Goal: Task Accomplishment & Management: Use online tool/utility

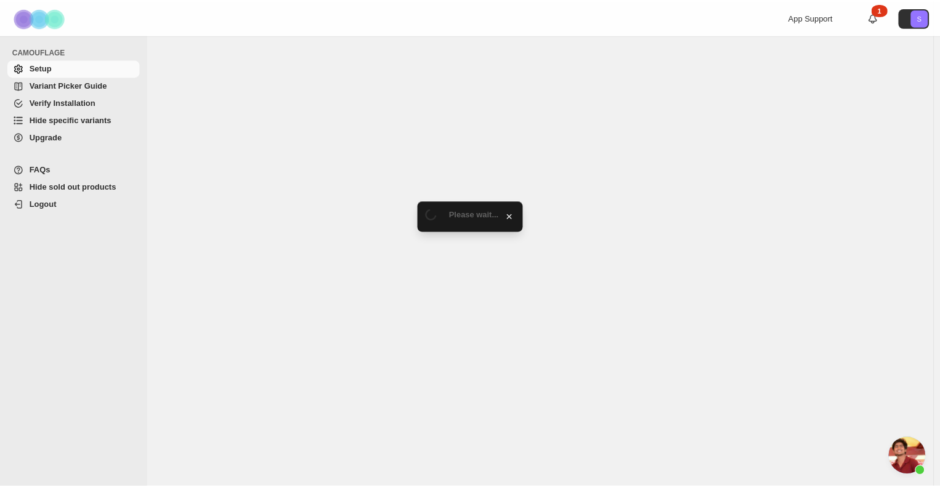
scroll to position [703, 0]
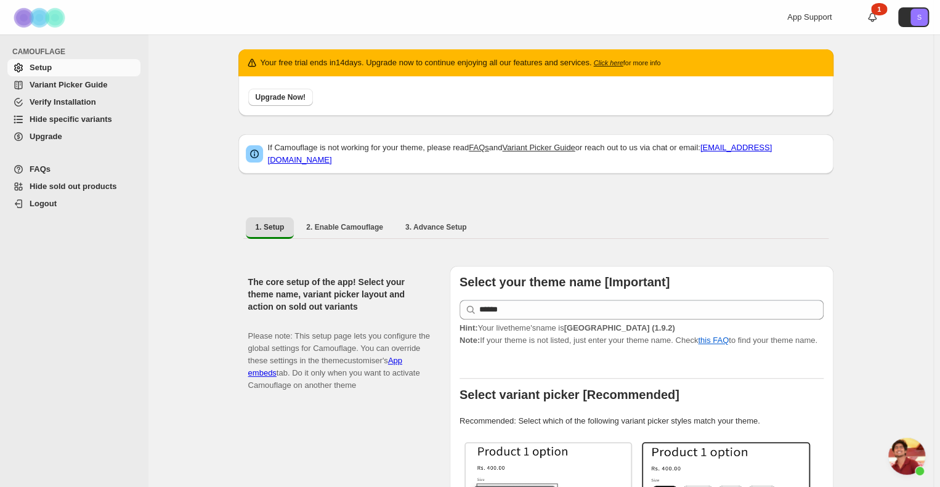
click at [373, 110] on div "Upgrade Now!" at bounding box center [535, 95] width 595 height 39
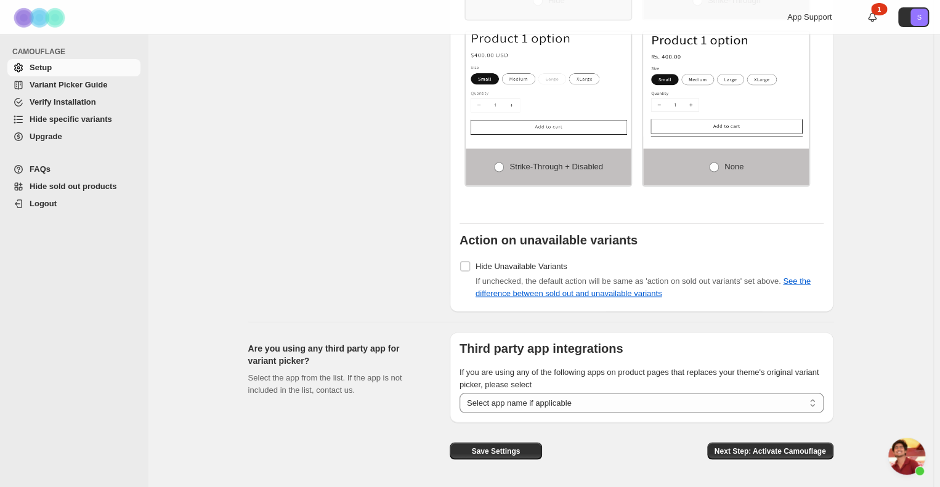
scroll to position [999, 0]
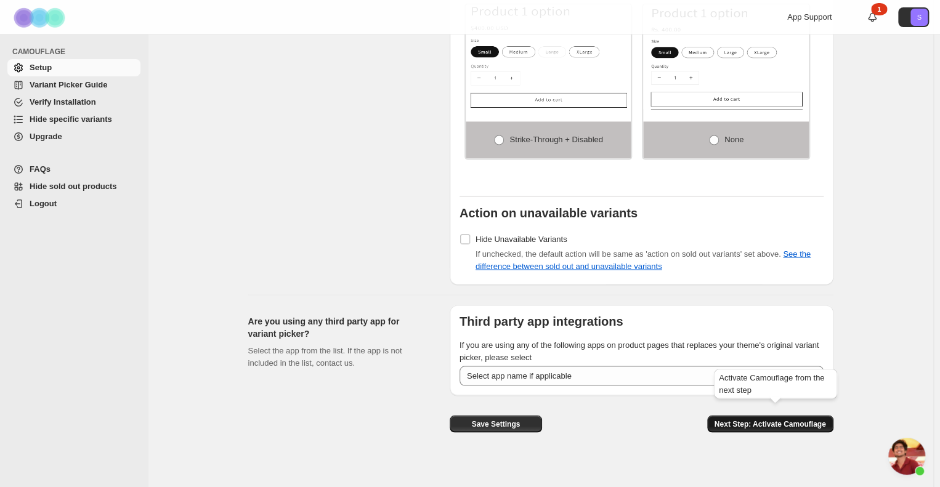
click at [754, 419] on span "Next Step: Activate Camouflage" at bounding box center [769, 424] width 111 height 10
select select "**********"
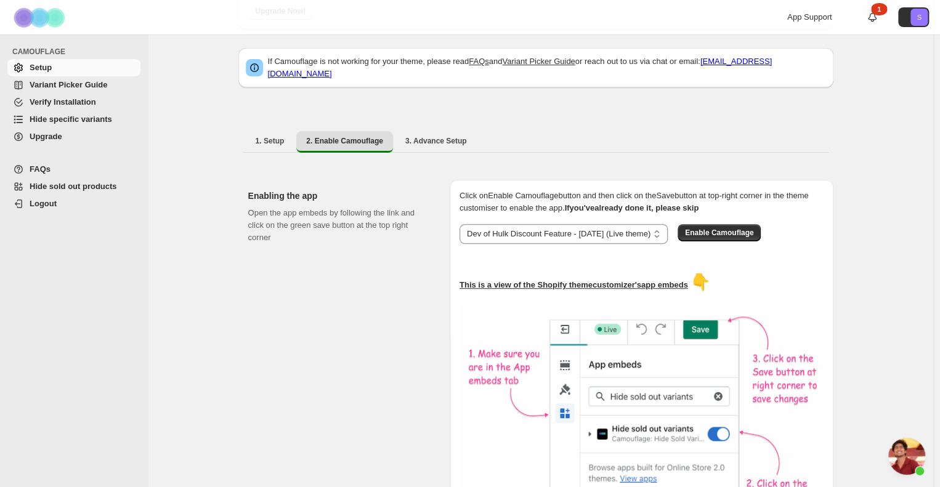
scroll to position [75, 0]
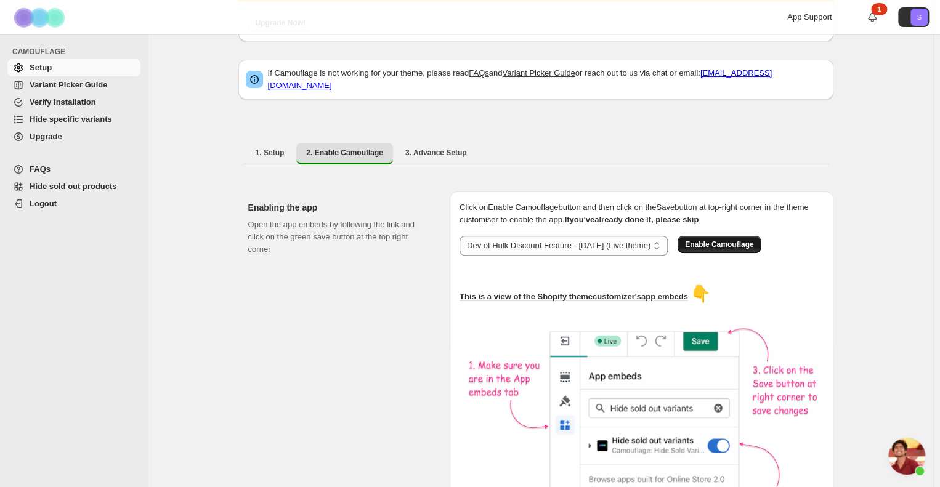
click at [702, 241] on span "Enable Camouflage" at bounding box center [719, 245] width 68 height 10
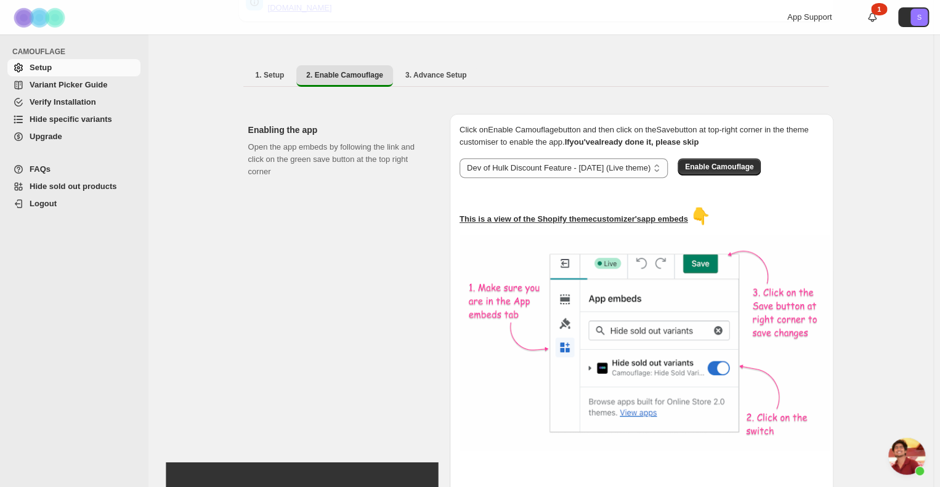
scroll to position [323, 0]
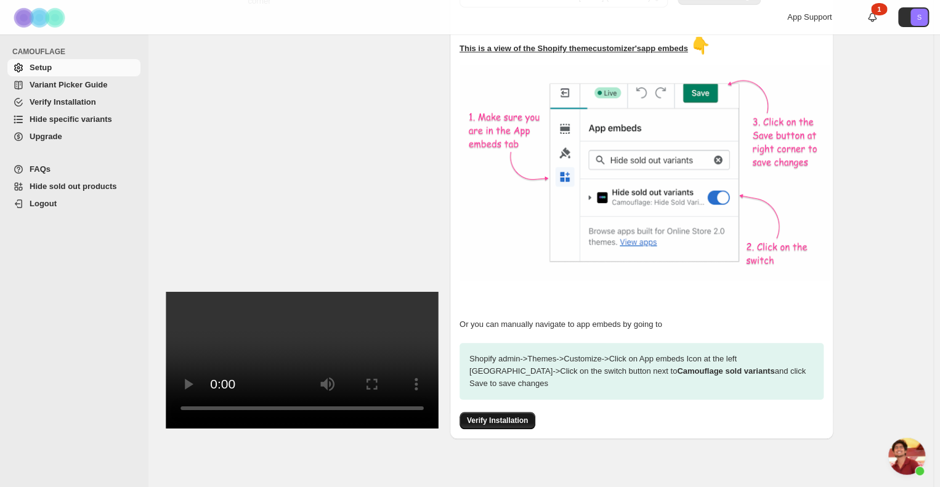
click at [490, 416] on span "Verify Installation" at bounding box center [497, 421] width 61 height 10
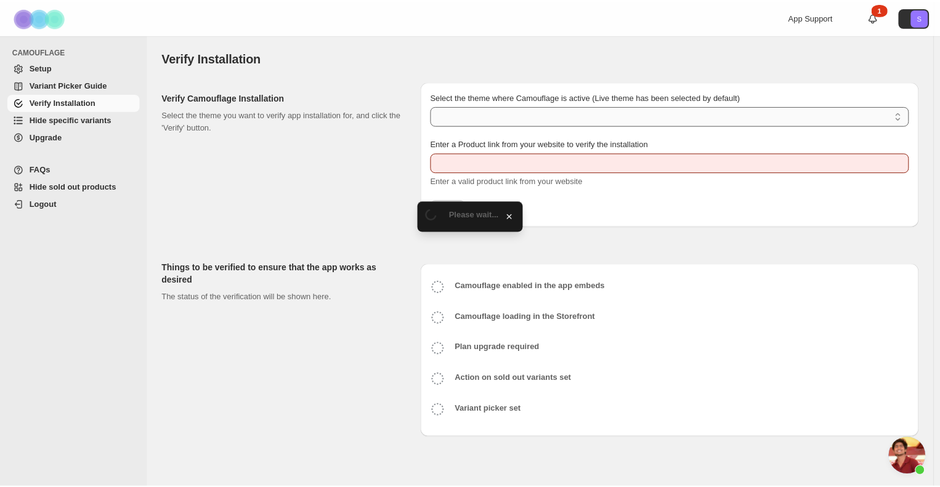
scroll to position [703, 0]
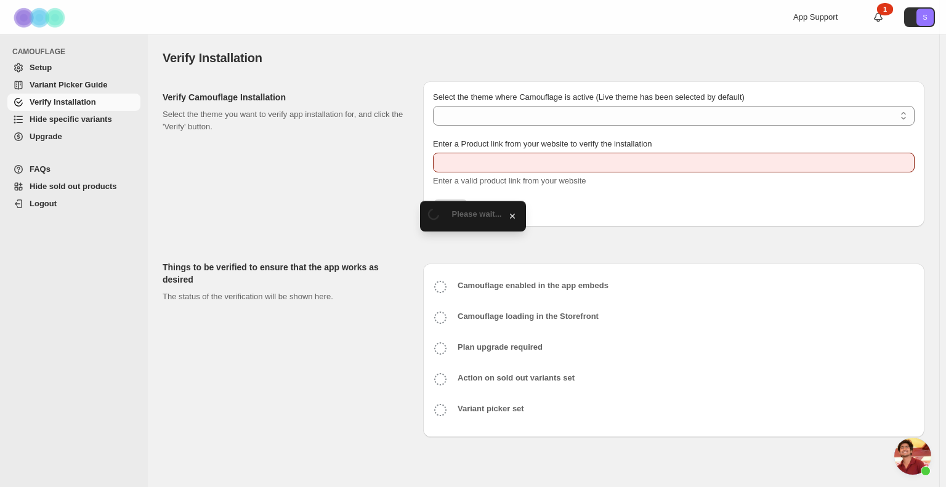
type input "**********"
select select "**********"
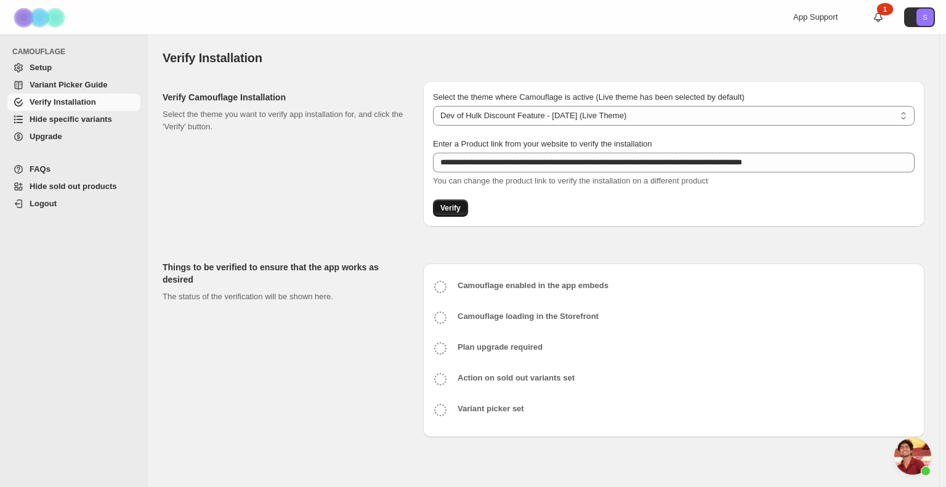
click at [448, 208] on span "Verify" at bounding box center [450, 208] width 20 height 10
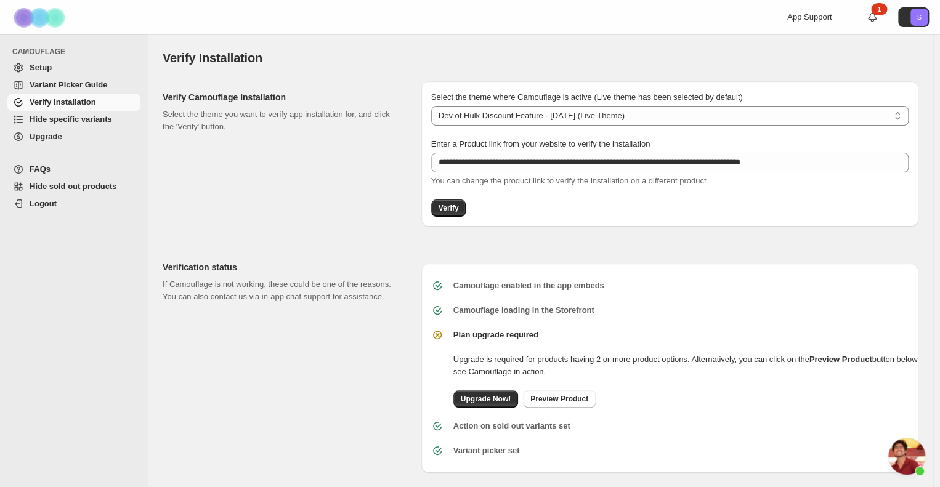
click at [84, 122] on span "Hide specific variants" at bounding box center [71, 119] width 83 height 9
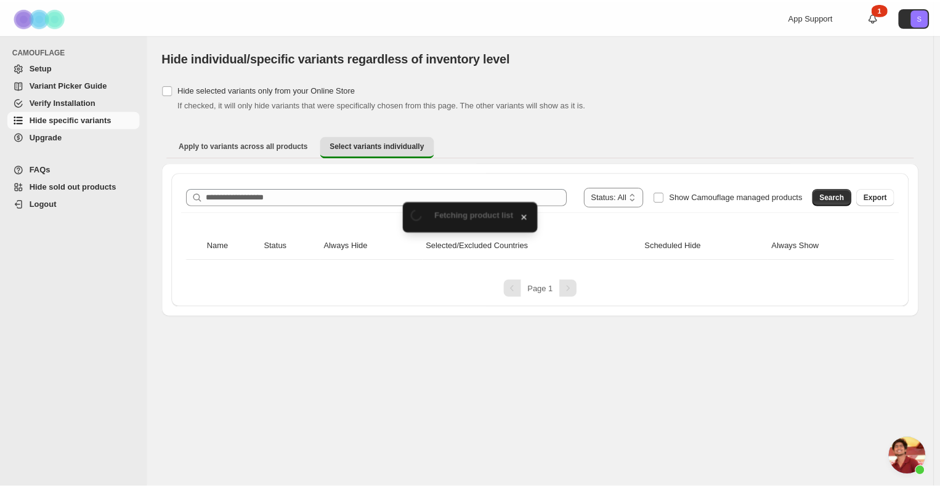
scroll to position [703, 0]
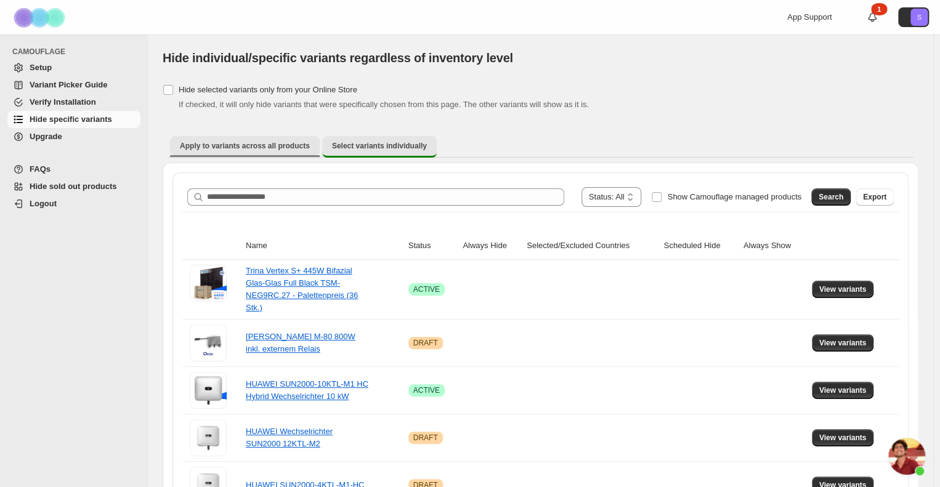
click at [252, 150] on span "Apply to variants across all products" at bounding box center [245, 146] width 130 height 10
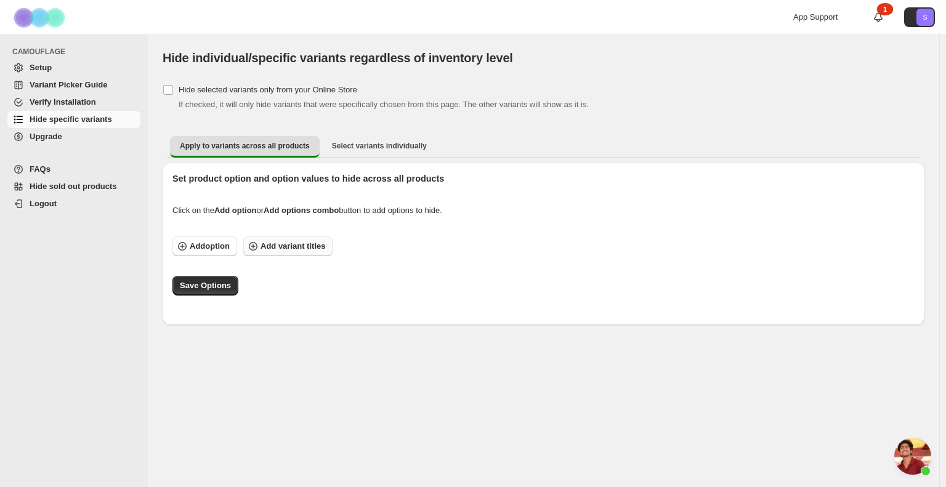
click at [287, 244] on span "Add variant titles" at bounding box center [292, 246] width 65 height 12
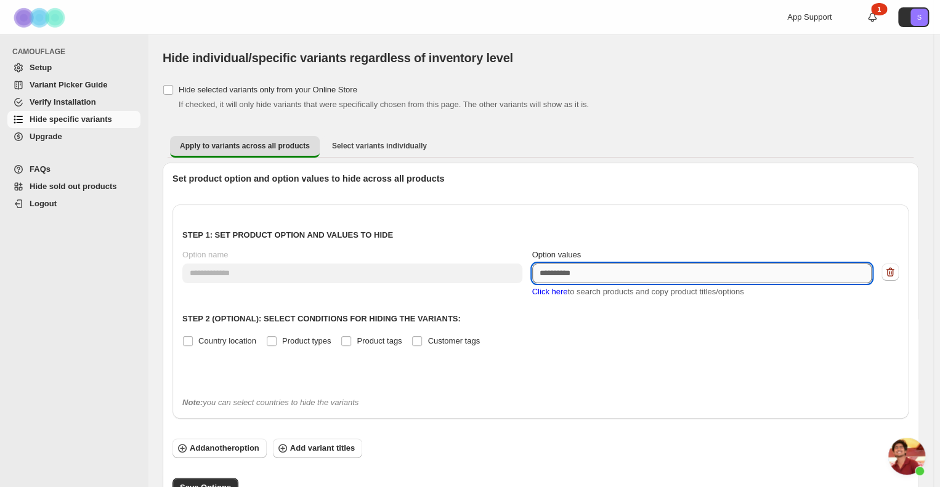
click at [587, 273] on textarea "Option values" at bounding box center [702, 274] width 340 height 20
click at [562, 295] on span "Click here" at bounding box center [550, 291] width 36 height 9
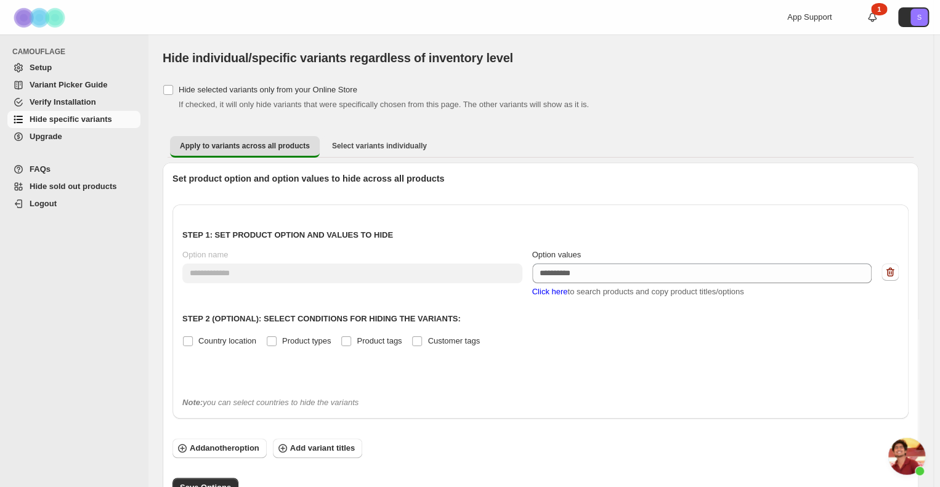
click at [554, 294] on span "Click here" at bounding box center [550, 291] width 36 height 9
click at [563, 320] on p "Step 2 (Optional): Select conditions for hiding the variants:" at bounding box center [540, 319] width 716 height 12
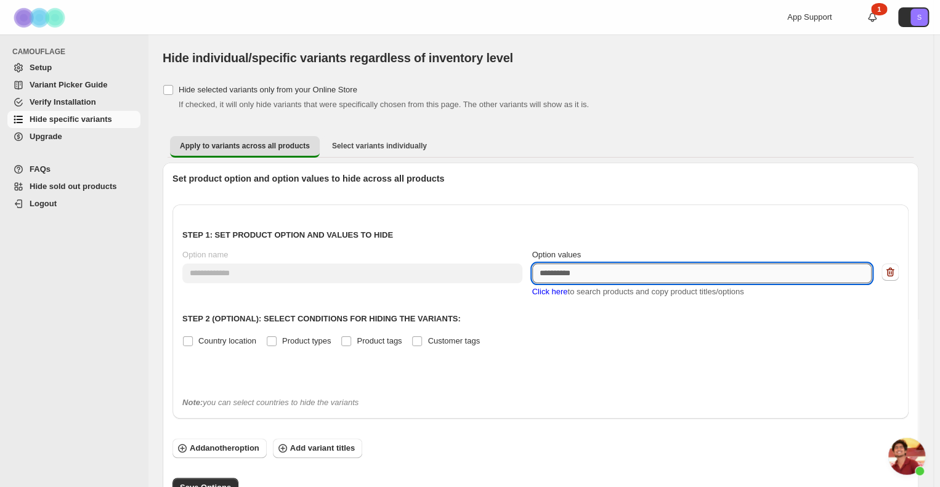
click at [594, 264] on textarea "Option values" at bounding box center [702, 274] width 340 height 20
click at [556, 292] on span "Click here" at bounding box center [550, 291] width 36 height 9
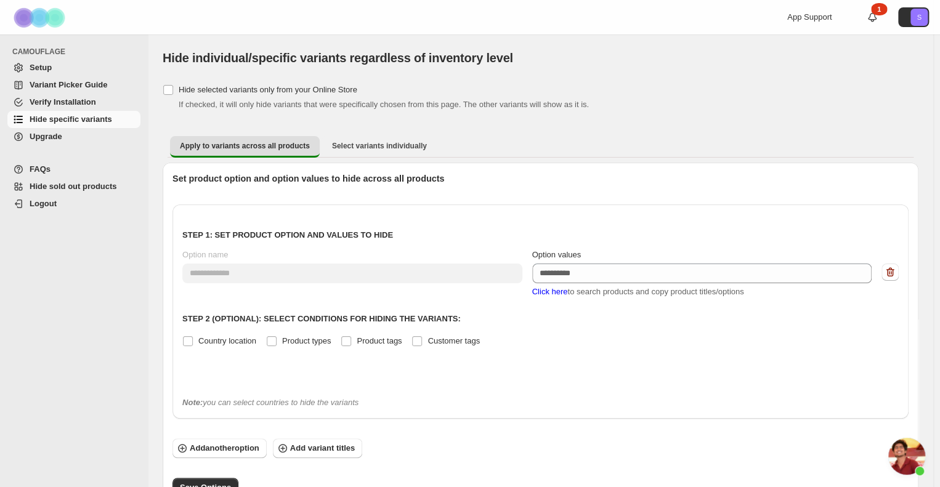
click at [556, 292] on span "Click here" at bounding box center [550, 291] width 36 height 9
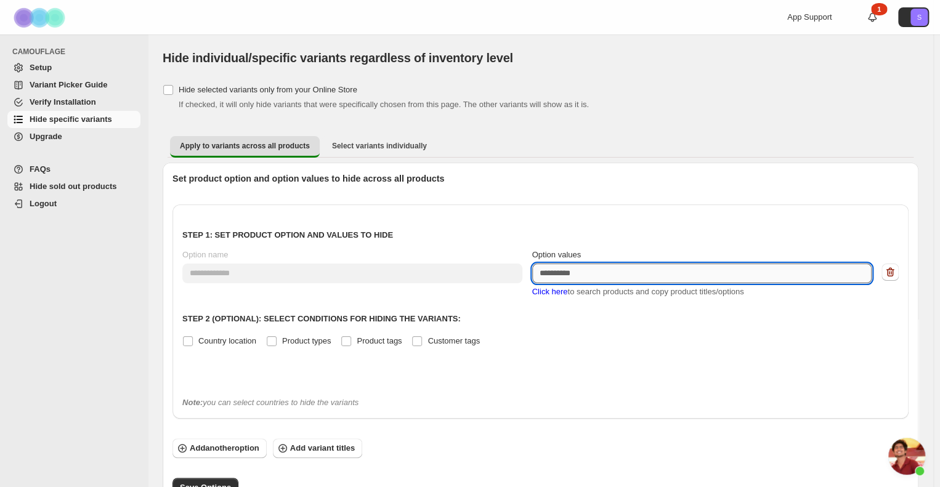
click at [584, 273] on textarea "Option values" at bounding box center [702, 274] width 340 height 20
paste textarea "**********"
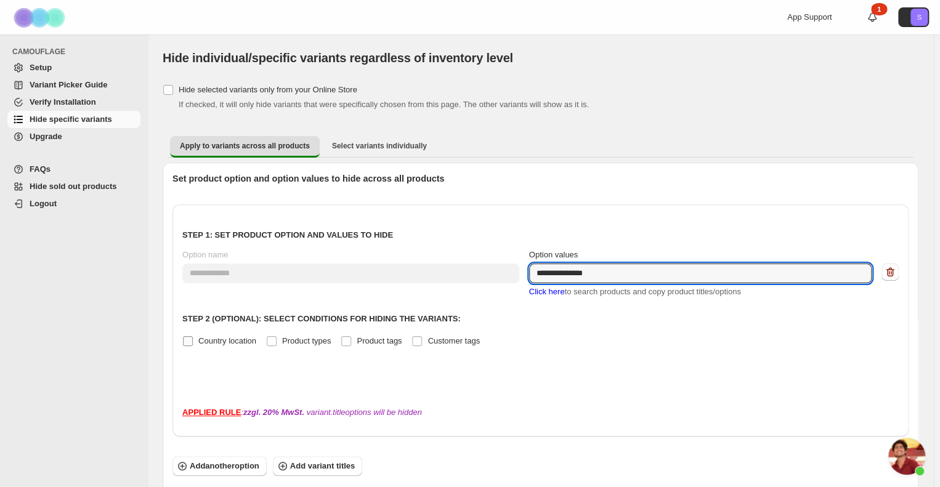
type textarea "**********"
click at [231, 339] on span "Country location" at bounding box center [227, 340] width 58 height 9
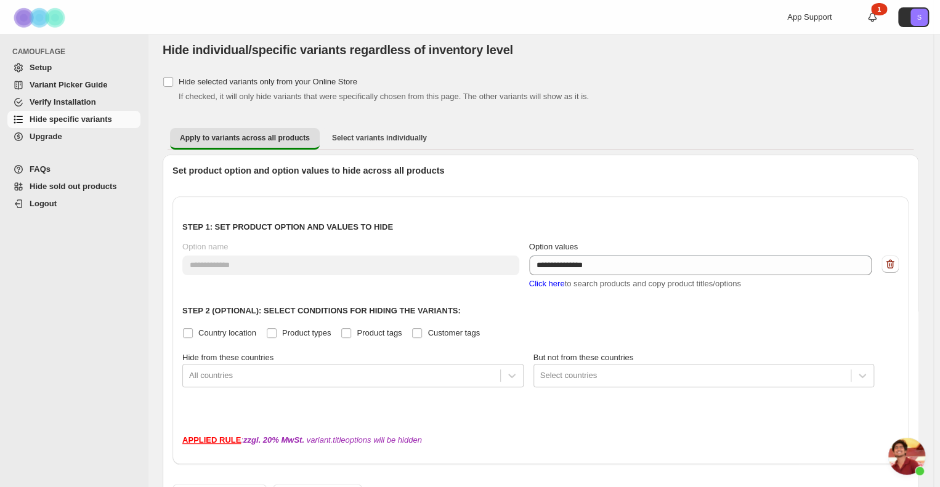
scroll to position [62, 0]
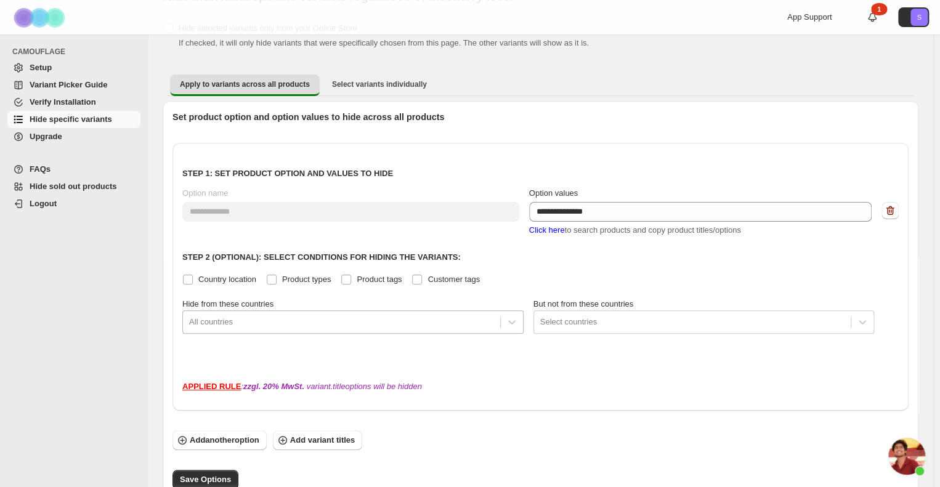
click at [350, 317] on div at bounding box center [341, 322] width 305 height 15
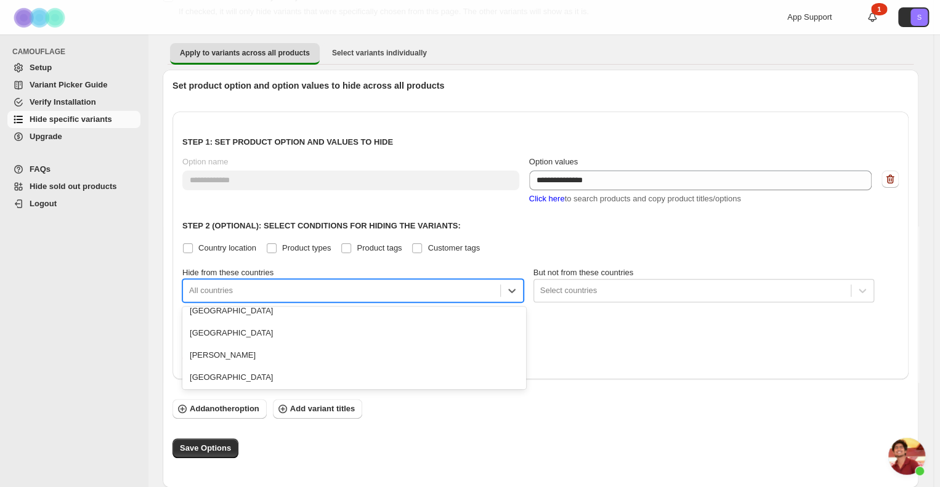
scroll to position [924, 0]
type input "***"
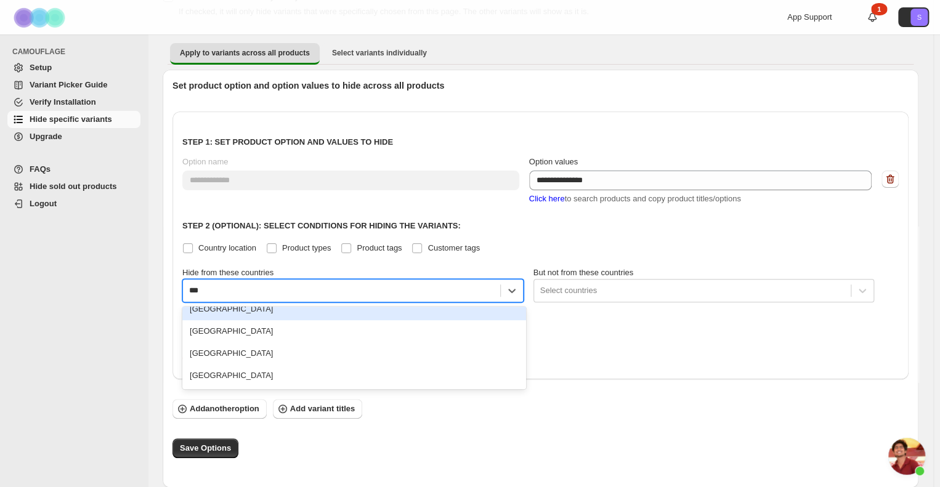
scroll to position [10, 0]
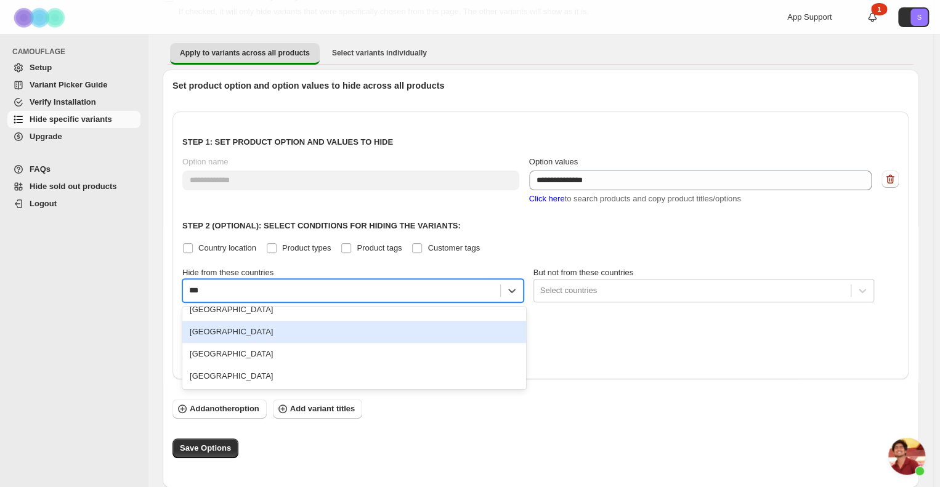
click at [255, 328] on div "Germany" at bounding box center [354, 332] width 344 height 22
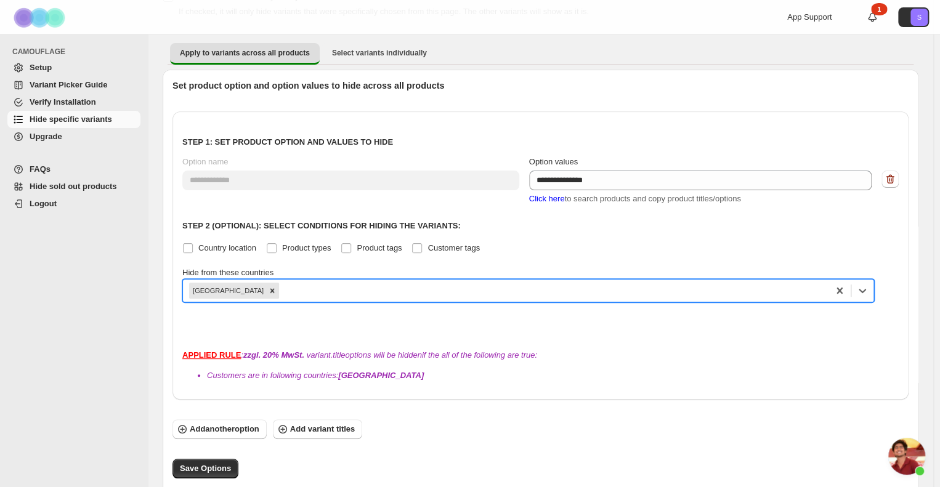
click at [439, 317] on div at bounding box center [540, 322] width 716 height 15
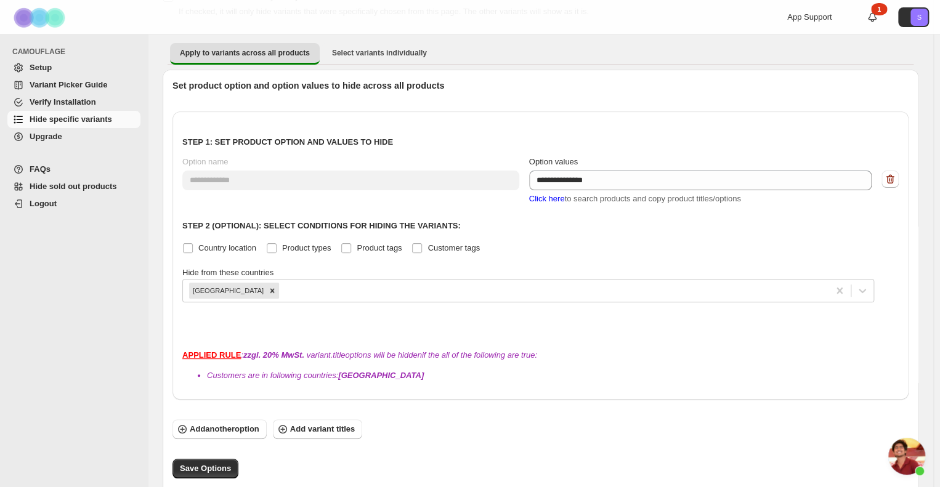
click at [512, 337] on div "**********" at bounding box center [540, 255] width 736 height 288
click at [301, 289] on div at bounding box center [551, 290] width 541 height 15
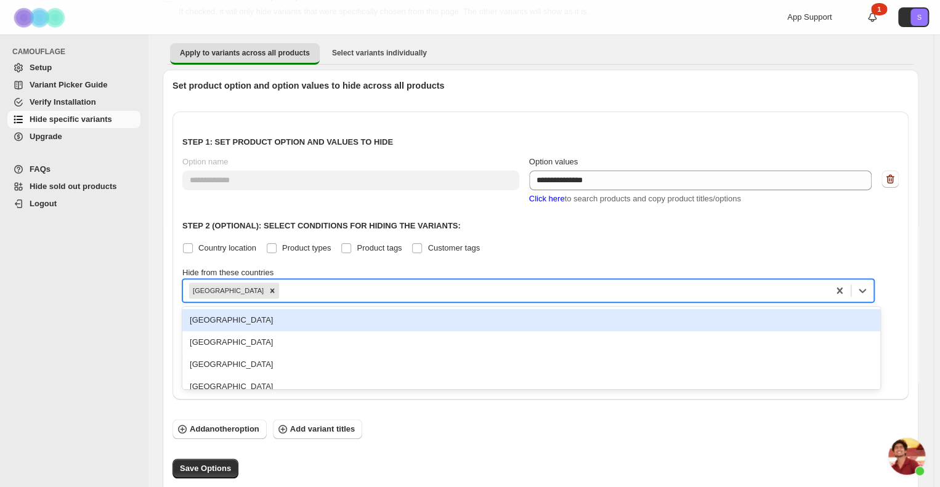
scroll to position [102, 0]
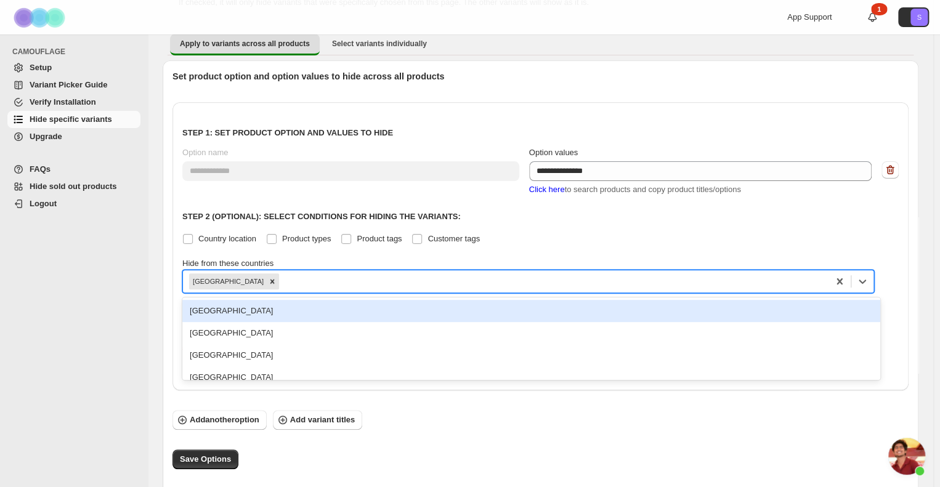
click at [384, 257] on label "Hide from these countries" at bounding box center [527, 263] width 691 height 12
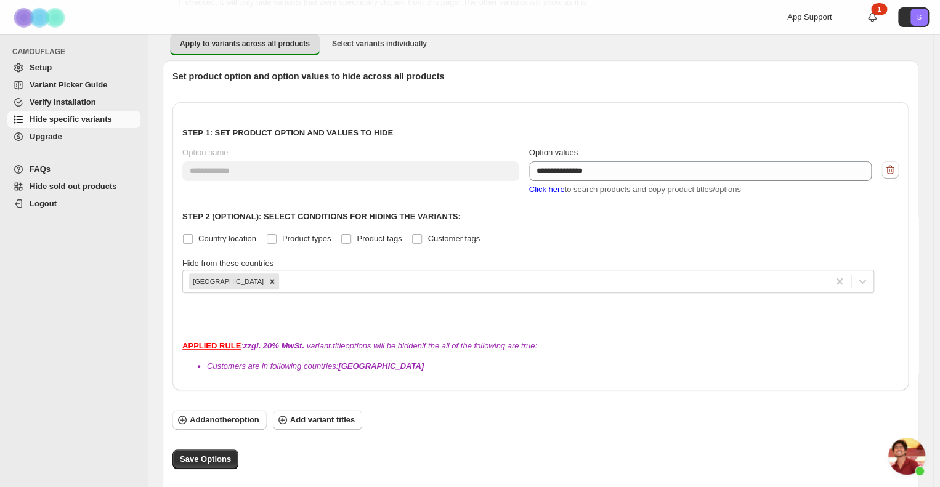
click at [367, 259] on label "Hide from these countries" at bounding box center [527, 263] width 691 height 12
click at [334, 421] on span "Add variant titles" at bounding box center [322, 420] width 65 height 12
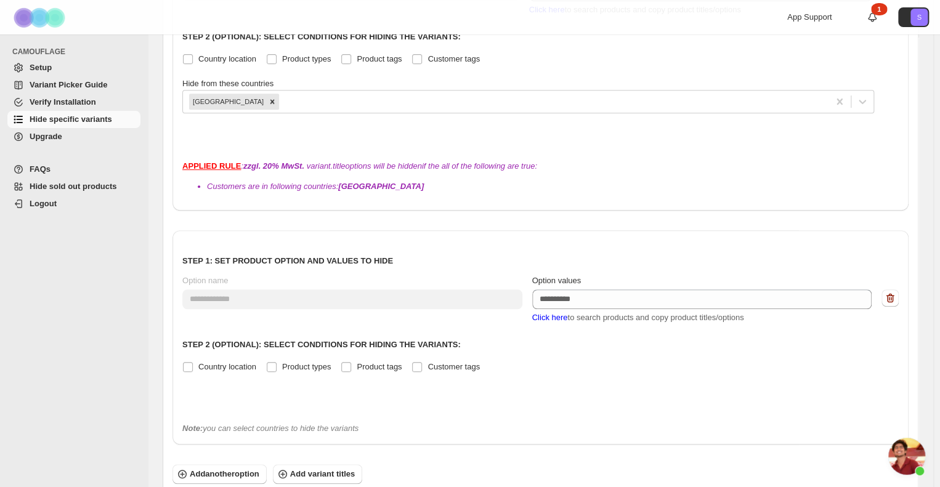
scroll to position [347, 0]
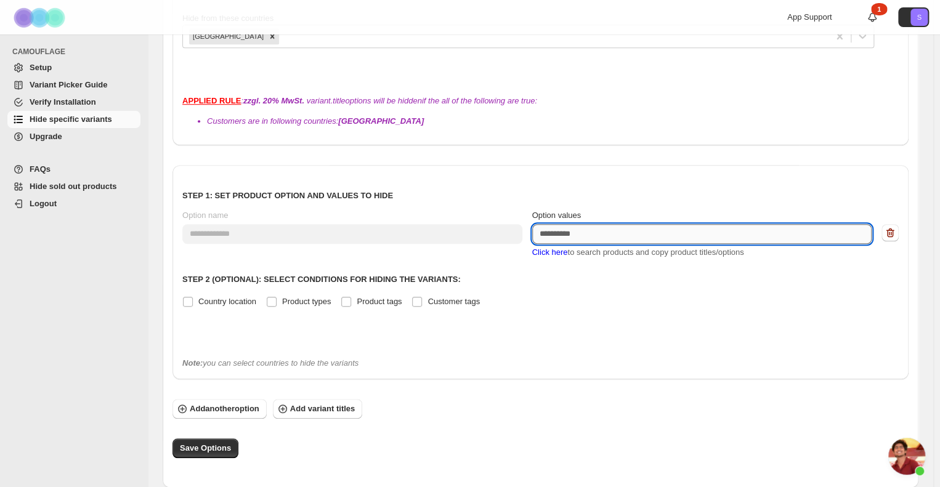
click at [623, 241] on textarea "Option values" at bounding box center [702, 234] width 340 height 20
click at [582, 233] on textarea "Option values" at bounding box center [702, 234] width 340 height 20
paste textarea "**********"
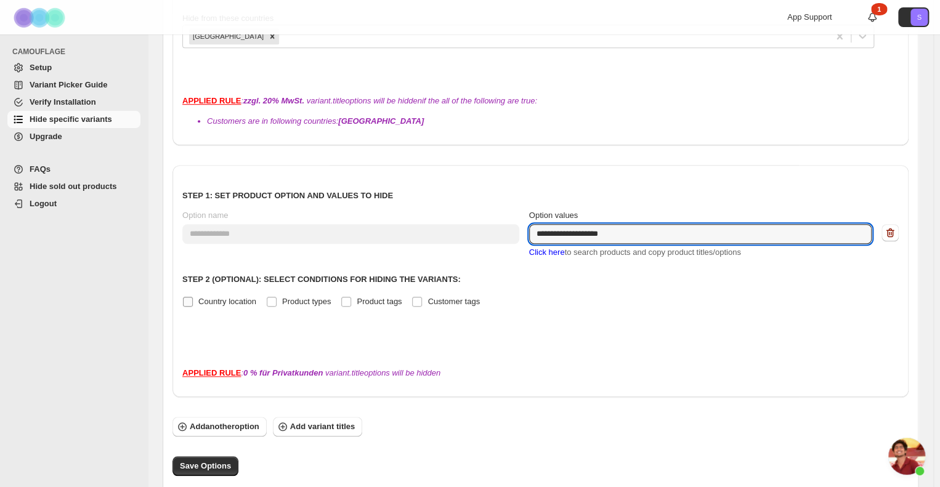
type textarea "**********"
click at [238, 303] on span "Country location" at bounding box center [227, 301] width 58 height 9
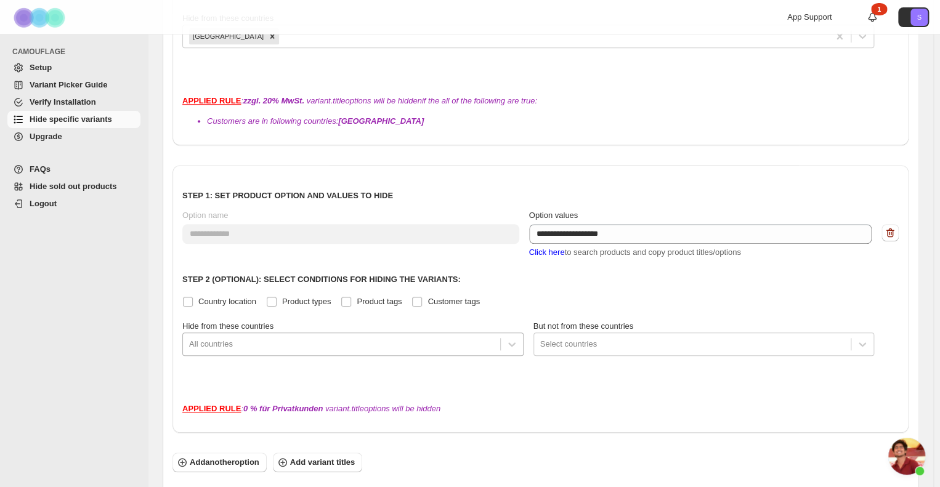
click at [318, 344] on div at bounding box center [341, 344] width 305 height 15
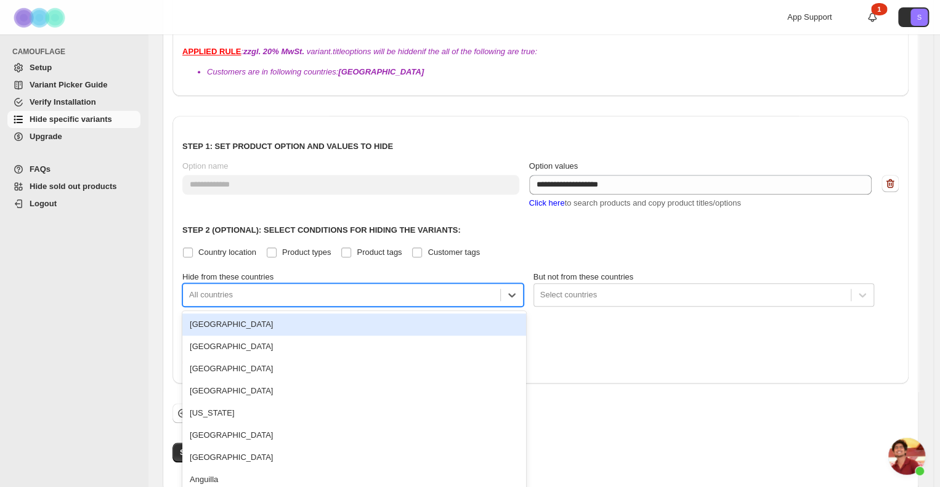
scroll to position [405, 0]
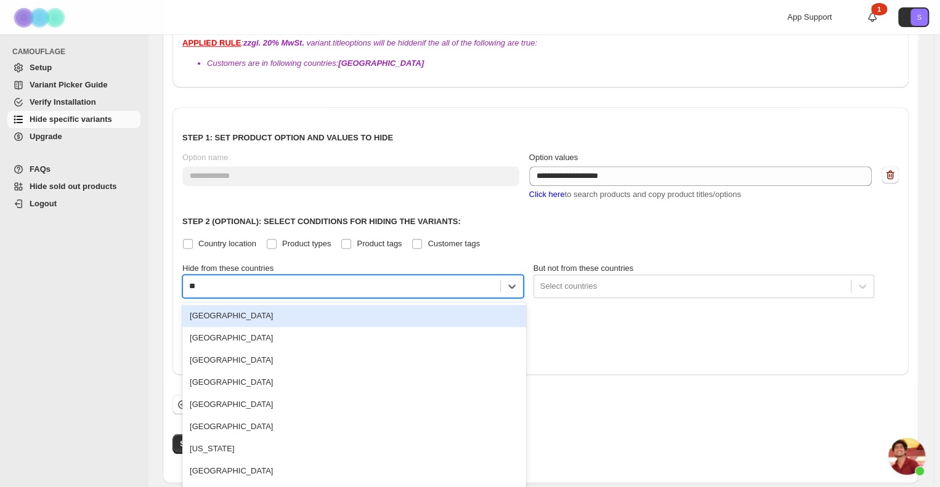
type input "***"
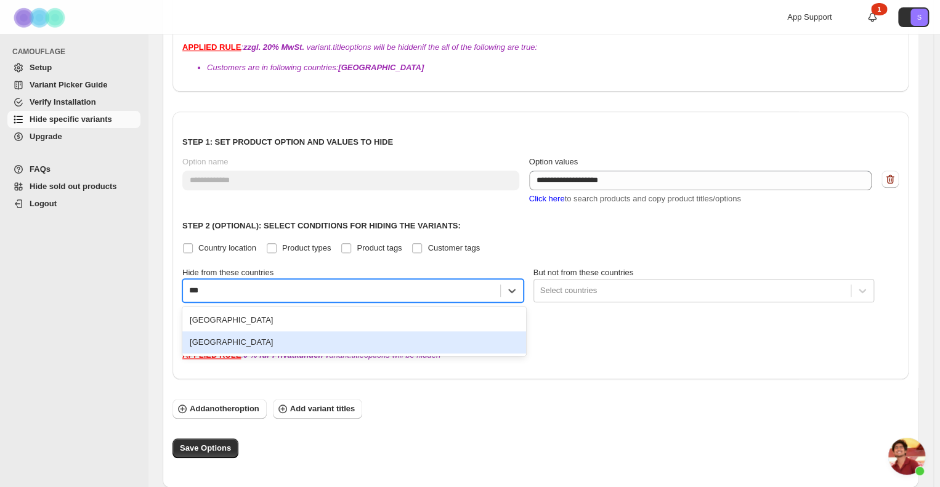
click at [224, 341] on div "Austria" at bounding box center [354, 342] width 344 height 22
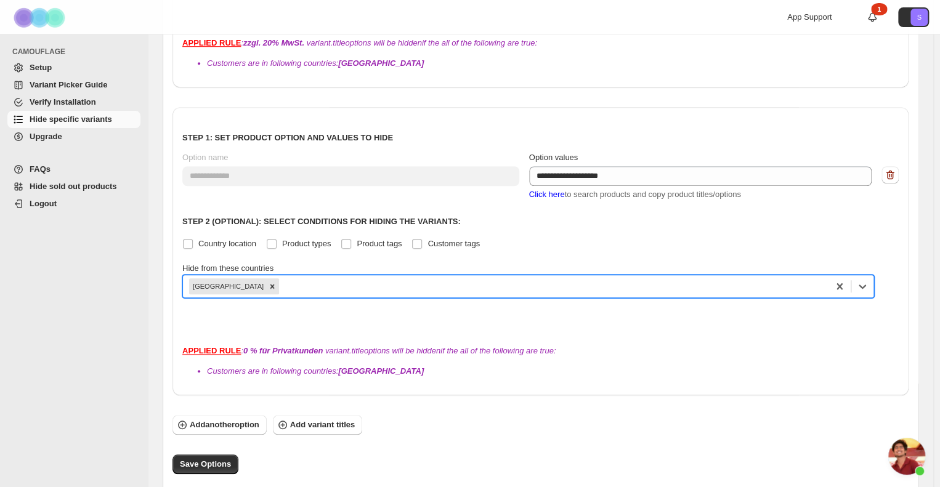
click at [303, 318] on div at bounding box center [540, 317] width 716 height 15
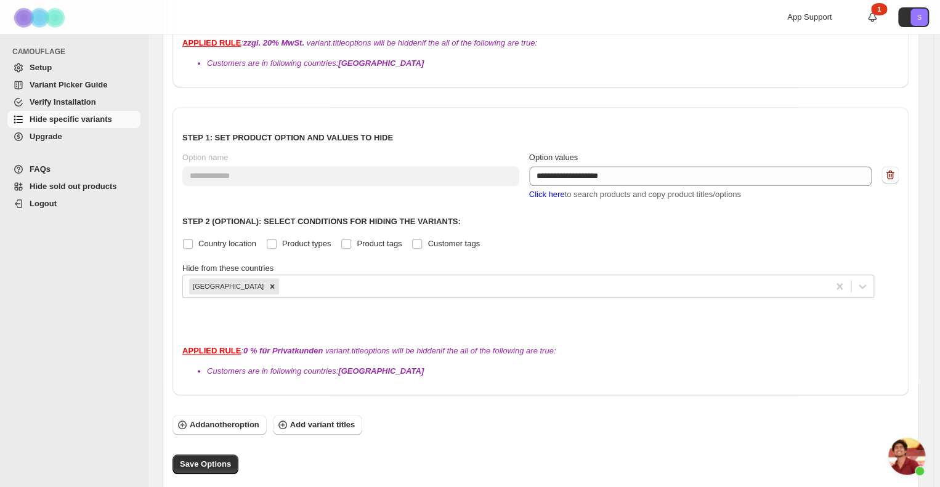
click at [498, 216] on p "Step 2 (Optional): Select conditions for hiding the variants:" at bounding box center [540, 222] width 716 height 12
click at [243, 423] on span "Add another option" at bounding box center [225, 425] width 70 height 12
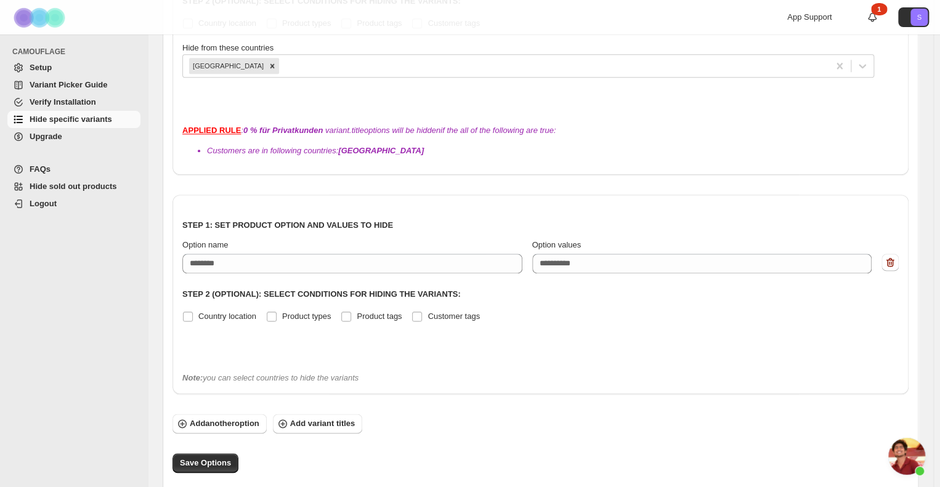
scroll to position [640, 0]
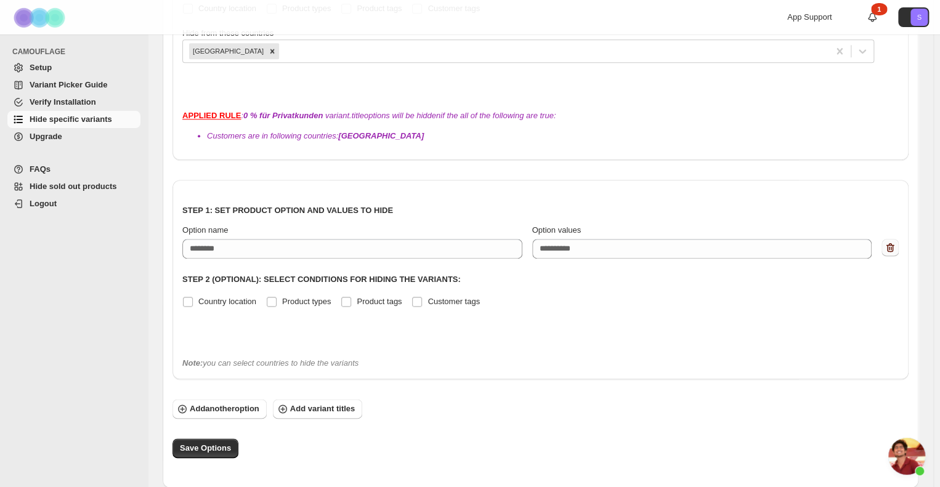
click at [896, 246] on icon "button" at bounding box center [890, 247] width 12 height 12
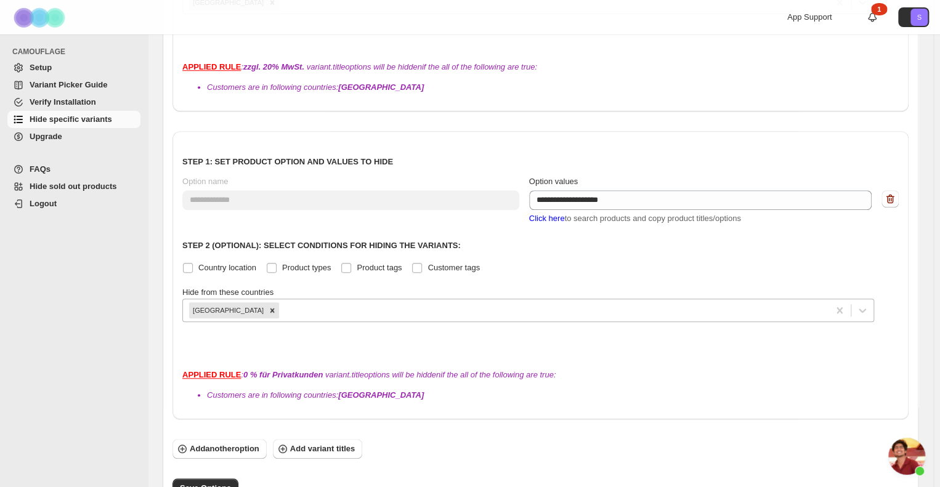
scroll to position [421, 0]
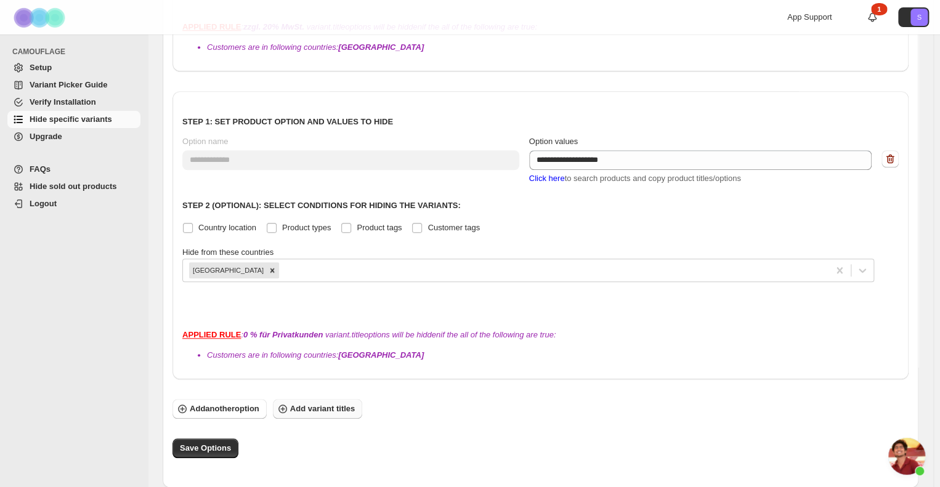
click at [329, 404] on span "Add variant titles" at bounding box center [322, 409] width 65 height 12
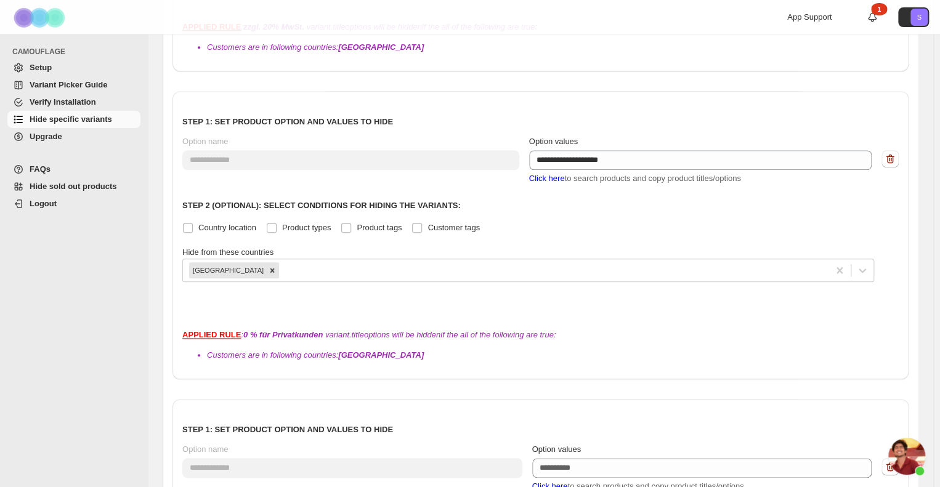
scroll to position [606, 0]
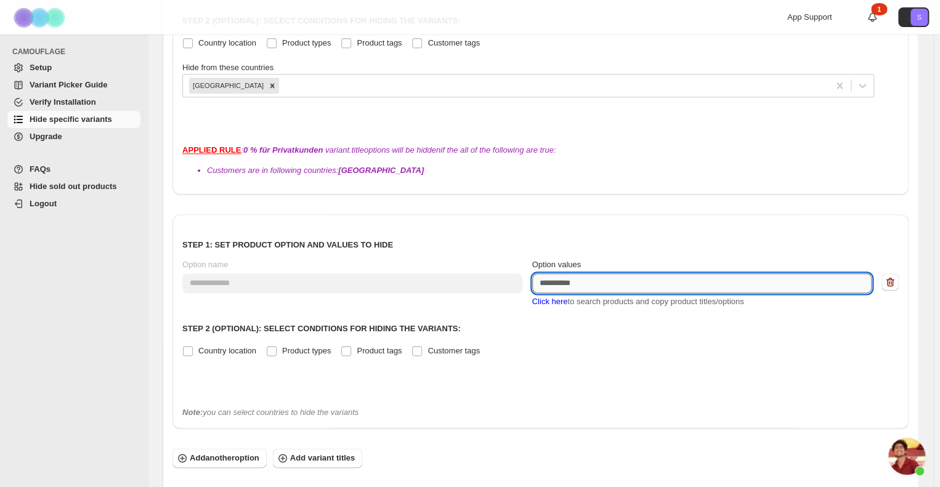
click at [613, 282] on textarea "Option values" at bounding box center [702, 283] width 340 height 20
paste textarea "**********"
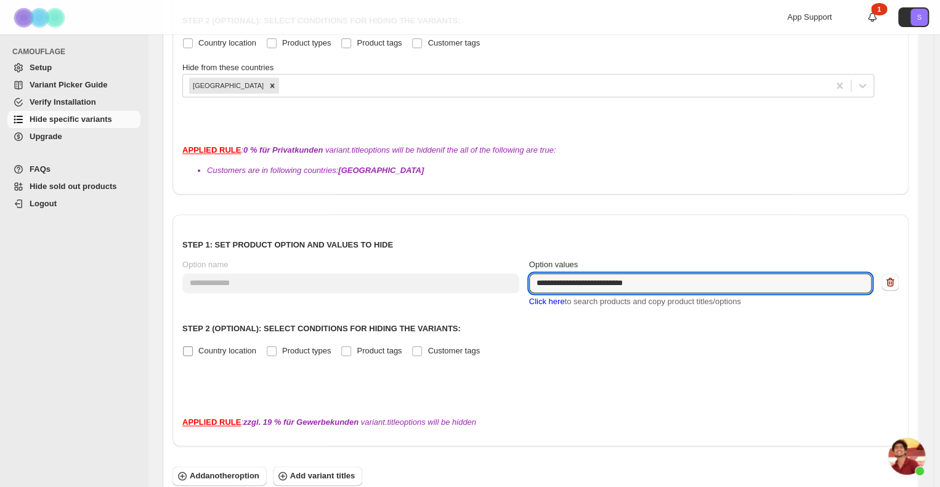
type textarea "**********"
click at [235, 352] on span "Country location" at bounding box center [227, 350] width 58 height 9
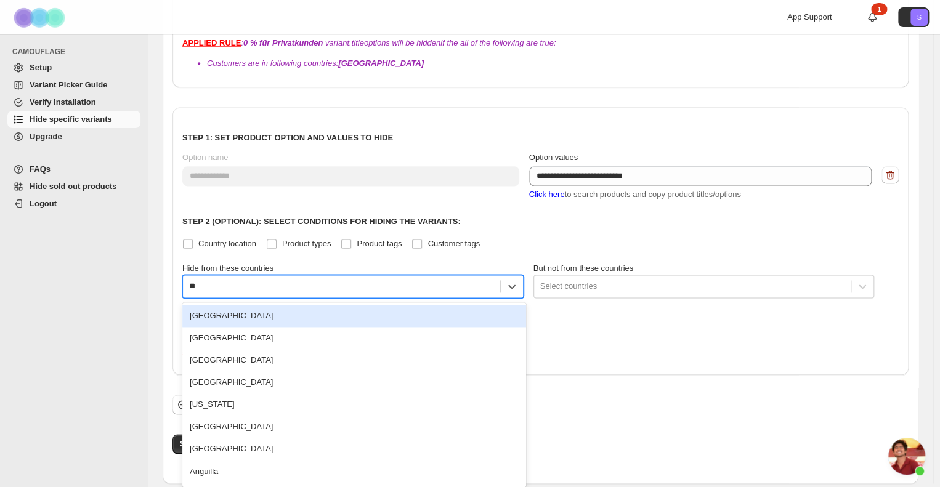
scroll to position [709, 0]
type input "***"
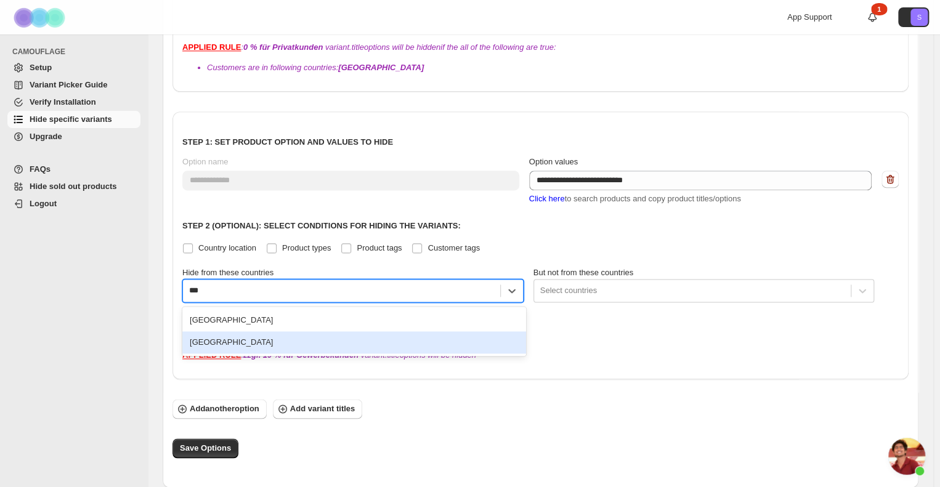
click at [255, 341] on div "Austria" at bounding box center [354, 342] width 344 height 22
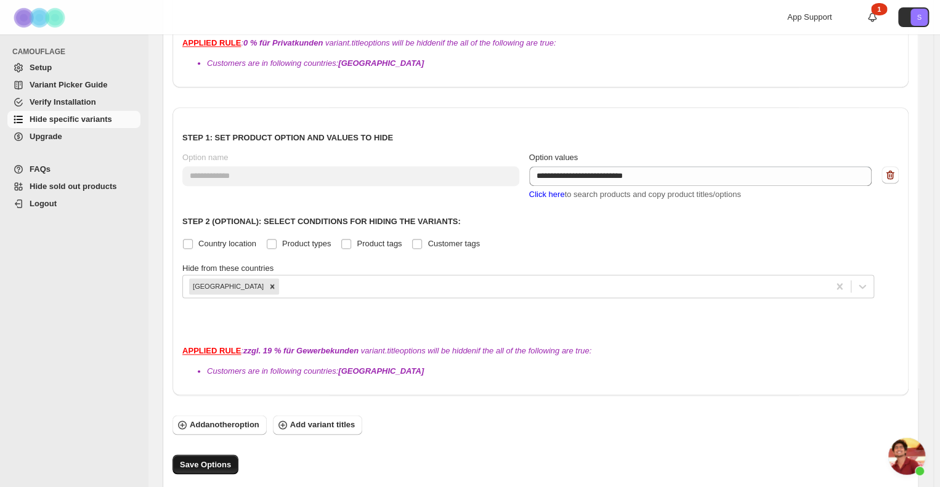
click at [208, 461] on span "Save Options" at bounding box center [205, 464] width 51 height 12
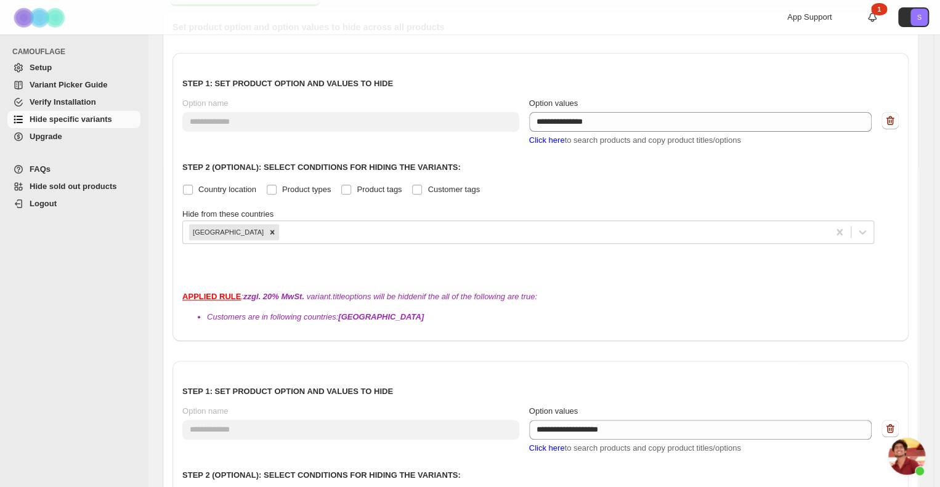
scroll to position [62, 0]
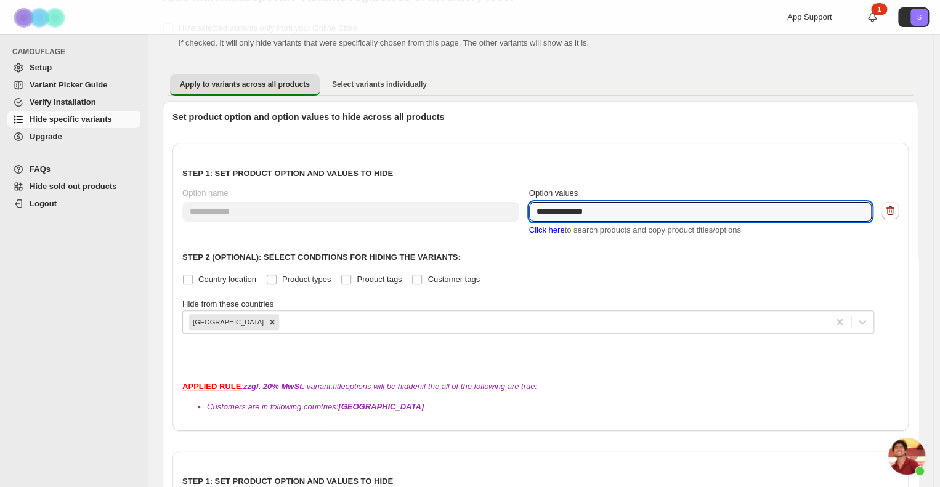
drag, startPoint x: 637, startPoint y: 209, endPoint x: 530, endPoint y: 210, distance: 106.5
click at [530, 210] on div "**********" at bounding box center [540, 211] width 716 height 49
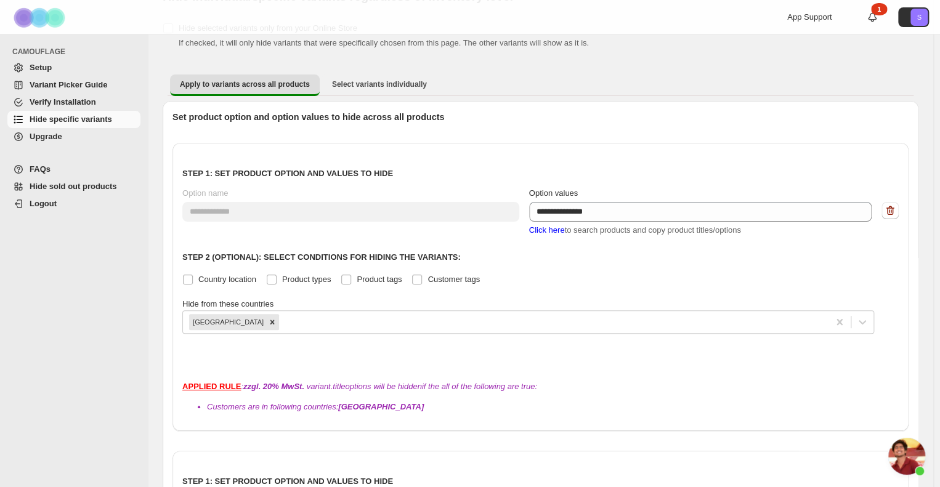
click at [897, 448] on span "Chat öffnen" at bounding box center [906, 456] width 37 height 37
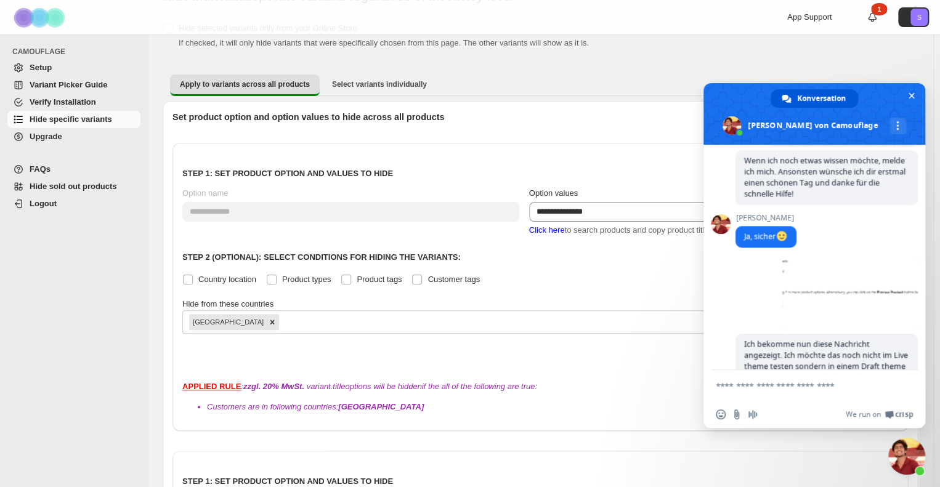
scroll to position [857, 0]
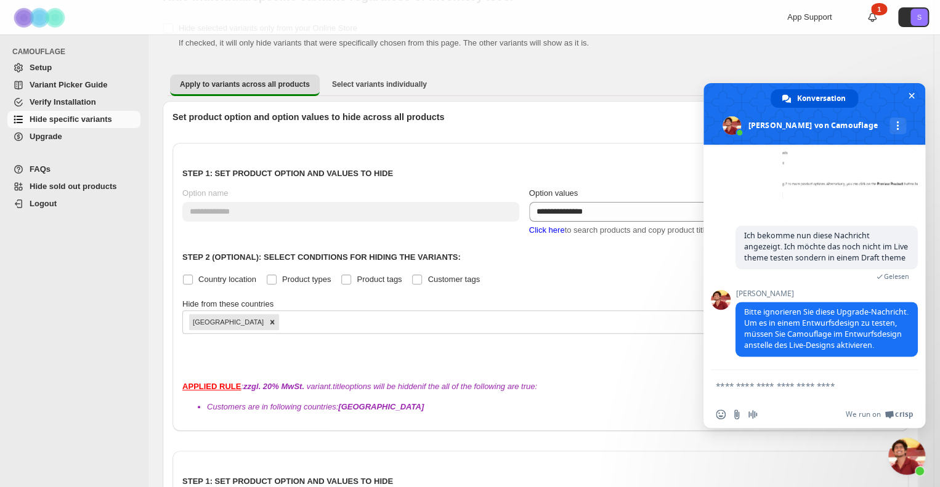
click at [808, 384] on textarea "Verfassen Sie Ihre Nachricht…" at bounding box center [801, 385] width 172 height 31
type textarea "*"
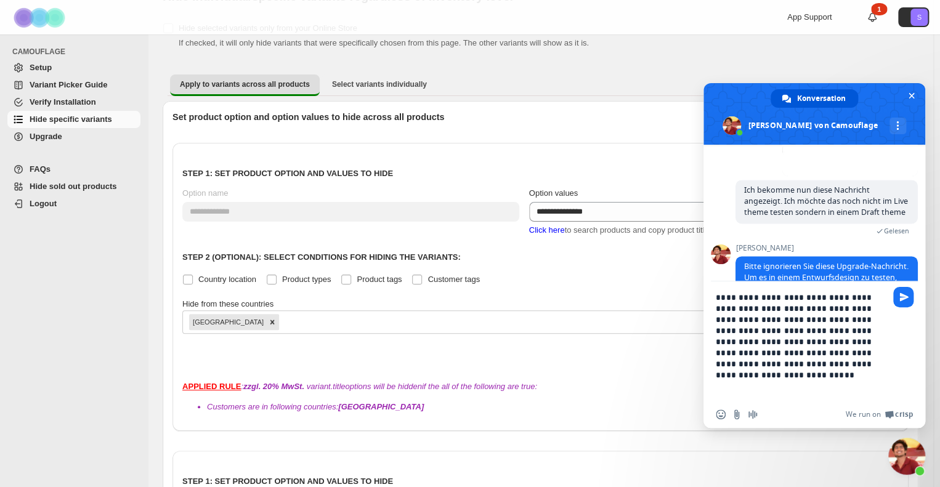
type textarea "**********"
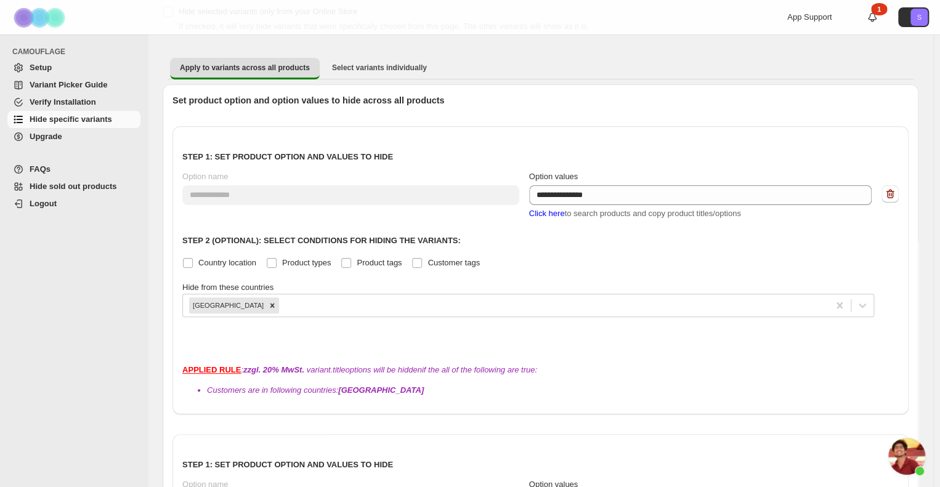
scroll to position [52, 0]
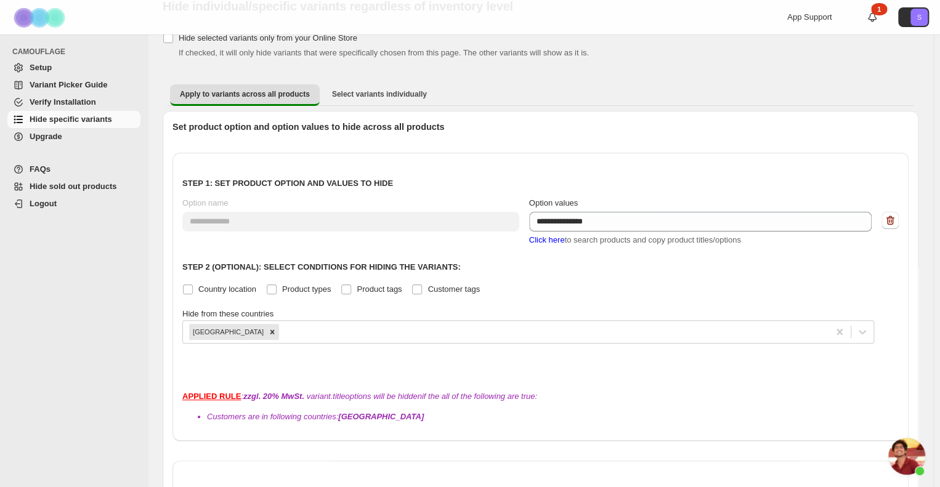
click at [58, 75] on link "Setup" at bounding box center [73, 67] width 133 height 17
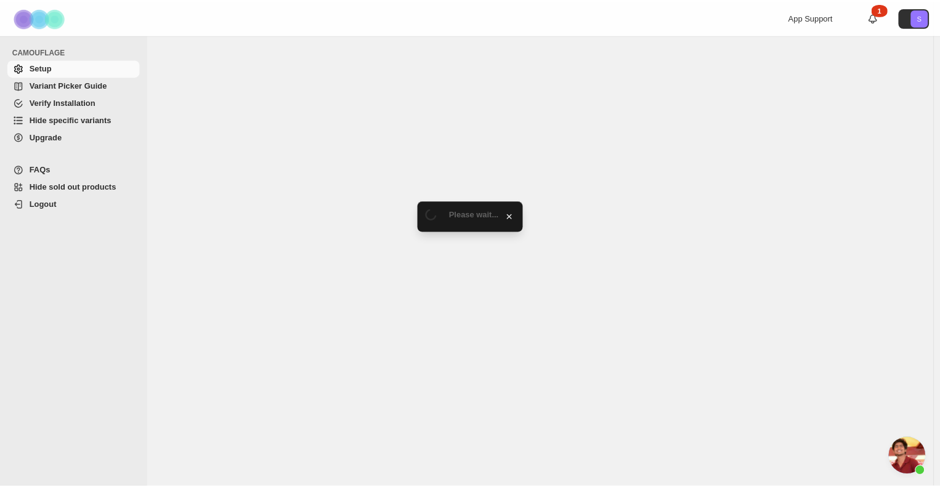
scroll to position [703, 0]
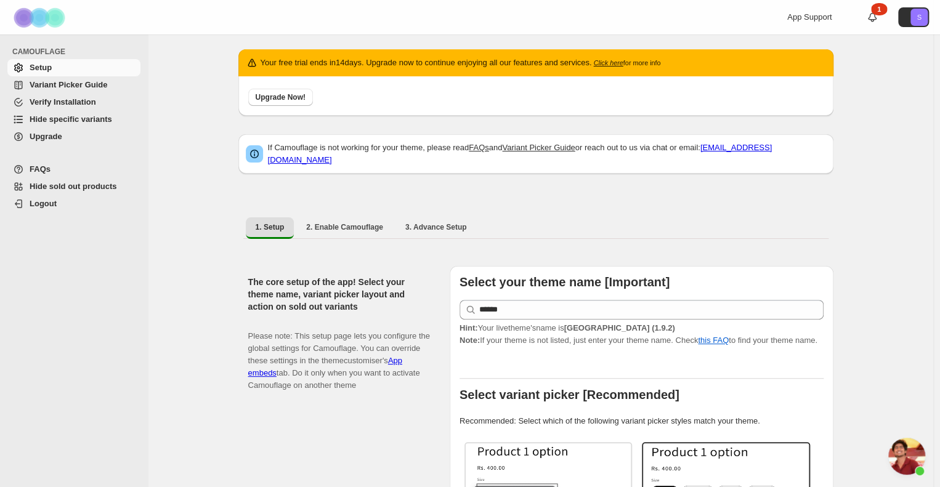
click at [70, 120] on span "Hide specific variants" at bounding box center [71, 119] width 83 height 9
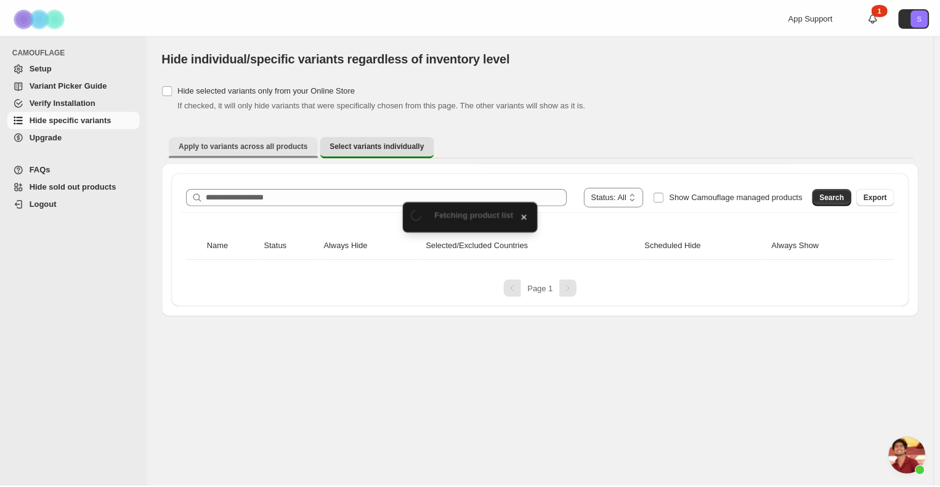
scroll to position [703, 0]
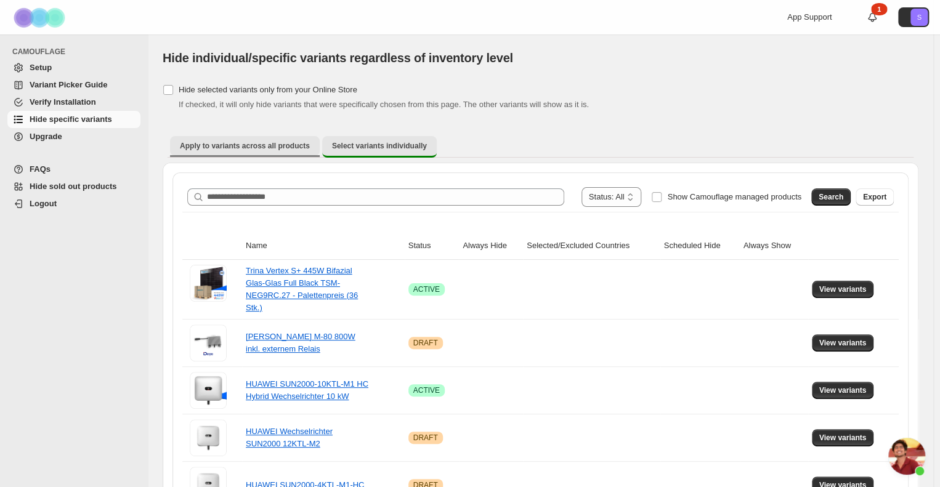
click at [228, 145] on span "Apply to variants across all products" at bounding box center [245, 146] width 130 height 10
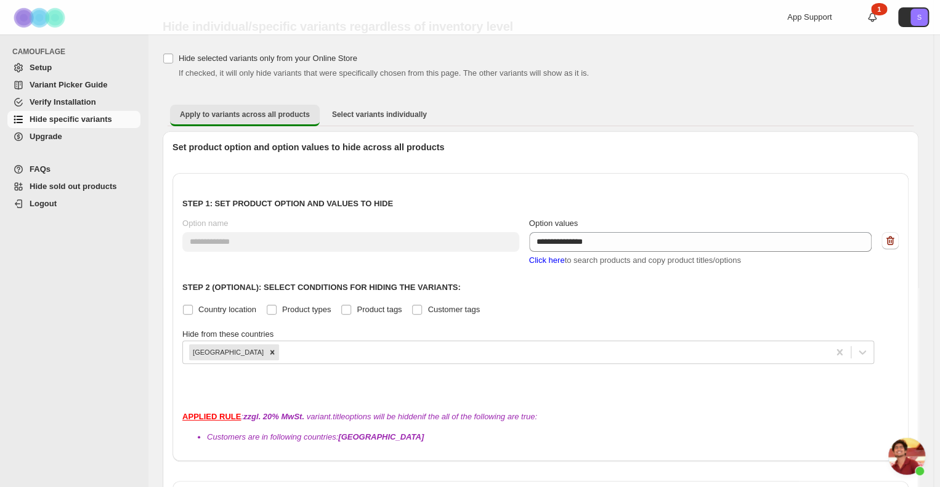
scroll to position [62, 0]
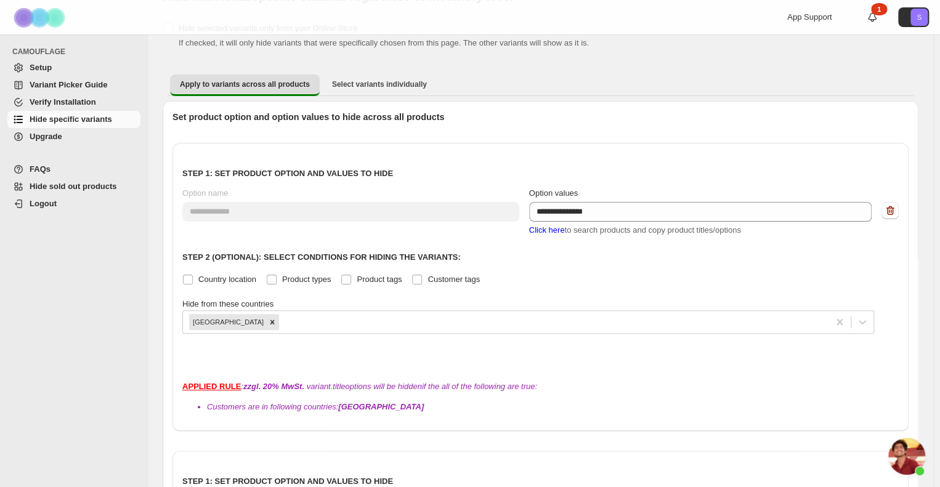
click at [541, 231] on span "Click here" at bounding box center [547, 229] width 36 height 9
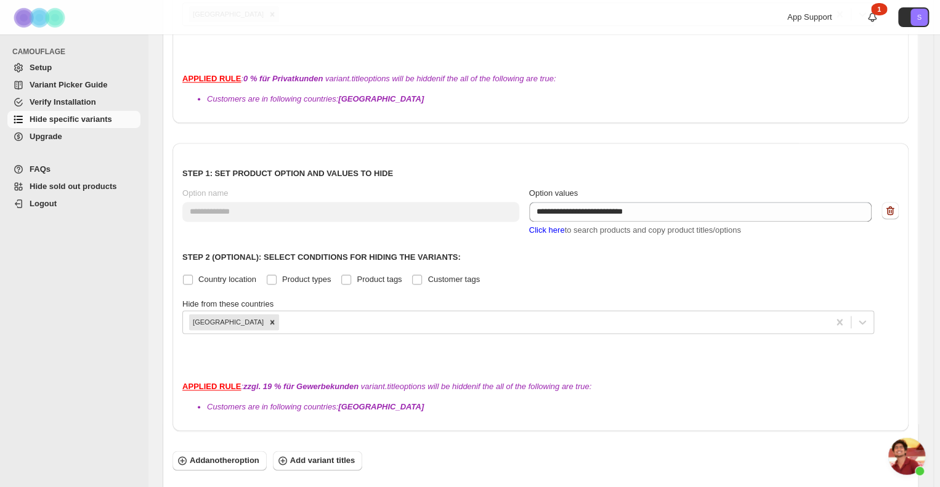
scroll to position [729, 0]
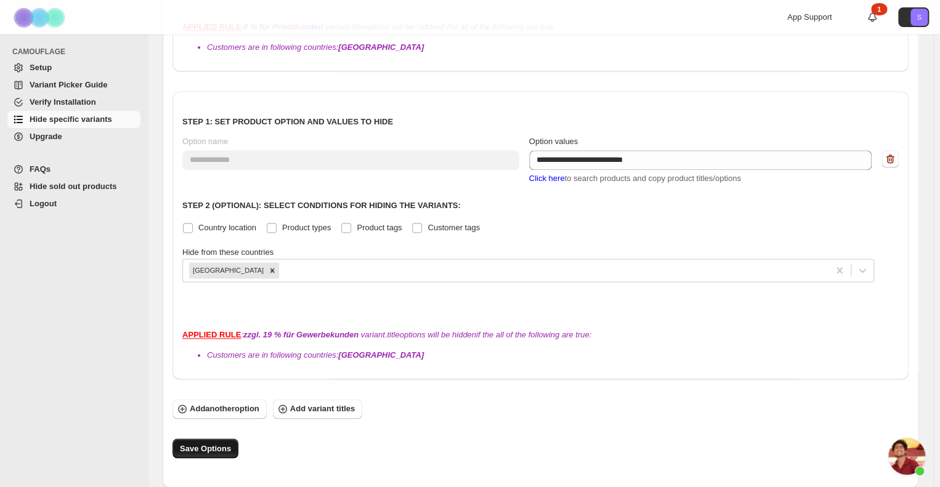
click at [202, 452] on span "Save Options" at bounding box center [205, 448] width 51 height 12
click at [65, 183] on span "Hide sold out products" at bounding box center [73, 186] width 87 height 9
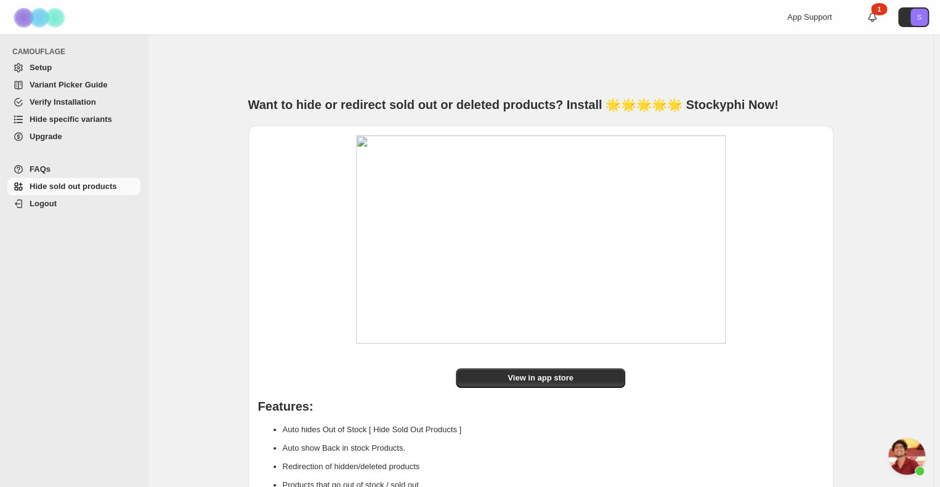
scroll to position [703, 0]
click at [65, 68] on span "Setup" at bounding box center [84, 68] width 108 height 12
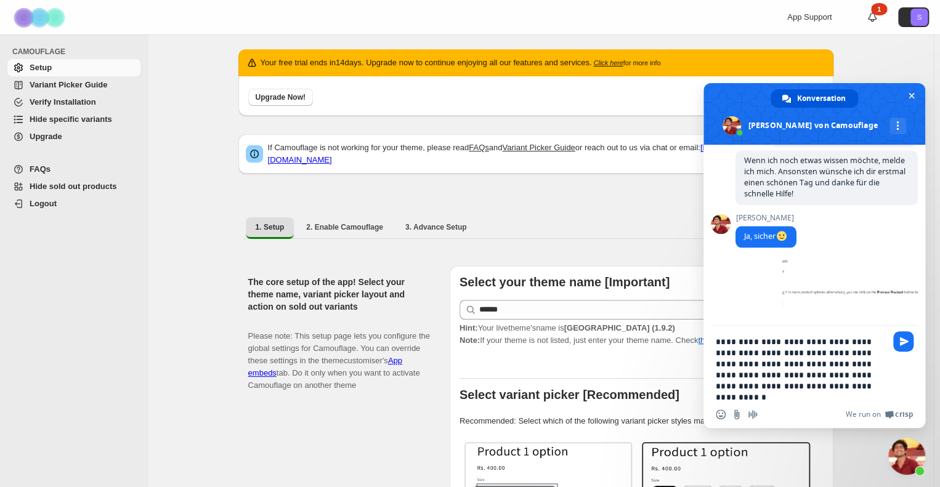
type textarea "**********"
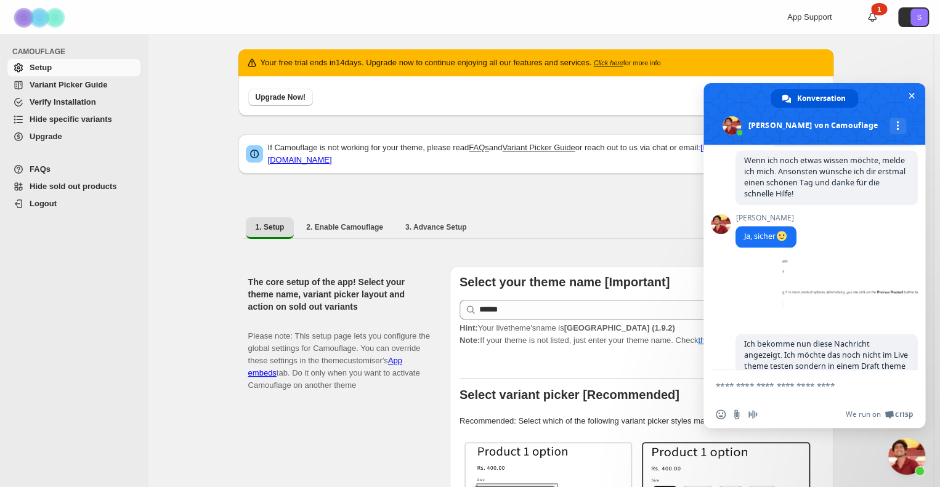
scroll to position [992, 0]
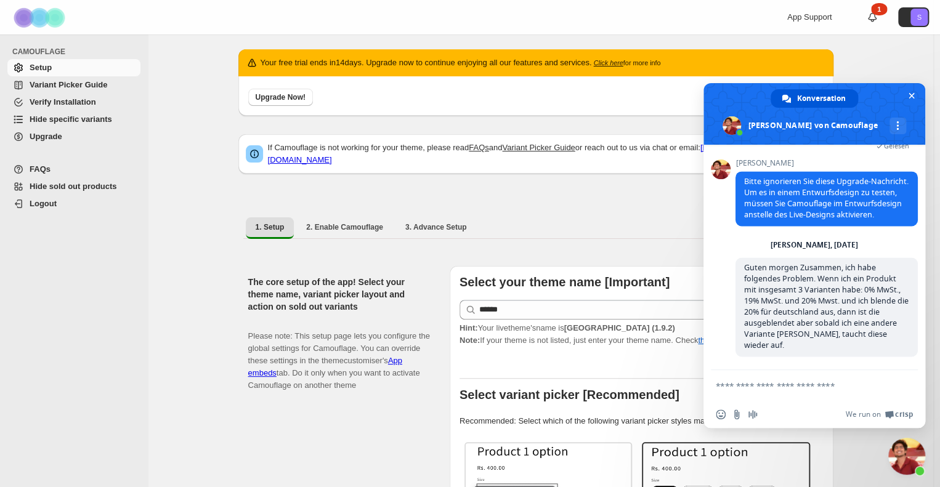
click at [534, 217] on ul "1. Setup 2. Enable Camouflage 3. Advance Setup More views" at bounding box center [535, 228] width 585 height 22
click at [906, 94] on span "Chat schließen" at bounding box center [911, 95] width 13 height 13
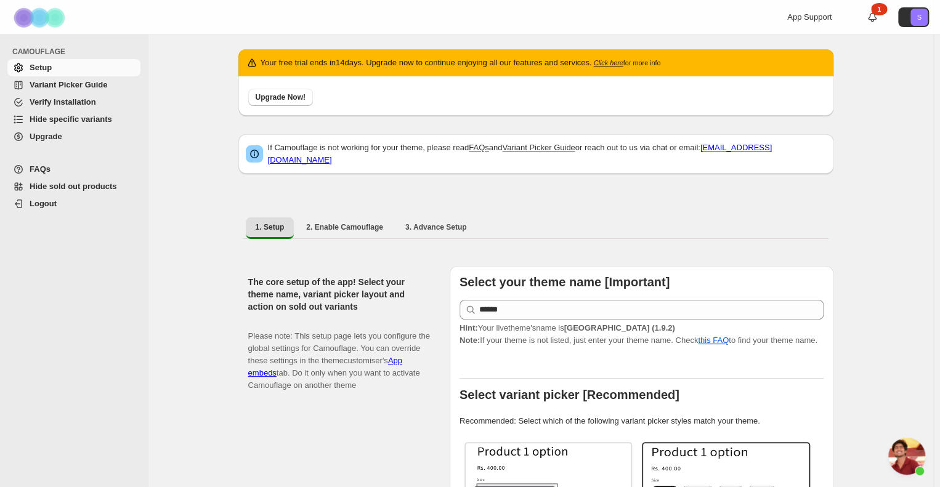
click at [618, 217] on ul "1. Setup 2. Enable Camouflage 3. Advance Setup More views" at bounding box center [535, 228] width 585 height 22
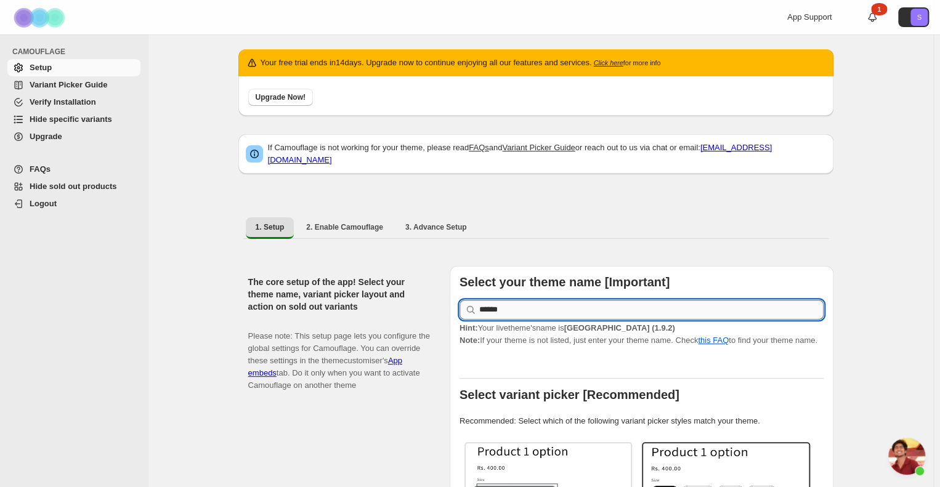
click at [558, 307] on input "******" at bounding box center [651, 310] width 344 height 20
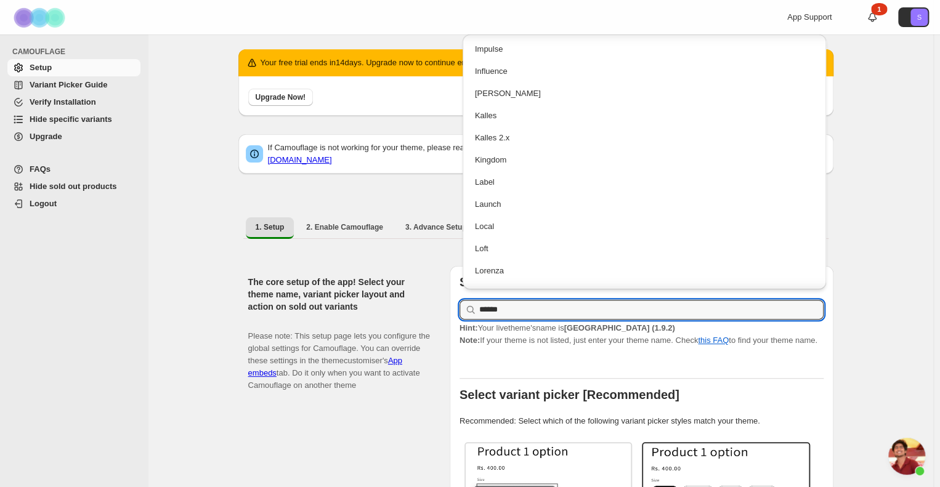
scroll to position [2833, 0]
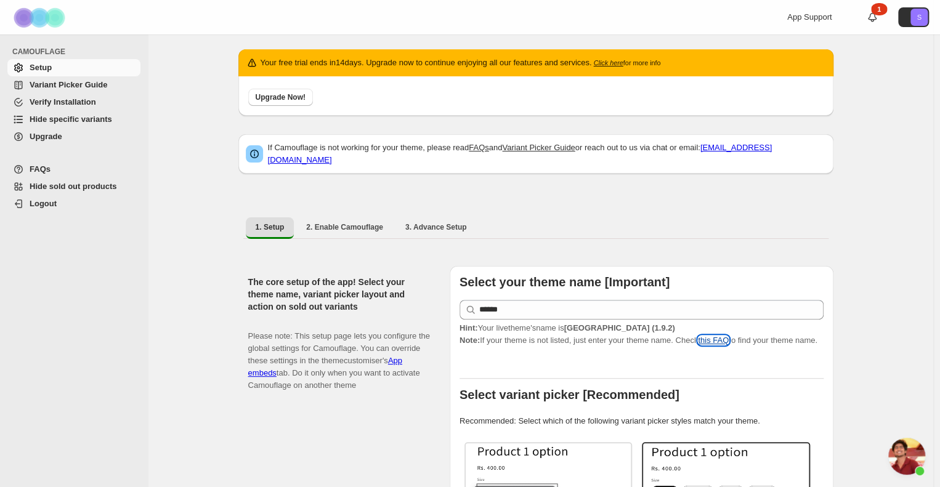
click at [721, 336] on link "this FAQ" at bounding box center [713, 340] width 31 height 9
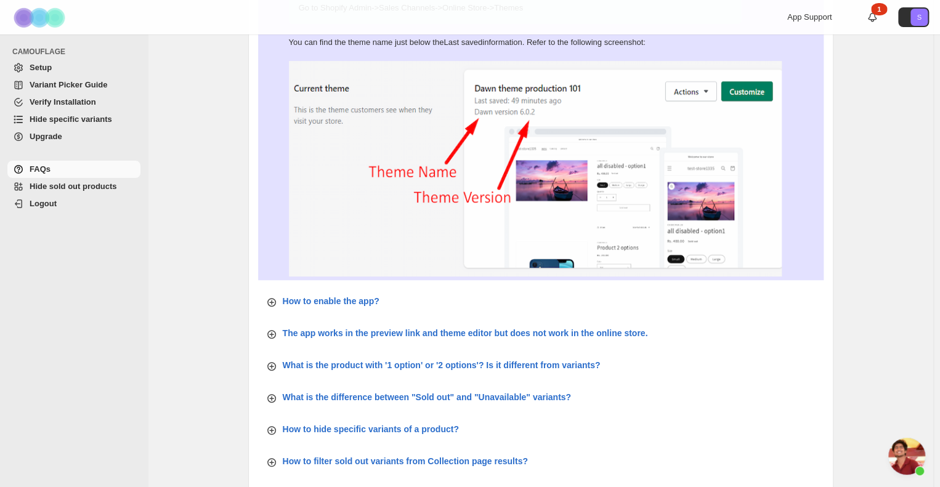
scroll to position [163, 0]
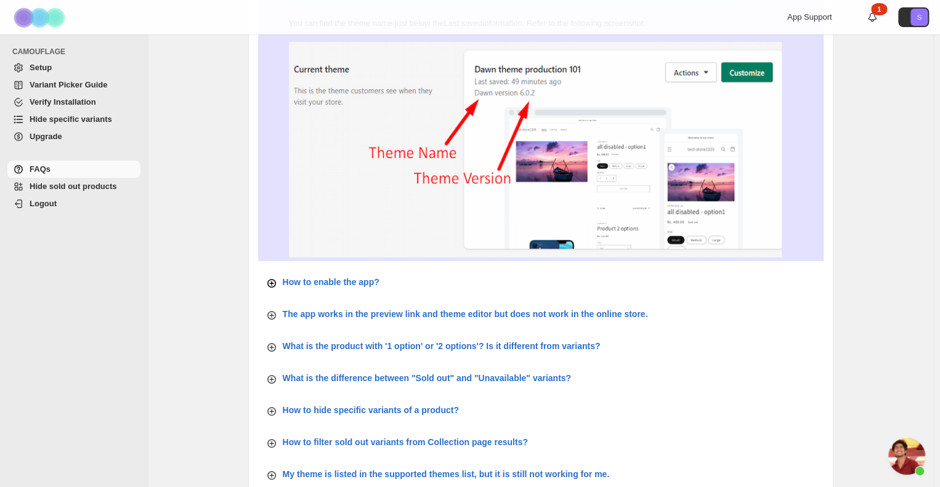
click at [348, 286] on p "How to enable the app?" at bounding box center [331, 282] width 97 height 12
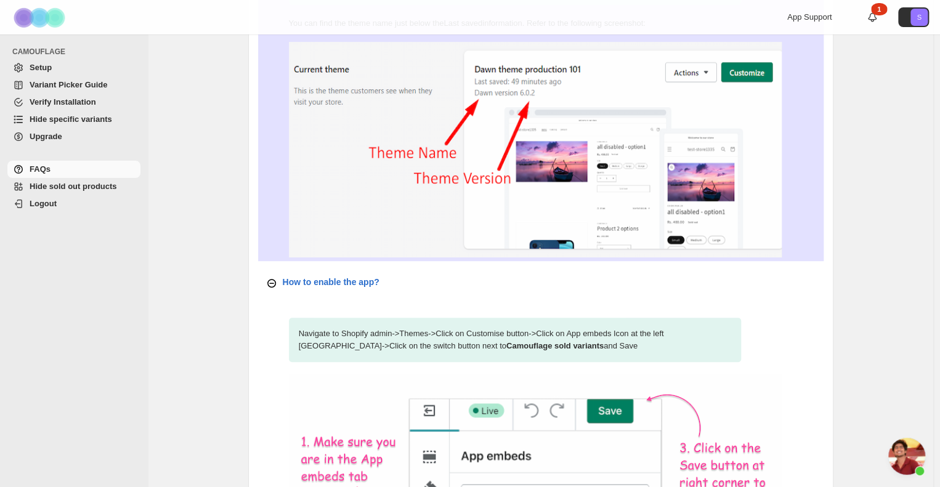
click at [347, 281] on p "How to enable the app?" at bounding box center [331, 282] width 97 height 12
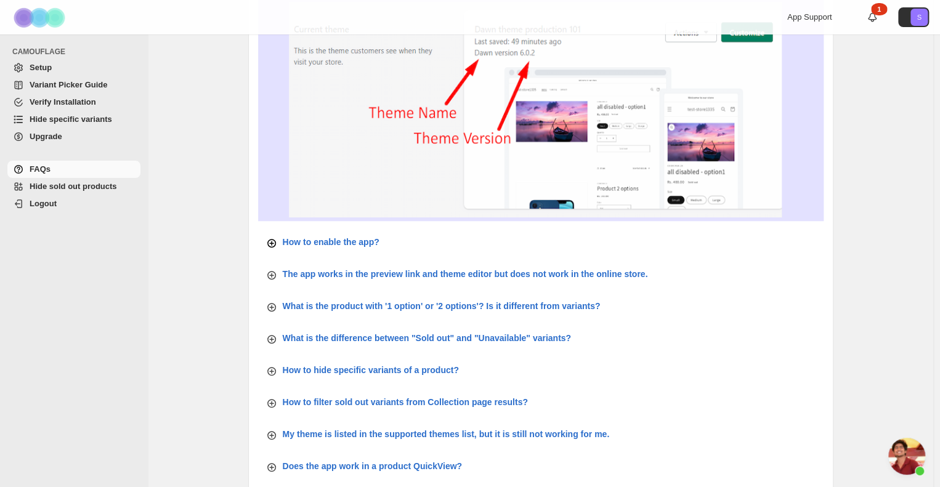
scroll to position [224, 0]
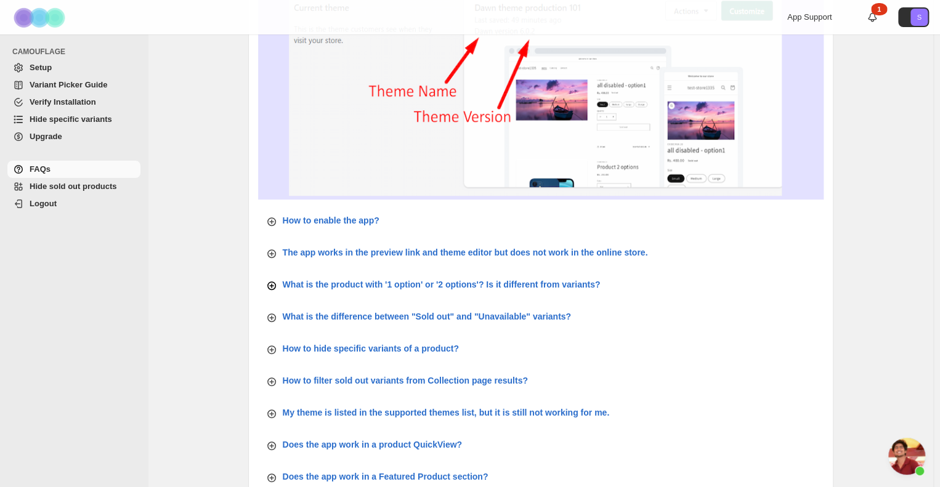
click at [367, 287] on p "What is the product with '1 option' or '2 options'? Is it different from varian…" at bounding box center [442, 284] width 318 height 12
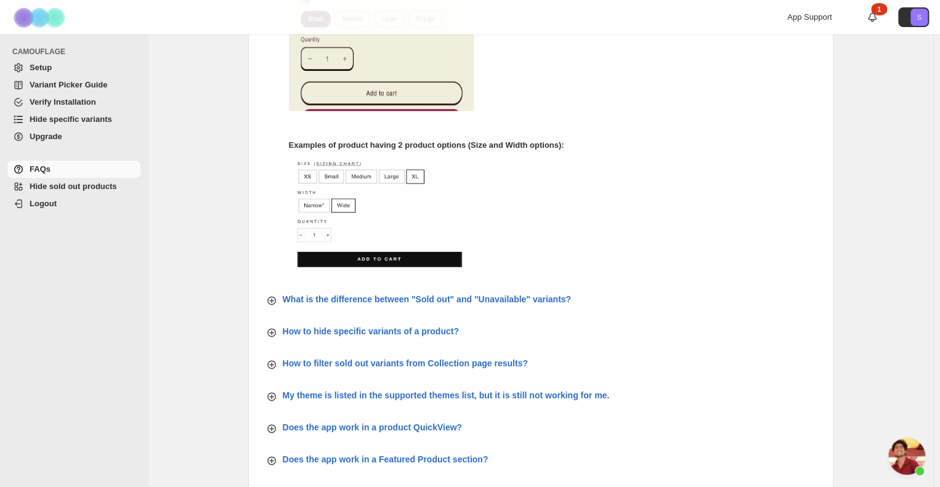
scroll to position [655, 0]
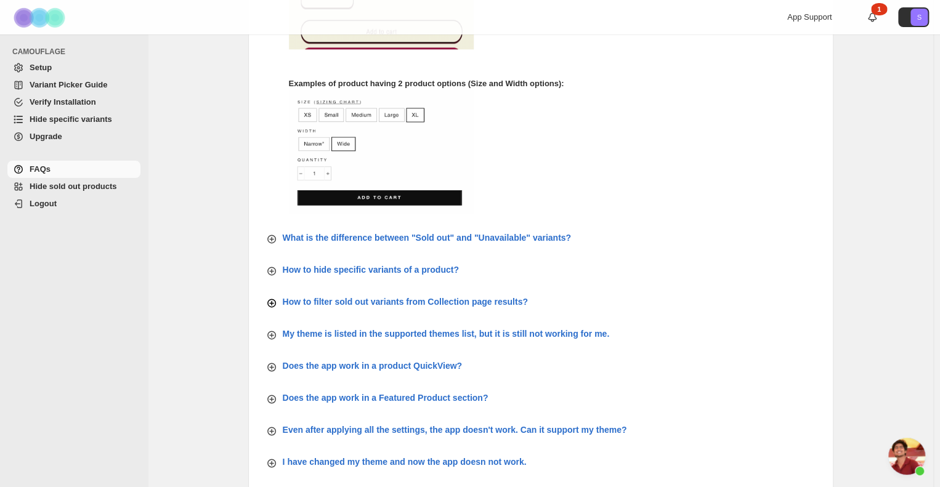
click at [355, 302] on p "How to filter sold out variants from Collection page results?" at bounding box center [405, 302] width 245 height 12
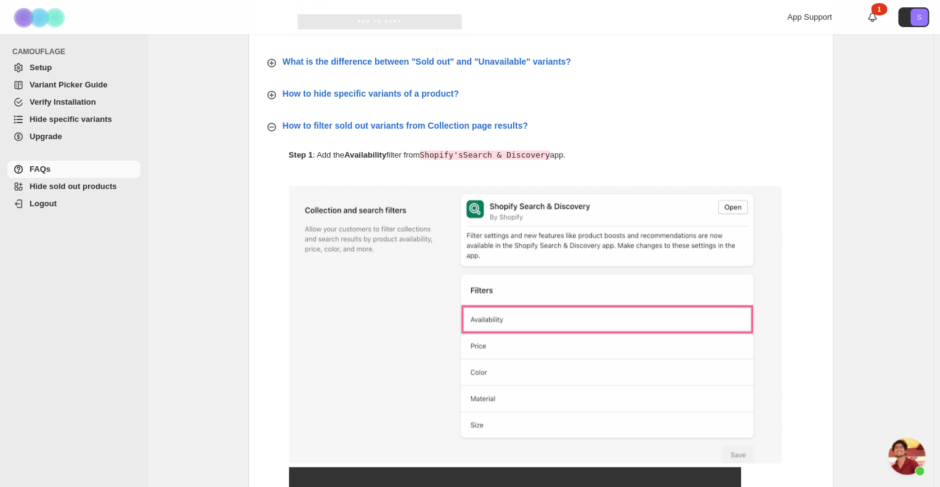
scroll to position [778, 0]
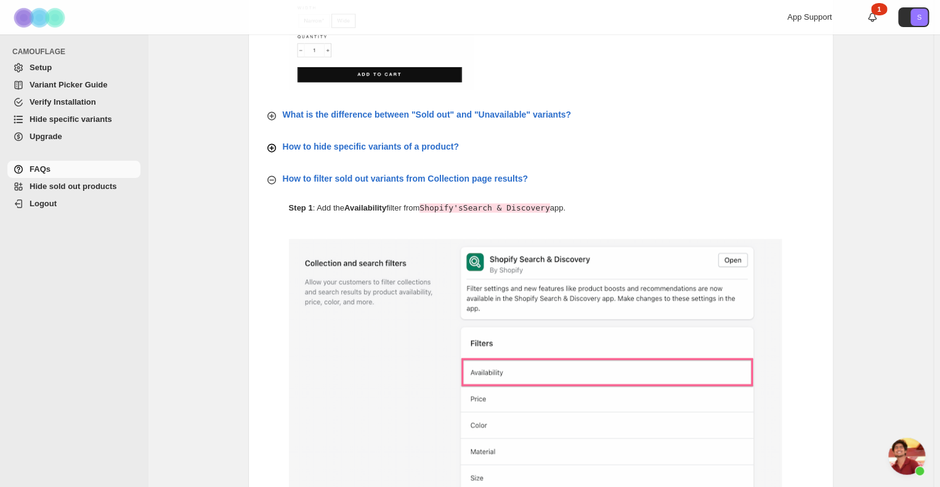
click at [367, 143] on p "How to hide specific variants of a product?" at bounding box center [371, 146] width 176 height 12
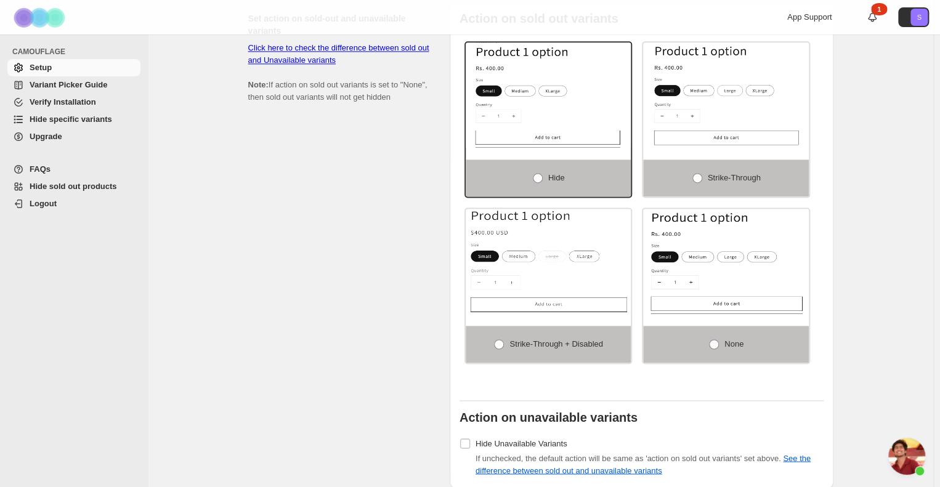
scroll to position [999, 0]
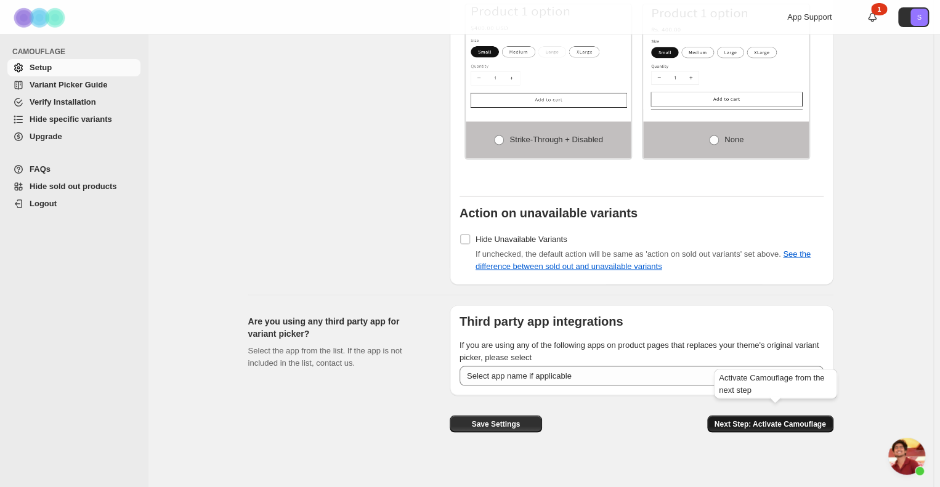
click at [772, 419] on span "Next Step: Activate Camouflage" at bounding box center [769, 424] width 111 height 10
select select "**********"
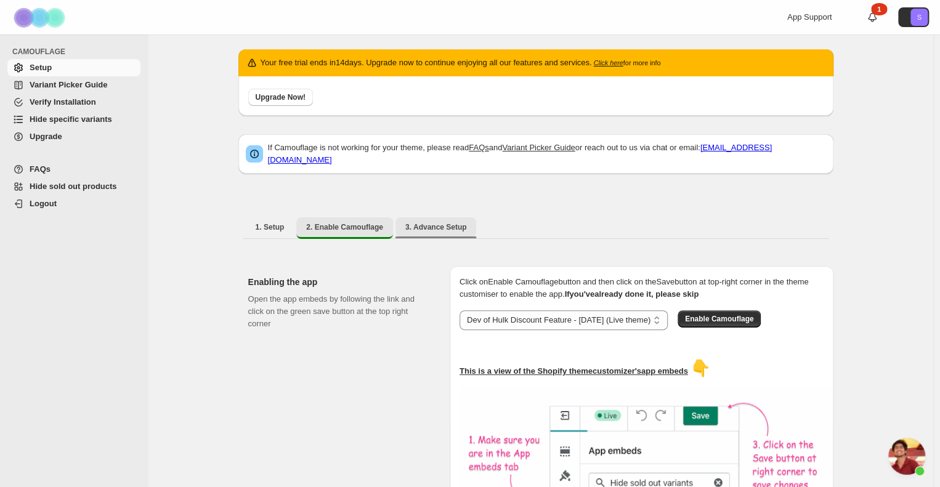
click at [429, 222] on span "3. Advance Setup" at bounding box center [436, 227] width 62 height 10
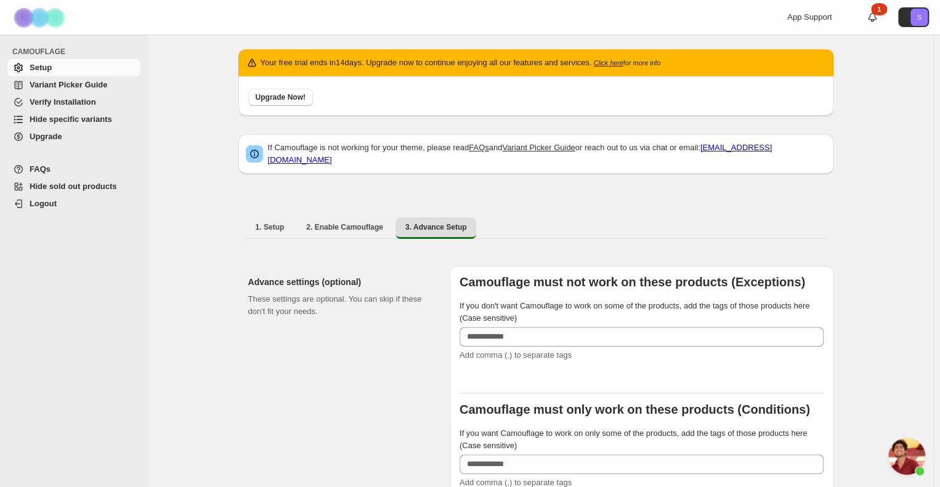
click at [63, 87] on span "Variant Picker Guide" at bounding box center [69, 84] width 78 height 9
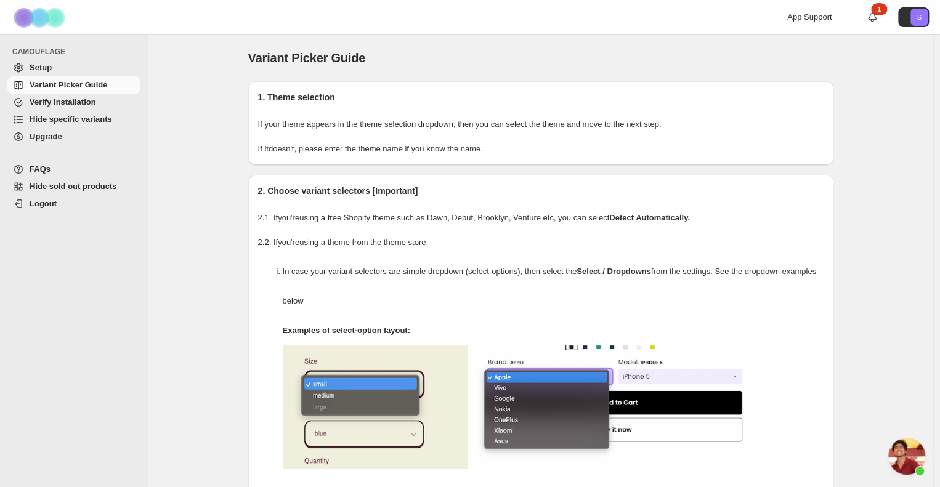
click at [70, 121] on span "Hide specific variants" at bounding box center [71, 119] width 83 height 9
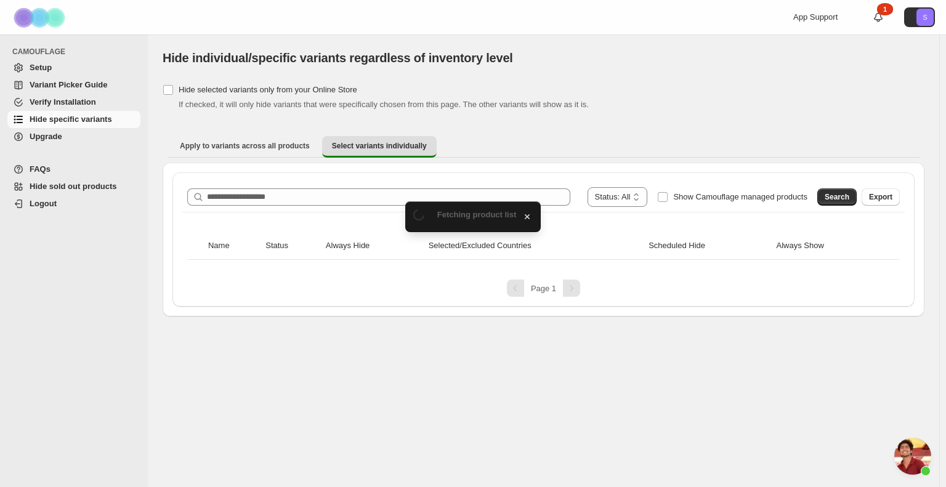
scroll to position [992, 0]
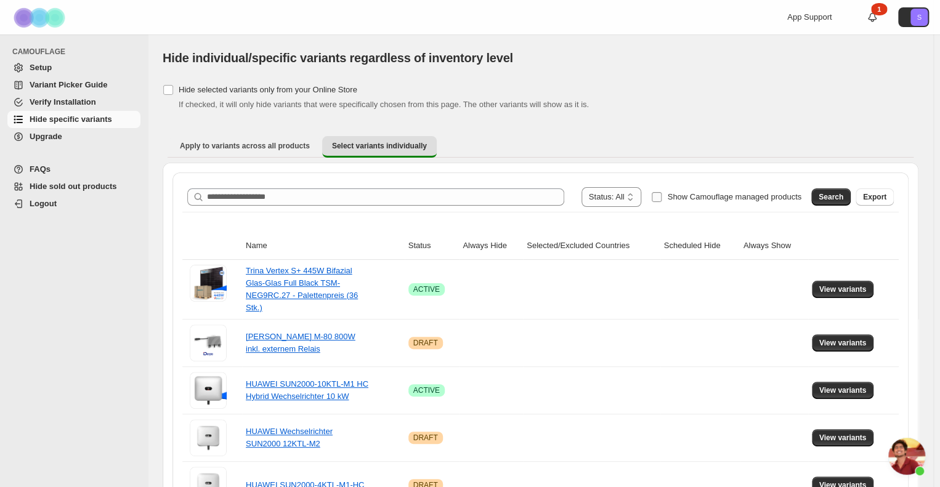
click at [714, 198] on span "Show Camouflage managed products" at bounding box center [734, 196] width 134 height 9
click at [833, 201] on span "Search" at bounding box center [830, 197] width 25 height 10
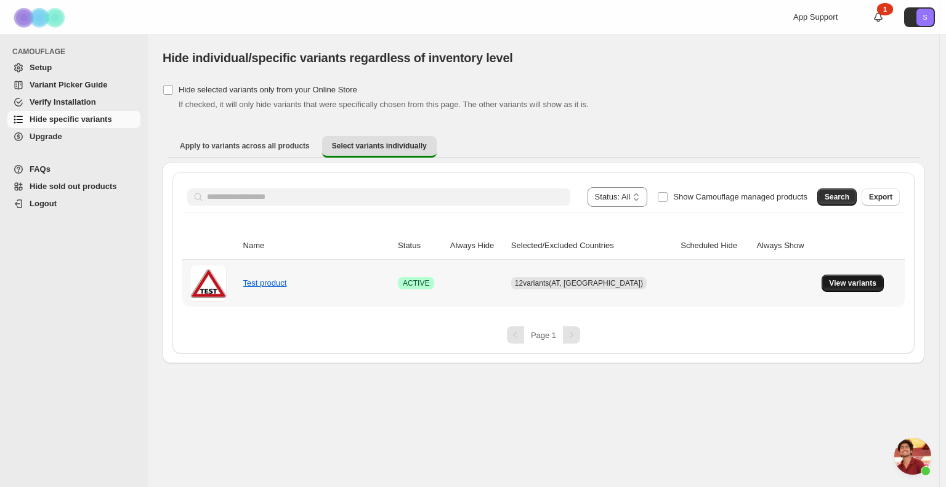
click at [836, 284] on span "View variants" at bounding box center [852, 283] width 47 height 10
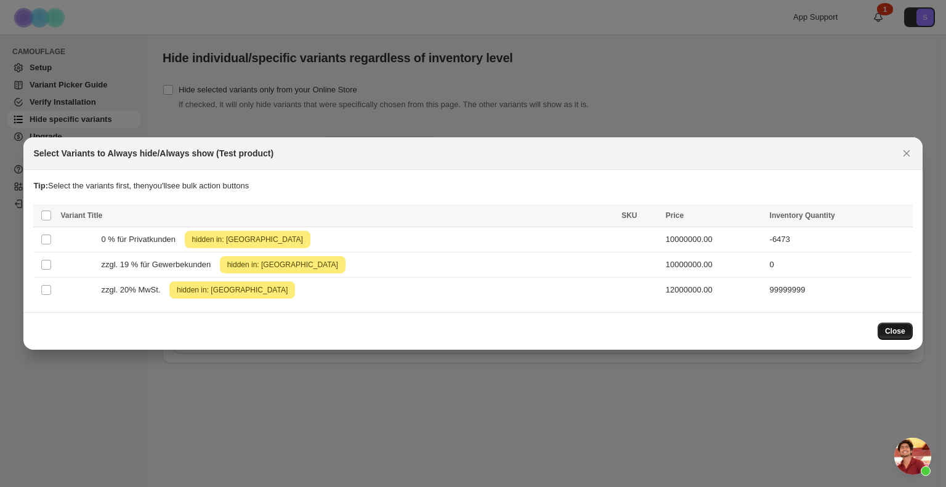
click at [898, 329] on span "Close" at bounding box center [895, 331] width 20 height 10
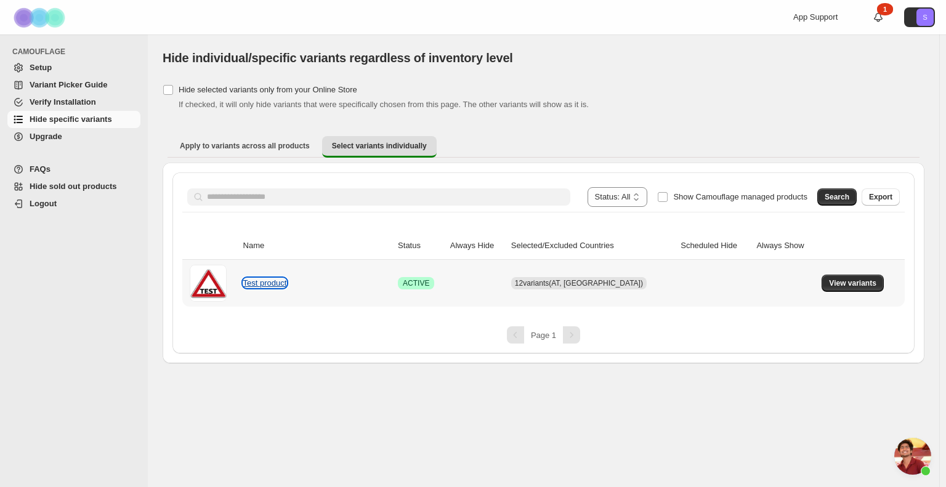
click at [275, 281] on link "Test product" at bounding box center [265, 282] width 44 height 9
click at [581, 137] on ul "Apply to variants across all products Select variants individually More views" at bounding box center [543, 146] width 752 height 22
click at [901, 455] on span "Chat öffnen" at bounding box center [912, 456] width 37 height 37
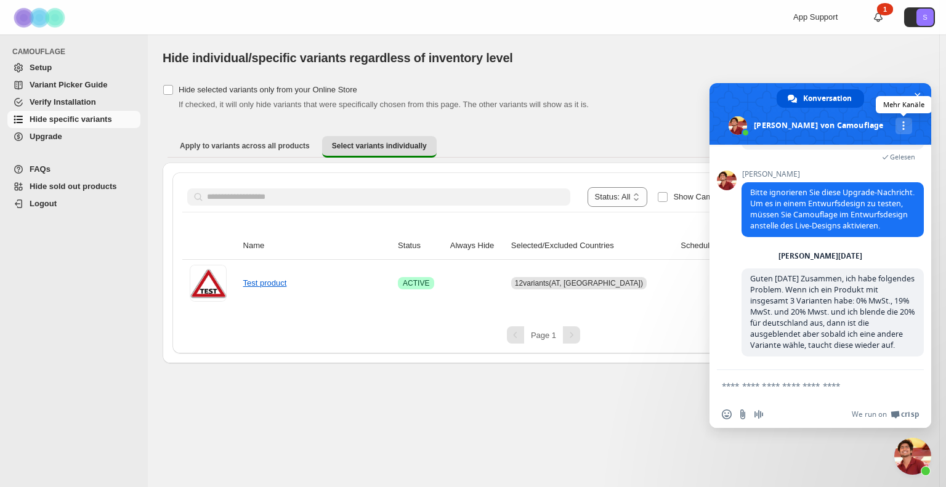
click at [902, 121] on span at bounding box center [903, 125] width 2 height 9
click at [902, 123] on span at bounding box center [903, 125] width 2 height 9
click at [634, 82] on div "Hide selected variants only from your Online Store If checked, it will only hid…" at bounding box center [544, 96] width 762 height 30
click at [577, 136] on ul "Apply to variants across all products Select variants individually More views" at bounding box center [543, 146] width 752 height 22
click at [257, 94] on span "Hide selected variants only from your Online Store" at bounding box center [268, 89] width 179 height 9
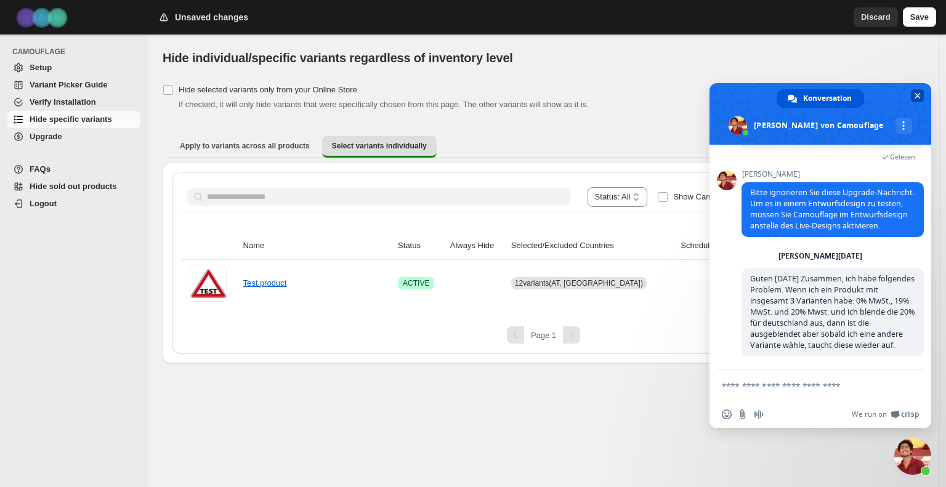
click at [909, 91] on span at bounding box center [820, 114] width 222 height 62
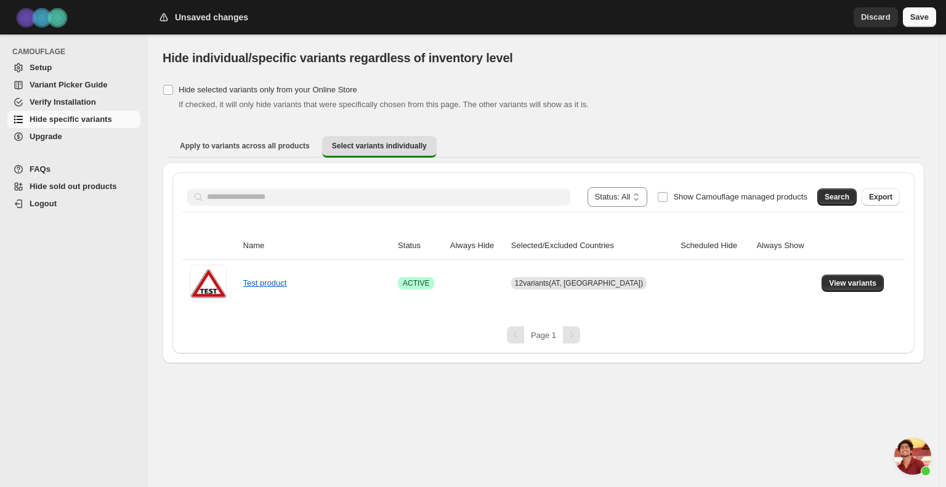
click at [916, 18] on span "Save" at bounding box center [919, 17] width 18 height 12
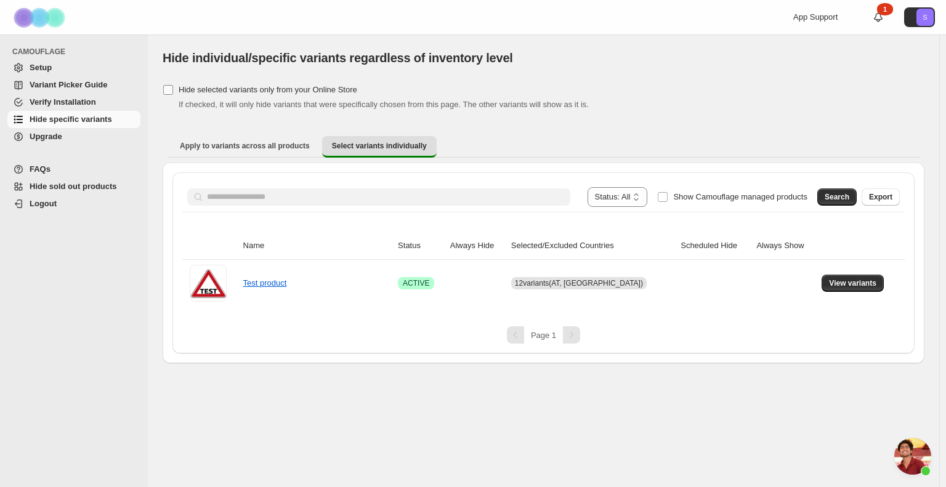
click at [229, 92] on span "Hide selected variants only from your Online Store" at bounding box center [268, 89] width 179 height 9
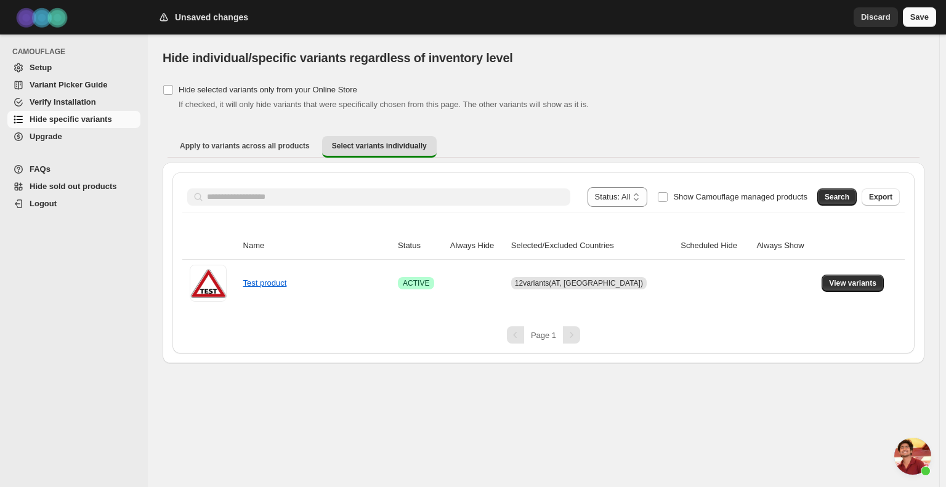
click at [916, 14] on span "Save" at bounding box center [919, 17] width 18 height 12
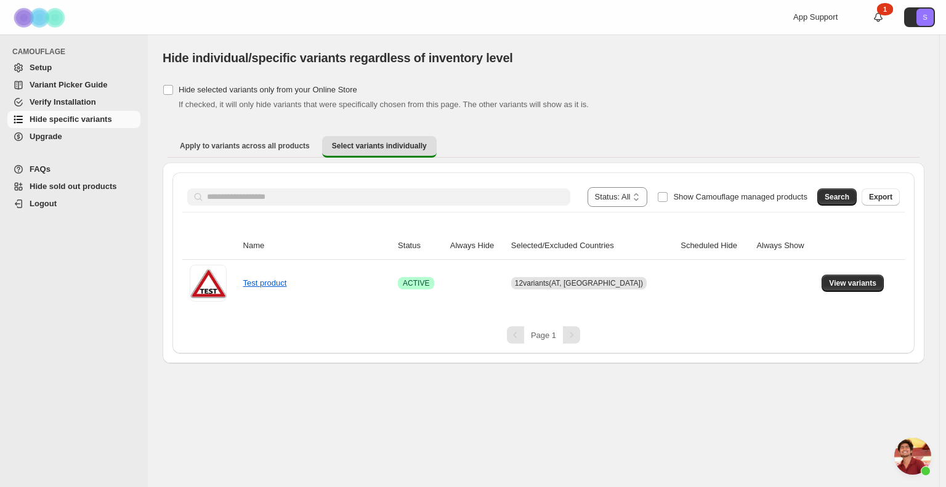
click at [49, 182] on span "Hide sold out products" at bounding box center [73, 186] width 87 height 9
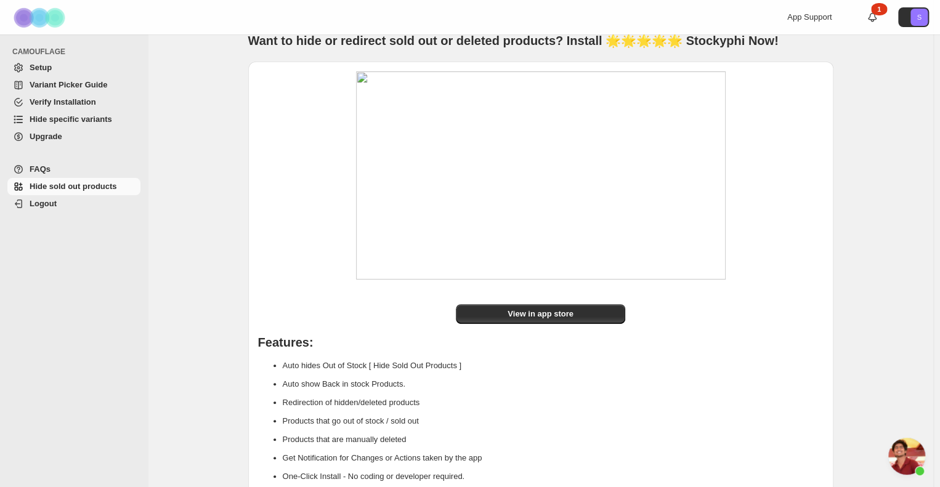
scroll to position [63, 0]
click at [57, 67] on span "Setup" at bounding box center [84, 68] width 108 height 12
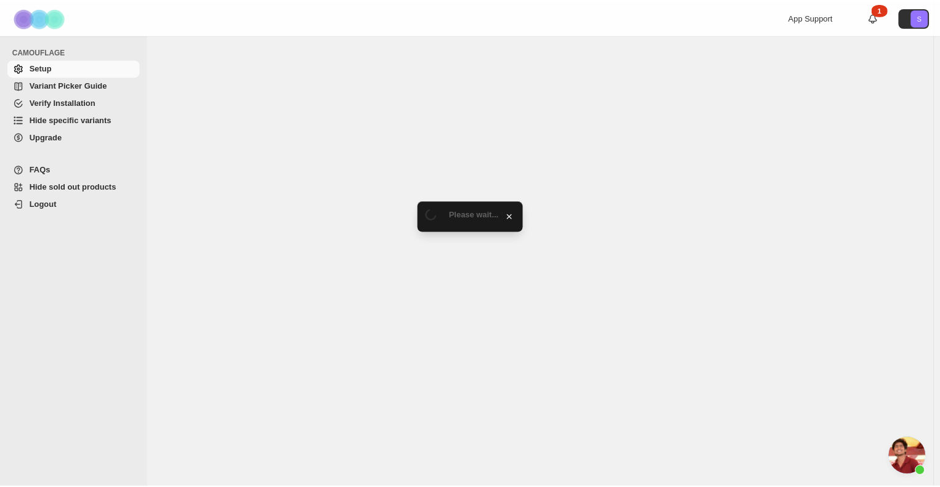
scroll to position [992, 0]
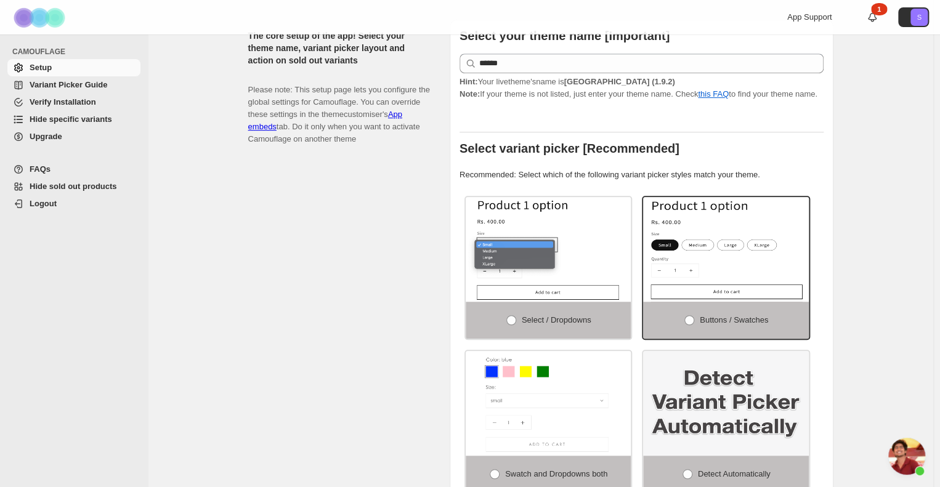
scroll to position [308, 0]
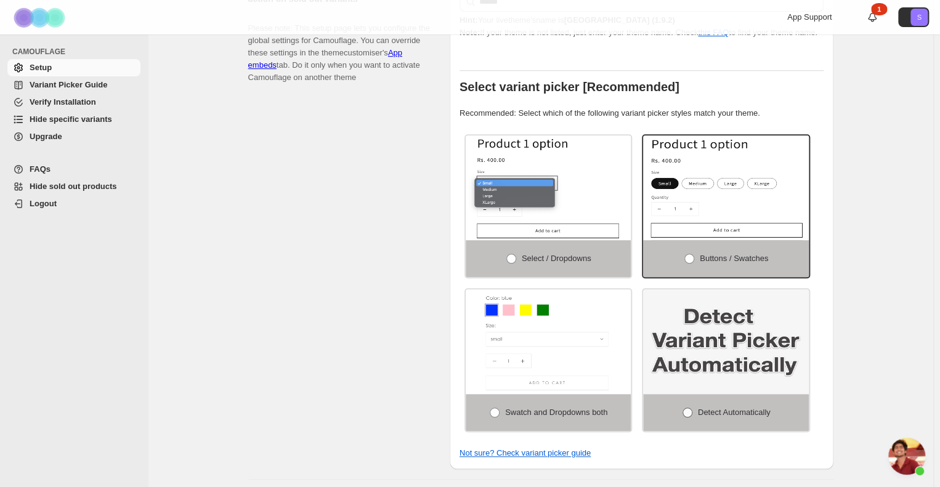
click at [719, 408] on span "Detect Automatically" at bounding box center [734, 412] width 73 height 9
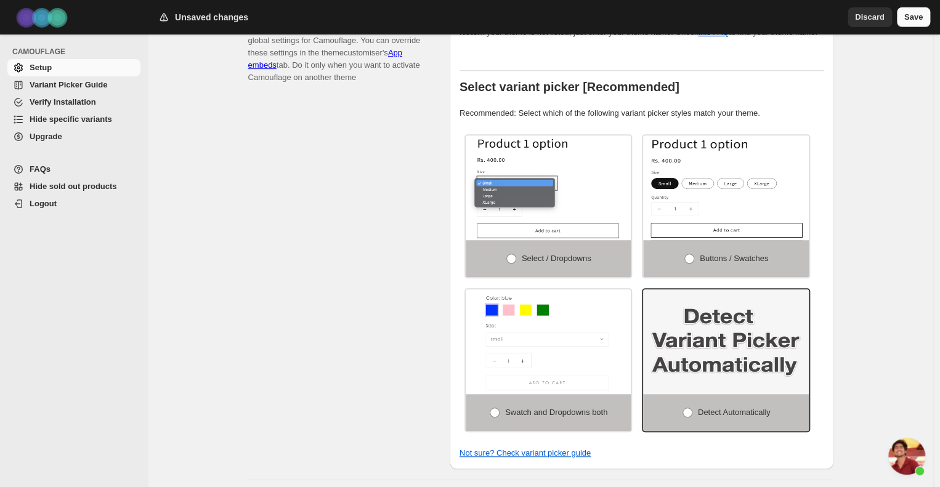
click at [911, 19] on span "Save" at bounding box center [913, 17] width 18 height 12
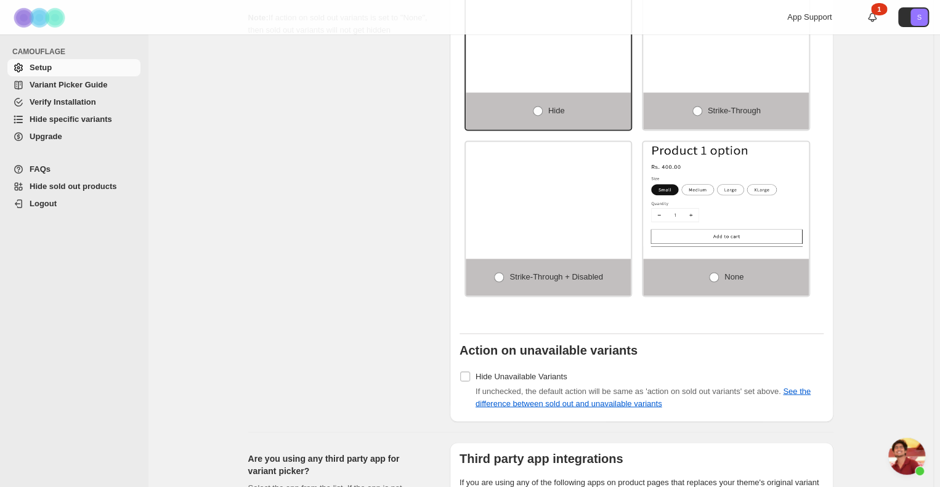
scroll to position [924, 0]
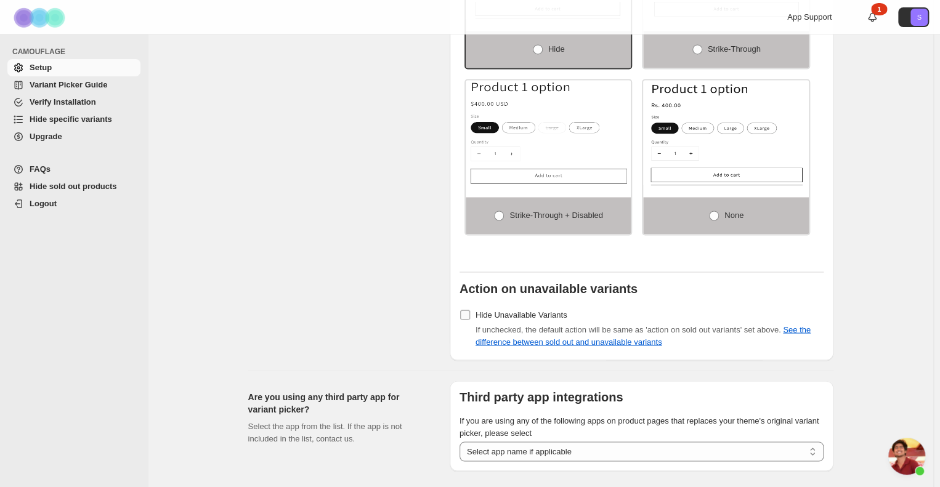
drag, startPoint x: 497, startPoint y: 309, endPoint x: 481, endPoint y: 310, distance: 16.1
click at [496, 310] on span "Hide Unavailable Variants" at bounding box center [521, 314] width 92 height 9
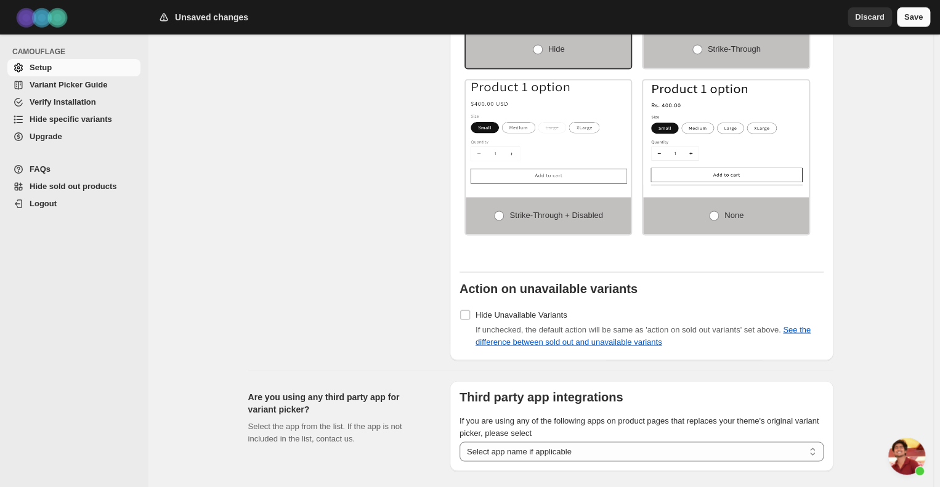
click at [918, 18] on span "Save" at bounding box center [913, 17] width 18 height 12
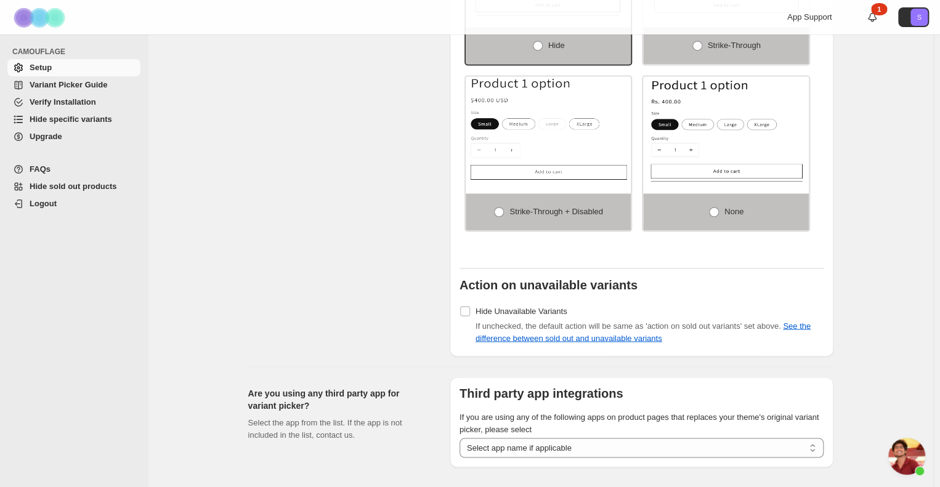
scroll to position [999, 0]
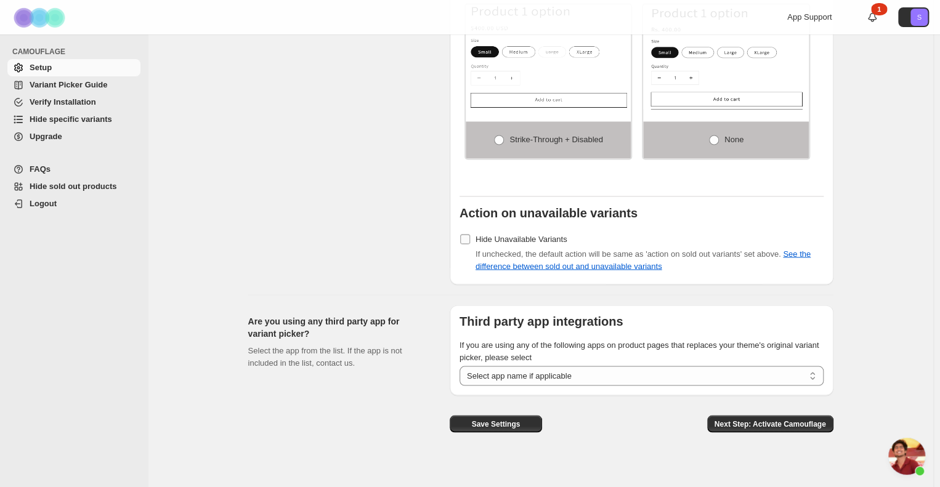
click at [506, 234] on span "Hide Unavailable Variants" at bounding box center [521, 238] width 92 height 9
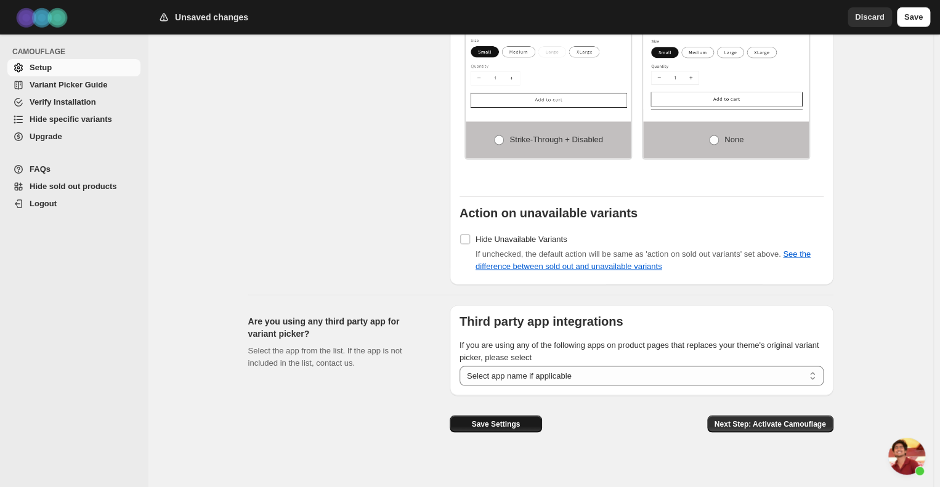
click at [510, 419] on span "Save Settings" at bounding box center [495, 424] width 49 height 10
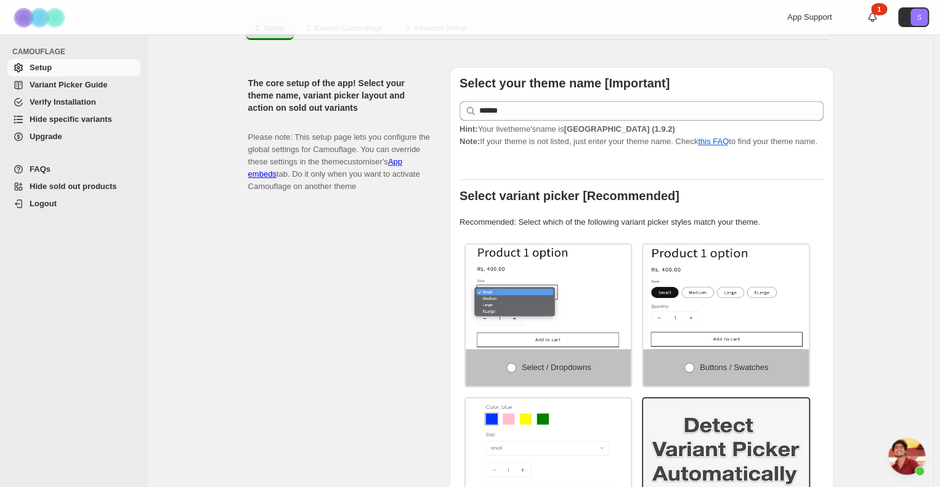
scroll to position [0, 0]
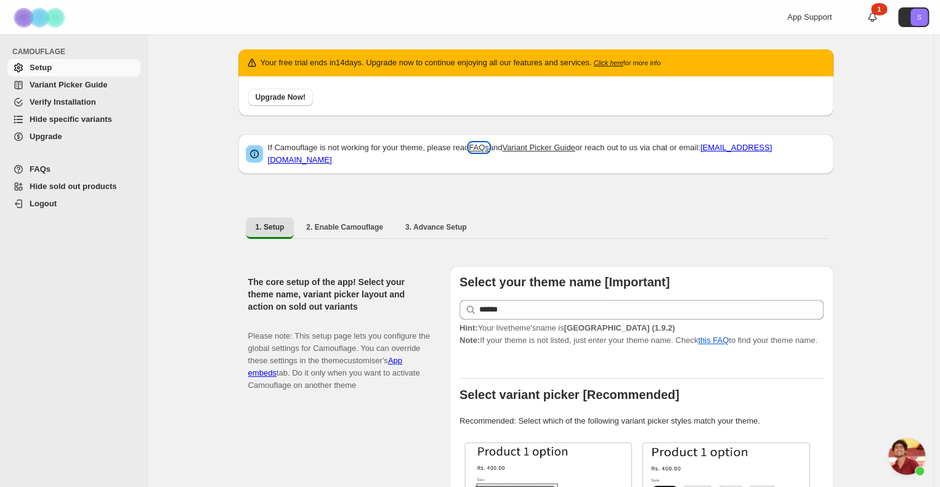
click at [479, 151] on link "FAQs" at bounding box center [479, 147] width 20 height 9
click at [904, 457] on span "Chat öffnen" at bounding box center [906, 456] width 37 height 37
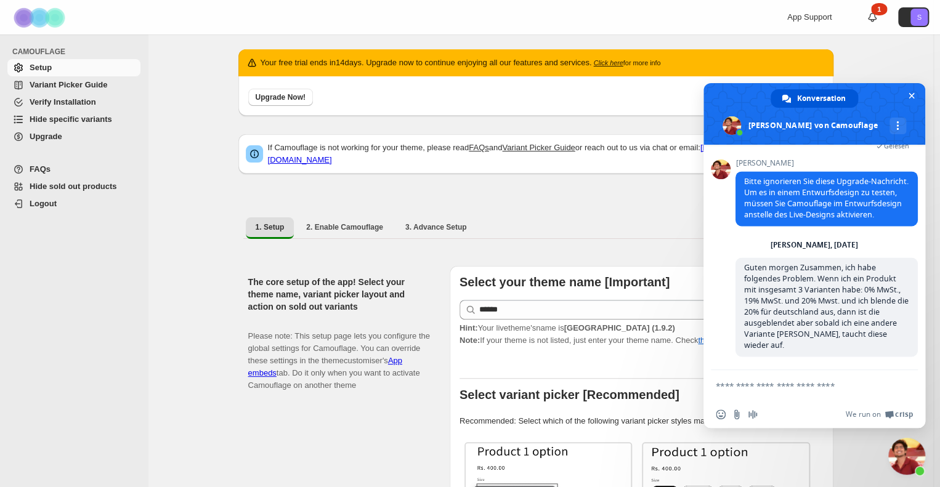
click at [812, 382] on textarea "Verfassen Sie Ihre Nachricht…" at bounding box center [801, 385] width 172 height 31
type textarea "*"
paste textarea "Verfassen Sie Ihre Nachricht…"
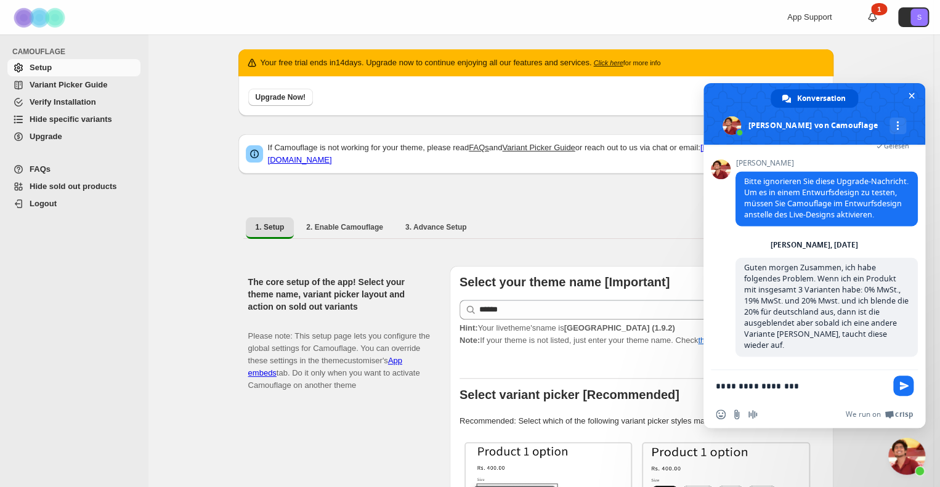
type textarea "**********"
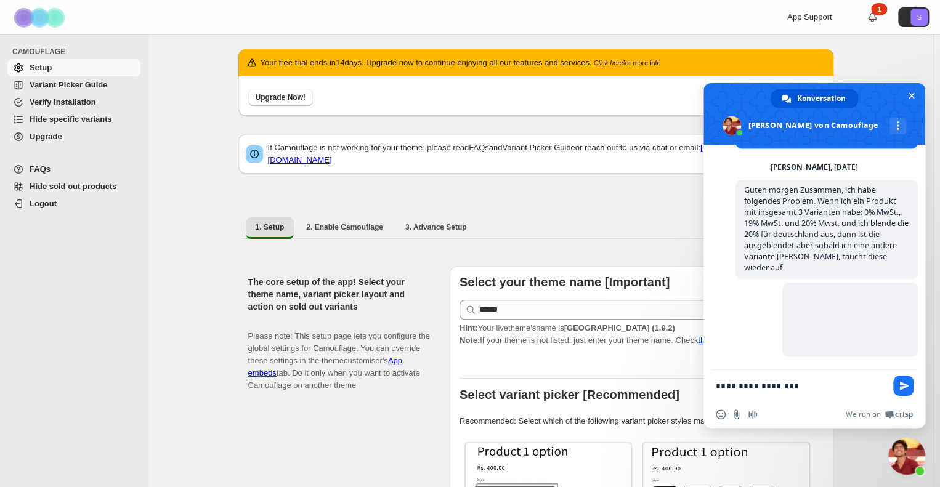
scroll to position [1069, 0]
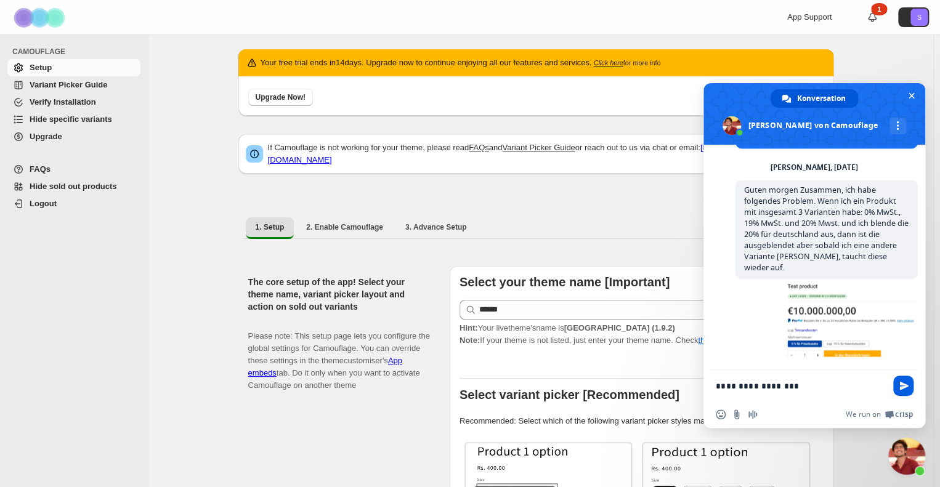
click at [904, 385] on span "Senden Sie" at bounding box center [903, 385] width 9 height 9
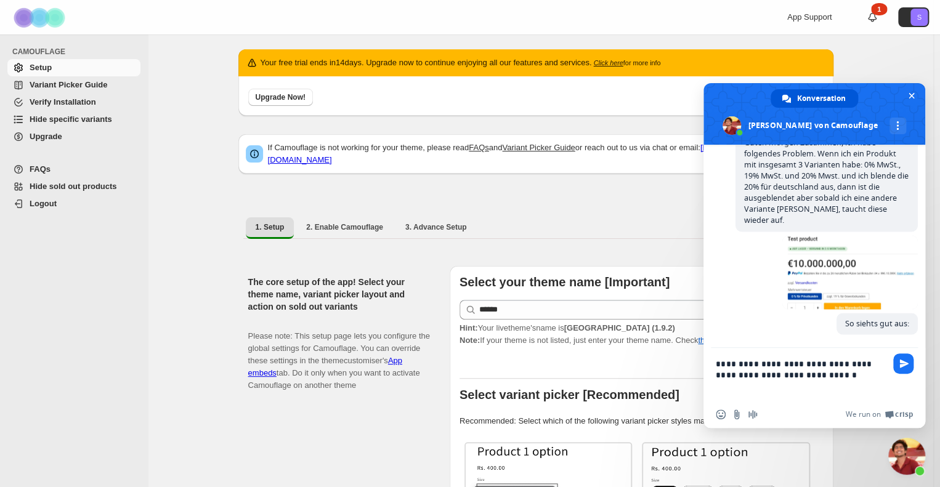
scroll to position [1114, 0]
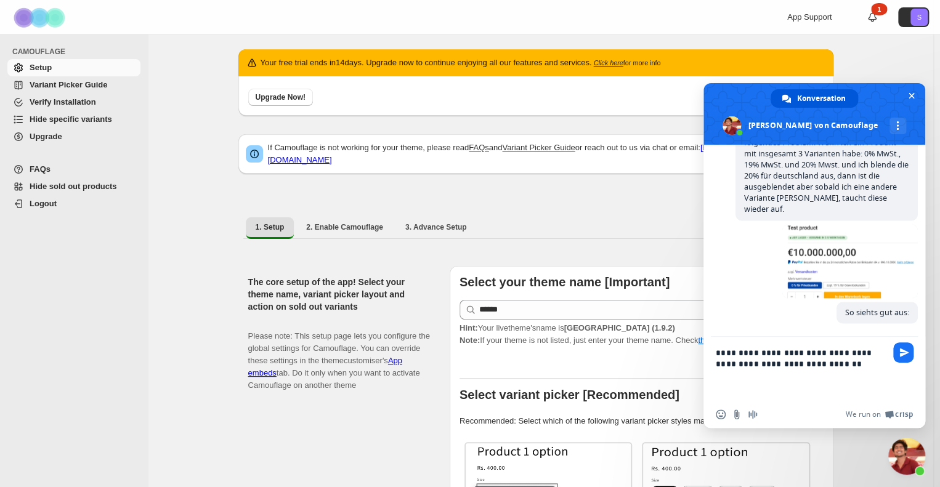
type textarea "**********"
click at [795, 381] on textarea "**********" at bounding box center [801, 369] width 172 height 64
click at [901, 347] on span "Senden Sie" at bounding box center [903, 352] width 20 height 20
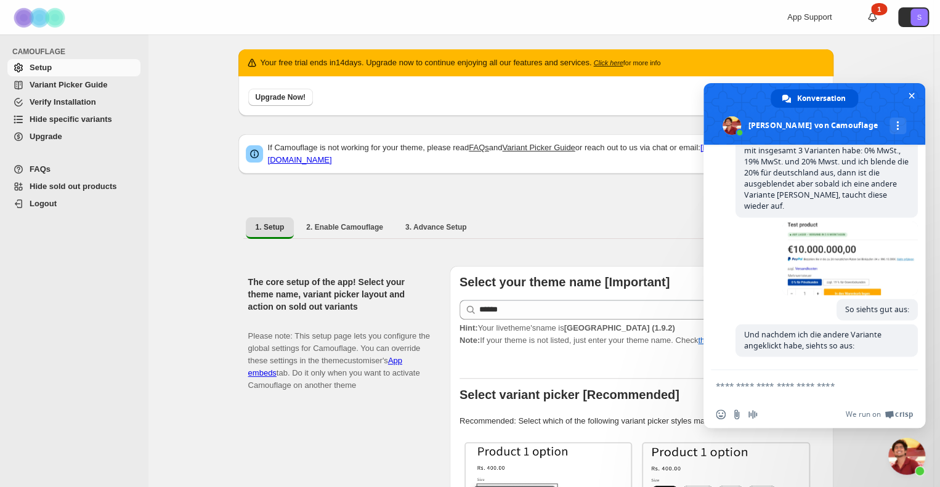
click at [806, 385] on textarea "Verfassen Sie Ihre Nachricht…" at bounding box center [801, 385] width 172 height 31
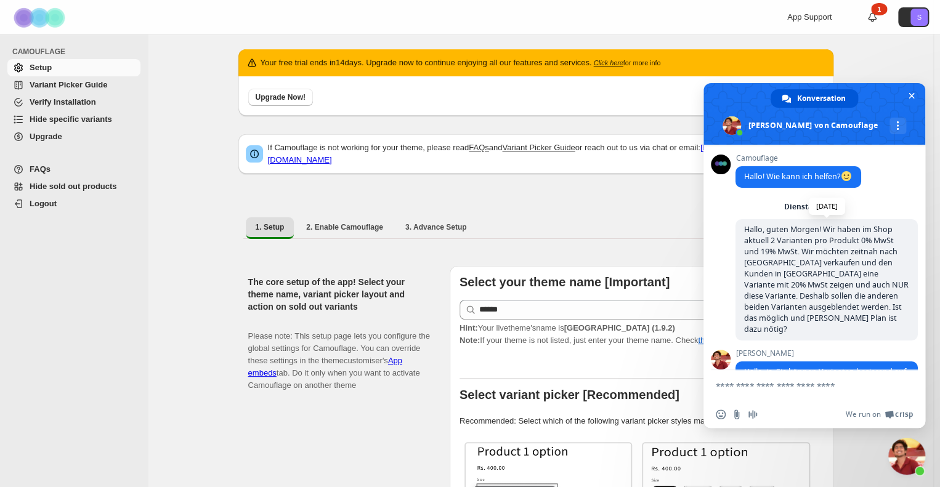
scroll to position [1210, 0]
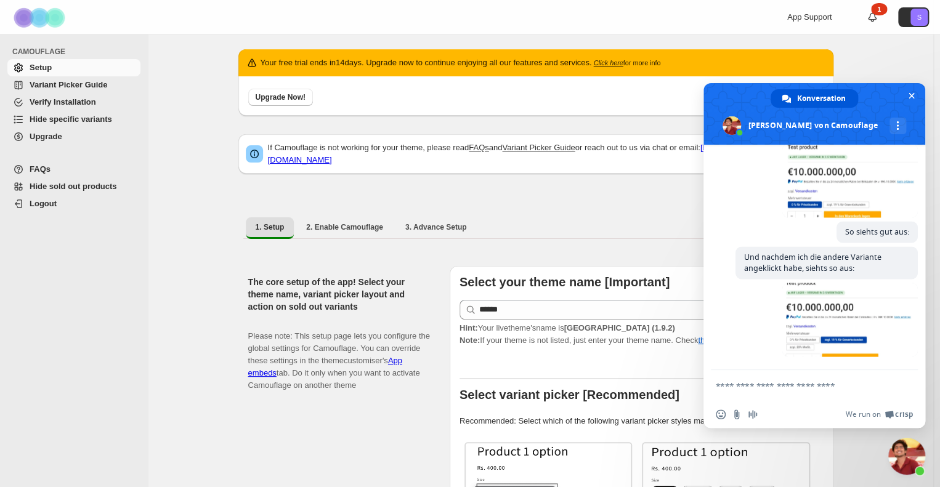
click at [916, 95] on span "Chat schließen" at bounding box center [911, 95] width 13 height 13
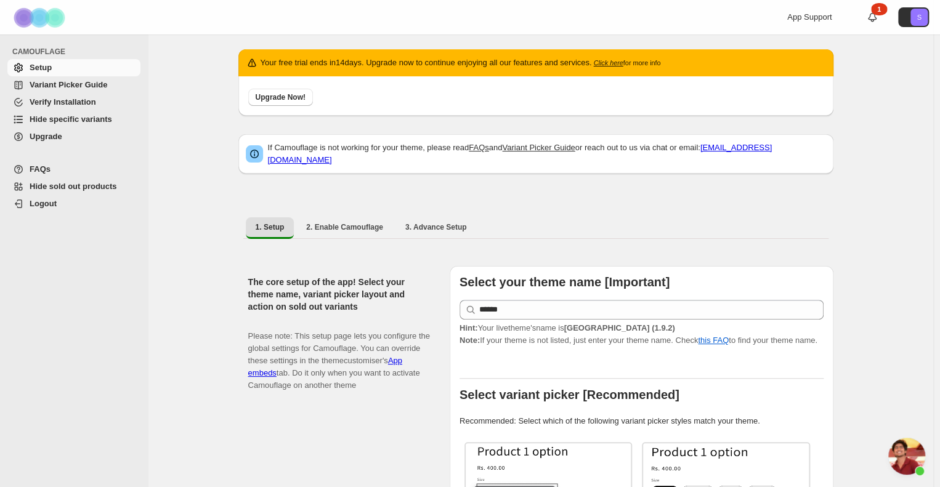
click at [34, 16] on img at bounding box center [41, 18] width 62 height 34
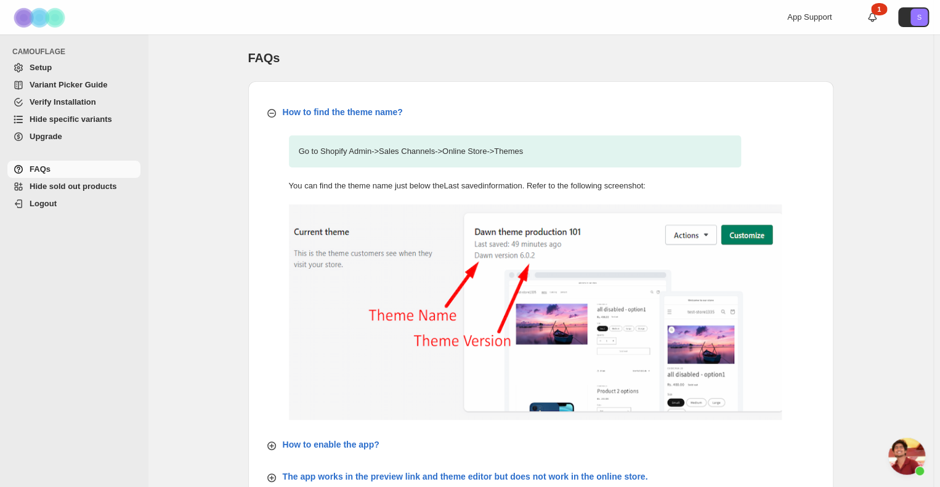
scroll to position [992, 0]
click at [323, 116] on p "How to find the theme name?" at bounding box center [343, 112] width 120 height 12
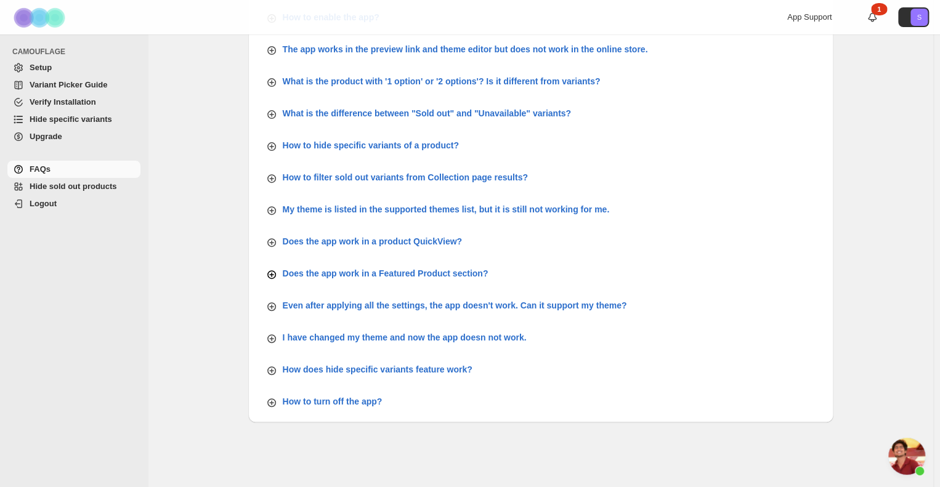
scroll to position [148, 0]
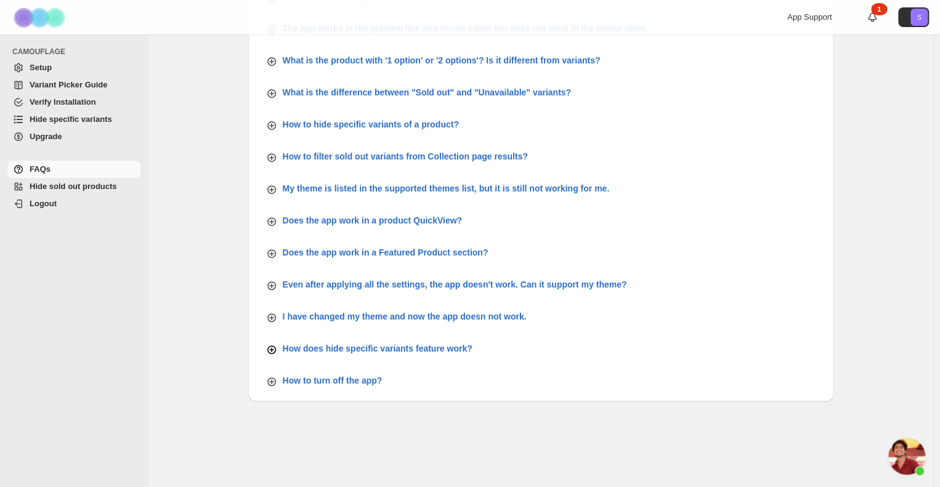
click at [361, 352] on p "How does hide specific variants feature work?" at bounding box center [378, 348] width 190 height 12
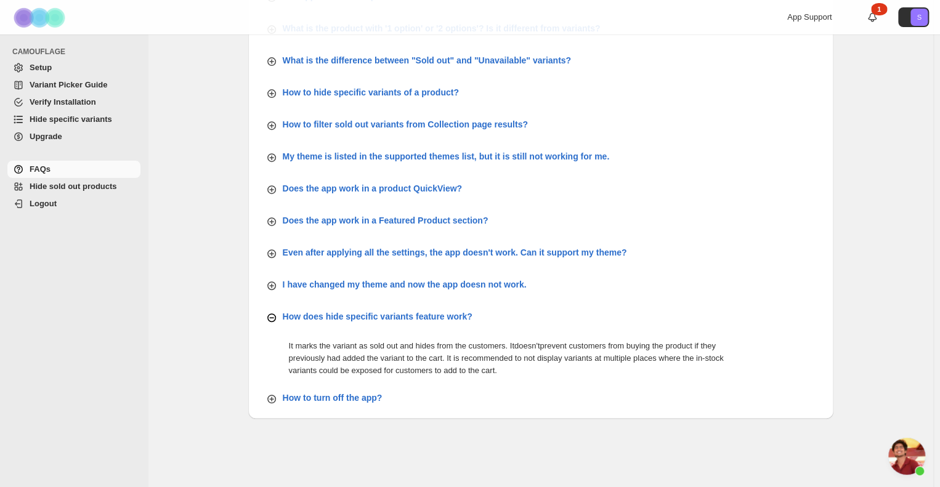
scroll to position [197, 0]
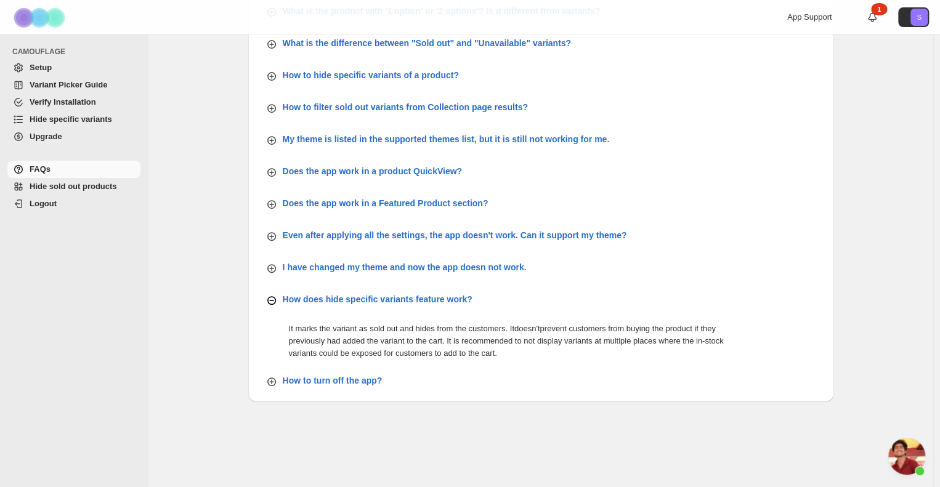
click at [345, 299] on p "How does hide specific variants feature work?" at bounding box center [378, 299] width 190 height 12
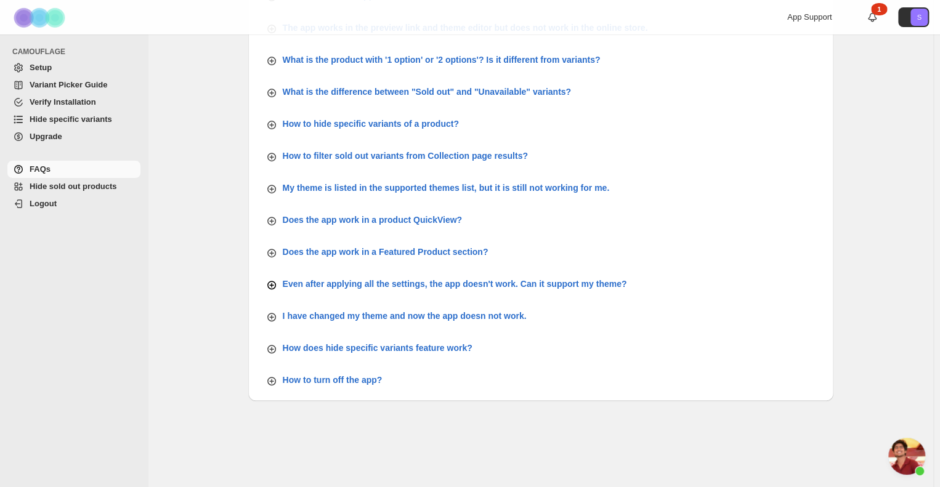
scroll to position [148, 0]
click at [384, 285] on p "Even after applying all the settings, the app doesn't work. Can it support my t…" at bounding box center [455, 284] width 344 height 12
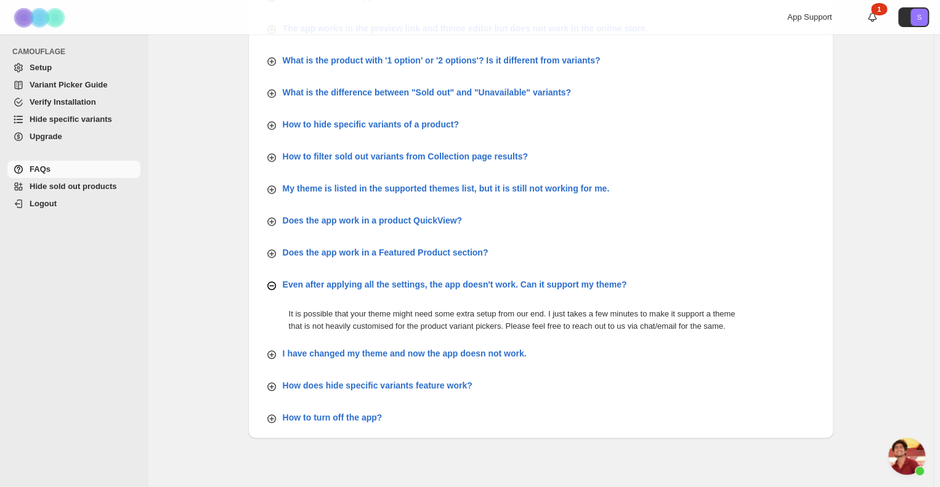
click at [392, 281] on p "Even after applying all the settings, the app doesn't work. Can it support my t…" at bounding box center [455, 284] width 344 height 12
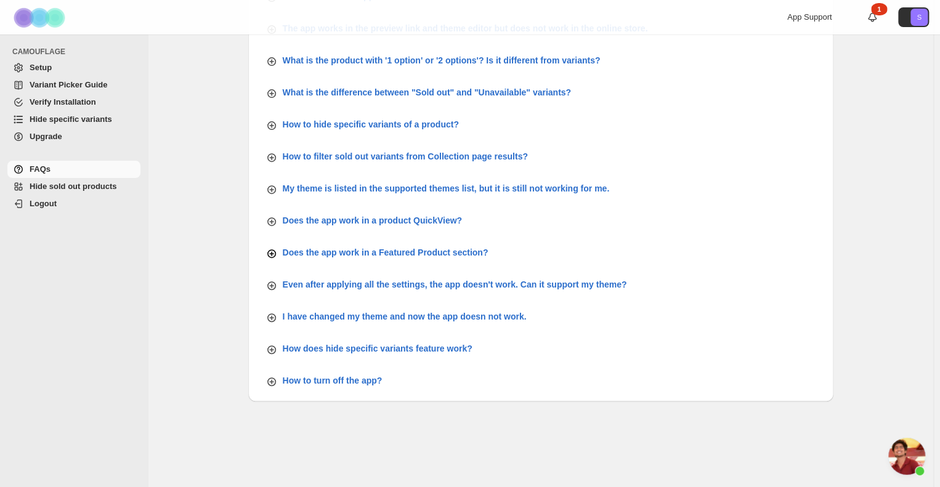
click at [382, 248] on p "Does the app work in a Featured Product section?" at bounding box center [386, 252] width 206 height 12
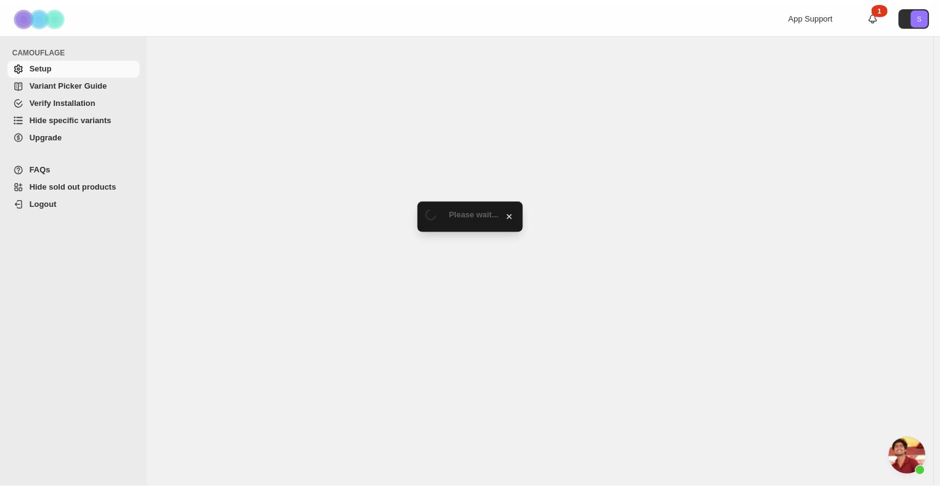
scroll to position [1210, 0]
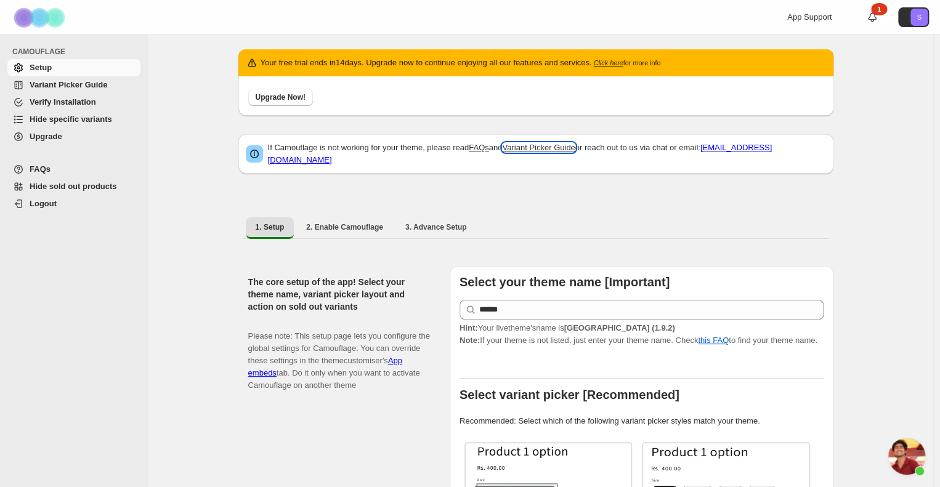
click at [559, 150] on link "Variant Picker Guide" at bounding box center [538, 147] width 73 height 9
click at [416, 222] on span "3. Advance Setup" at bounding box center [436, 227] width 62 height 10
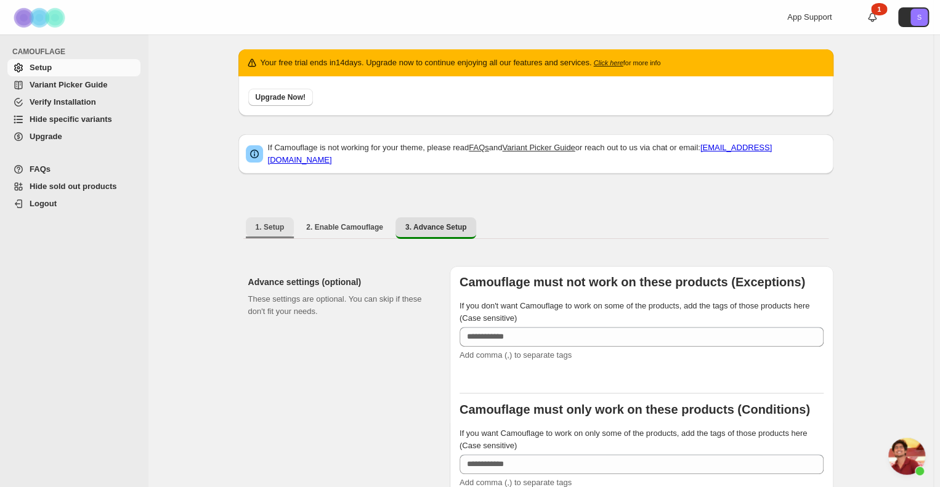
click at [288, 219] on button "1. Setup" at bounding box center [270, 227] width 49 height 20
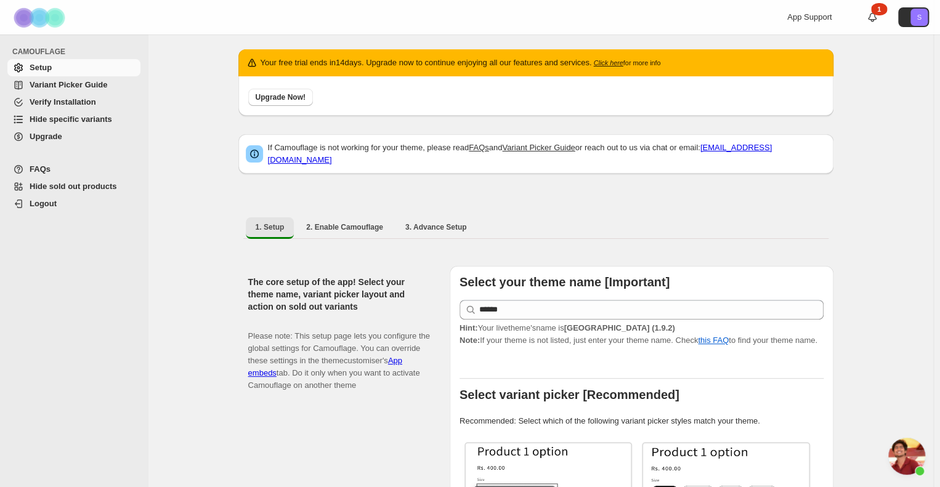
scroll to position [246, 0]
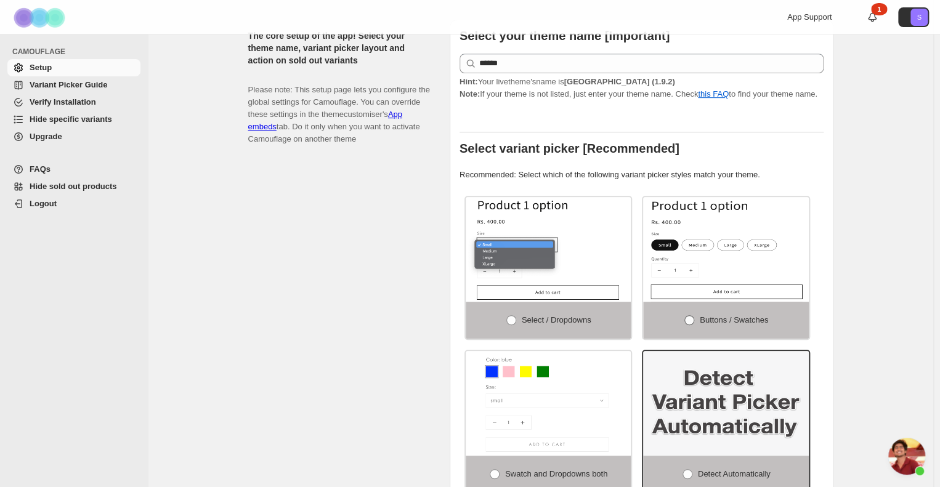
click at [739, 315] on span "Buttons / Swatches" at bounding box center [733, 319] width 68 height 9
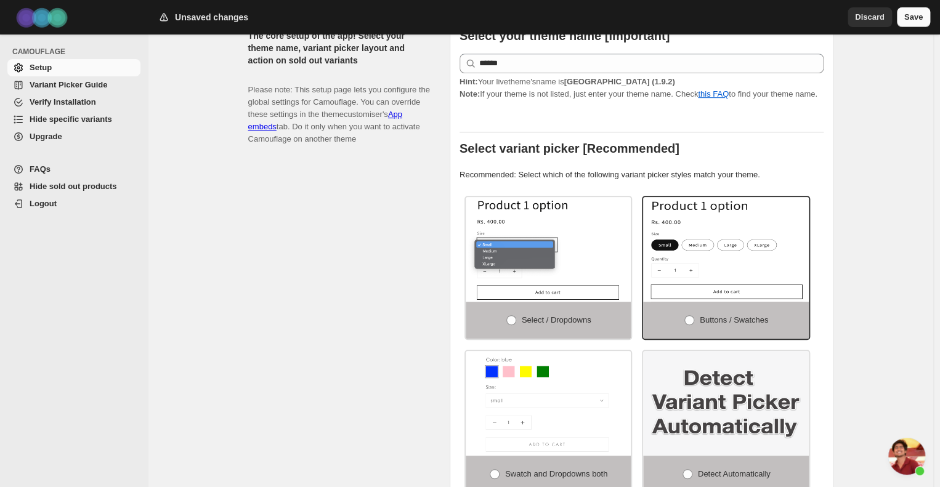
click at [917, 12] on span "Save" at bounding box center [913, 17] width 18 height 12
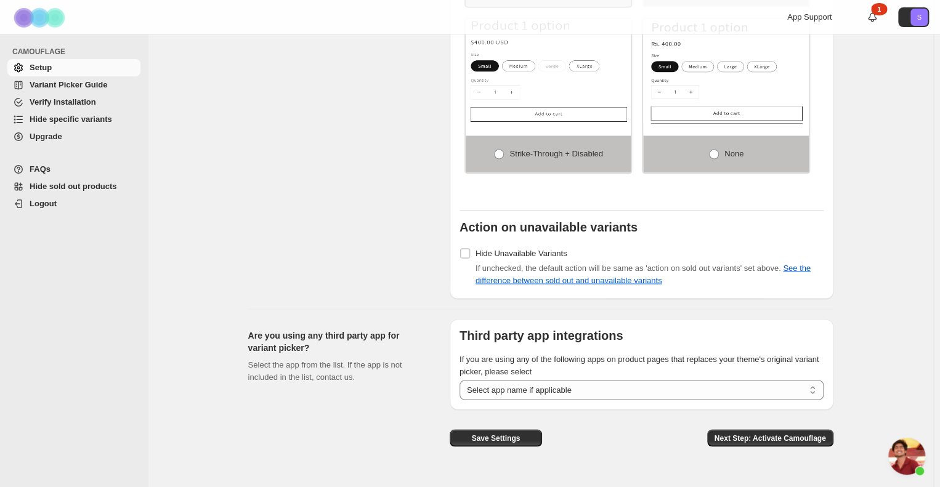
scroll to position [1198, 0]
click at [358, 190] on div "Set action on sold-out and unavailable variants Click here to check the differe…" at bounding box center [343, 55] width 191 height 486
click at [872, 14] on icon at bounding box center [872, 17] width 12 height 12
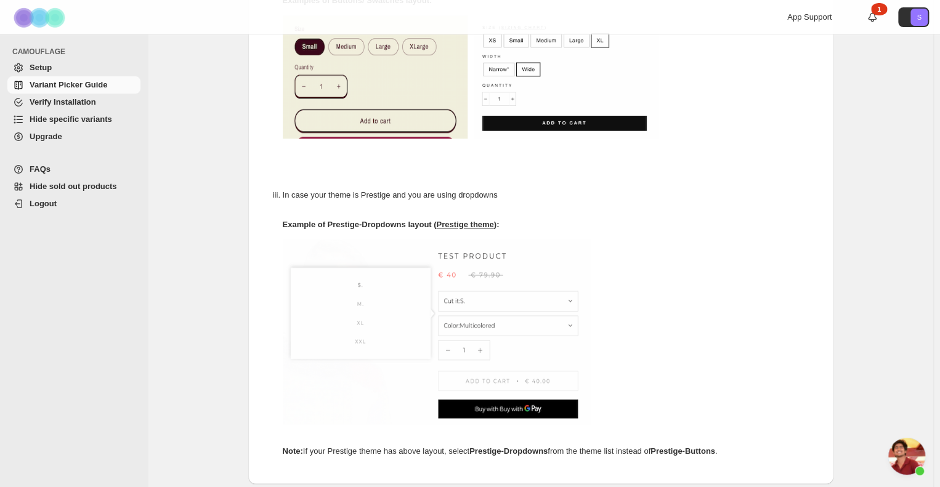
scroll to position [1198, 0]
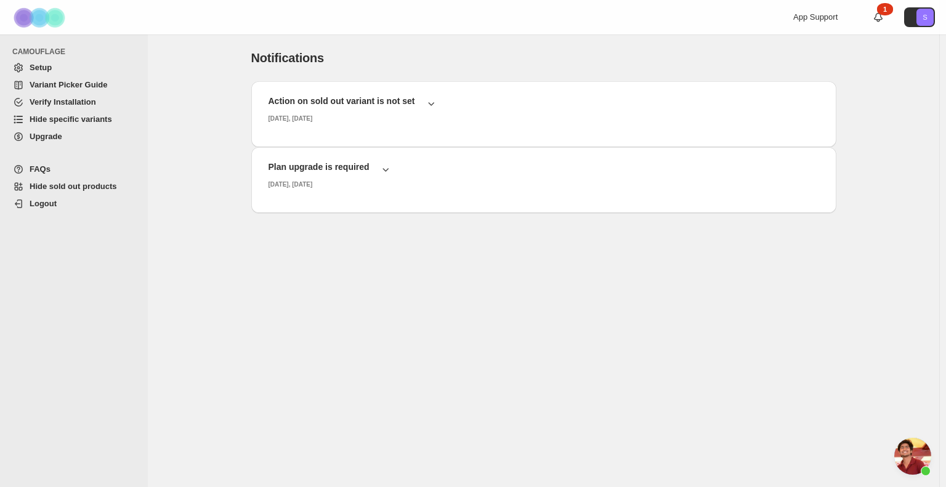
scroll to position [1198, 0]
click at [425, 106] on icon "button" at bounding box center [431, 103] width 12 height 12
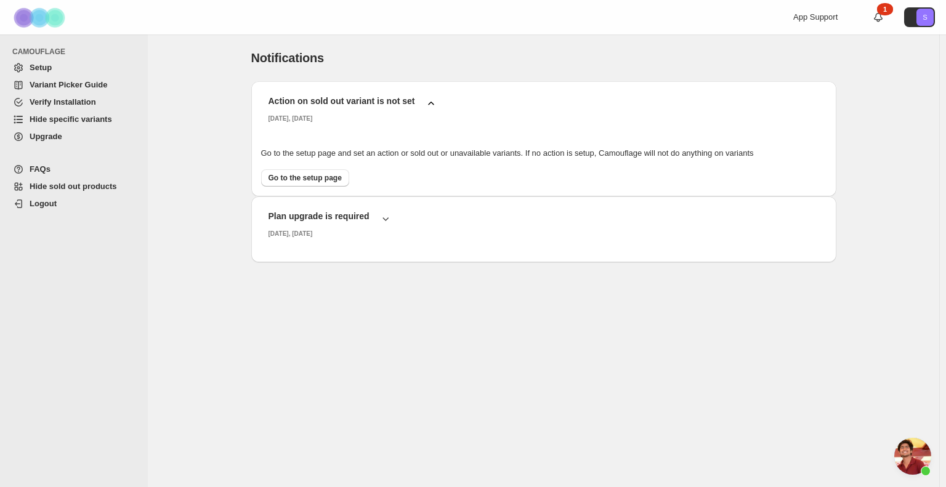
click at [911, 456] on span "Chat öffnen" at bounding box center [912, 456] width 37 height 37
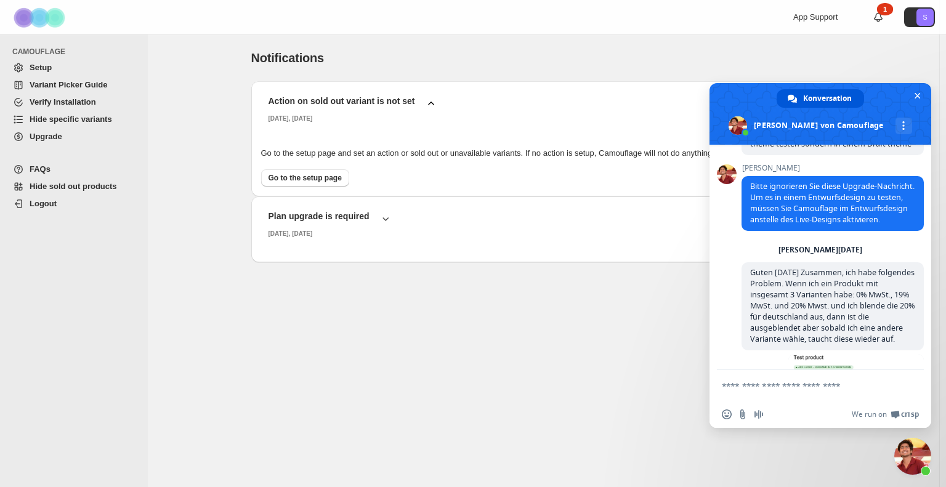
scroll to position [1210, 0]
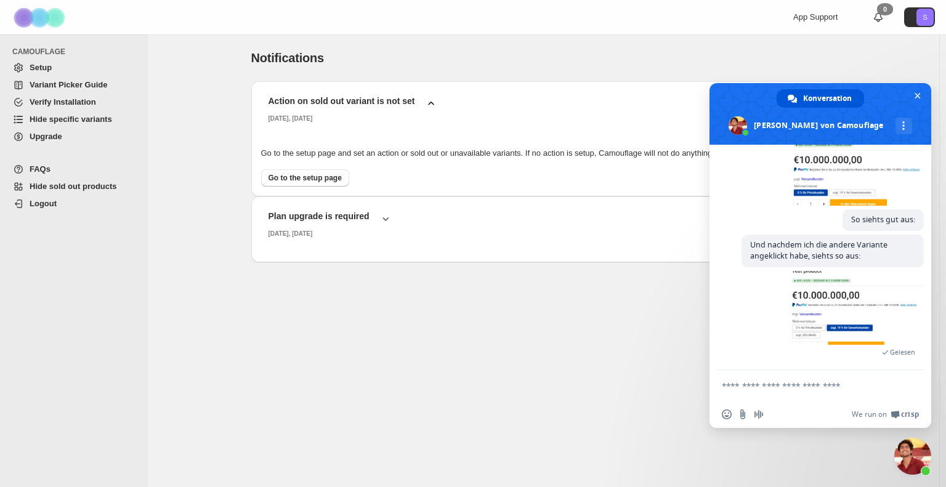
click at [512, 262] on div "Action on sold out variant is not set [DATE], [DATE] Go to the setup page and s…" at bounding box center [543, 214] width 585 height 267
click at [206, 102] on div "Notifications. This page is ready Notifications Action on sold out variant is n…" at bounding box center [543, 191] width 791 height 314
click at [809, 390] on textarea "Verfassen Sie Ihre Nachricht…" at bounding box center [808, 385] width 172 height 31
click at [579, 300] on div "Action on sold out variant is not set [DATE], [DATE] Go to the setup page and s…" at bounding box center [543, 214] width 585 height 267
click at [795, 382] on textarea "Verfassen Sie Ihre Nachricht…" at bounding box center [808, 385] width 172 height 31
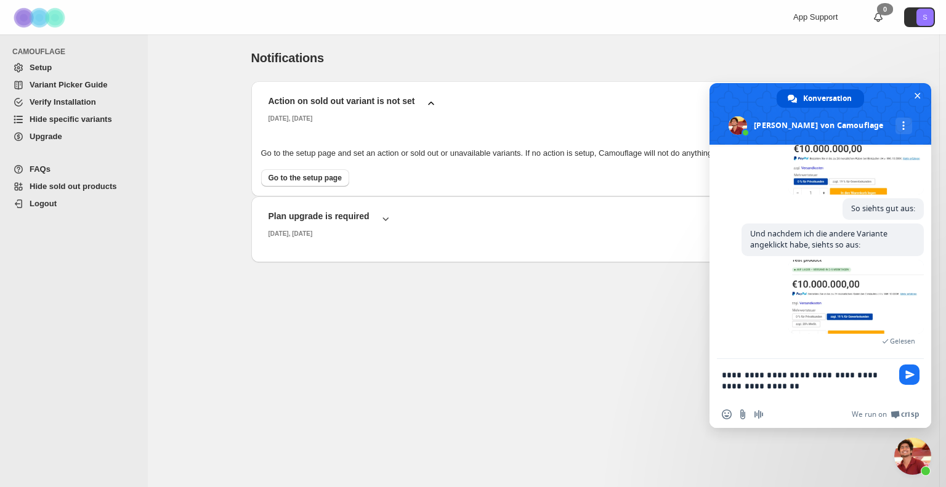
type textarea "**********"
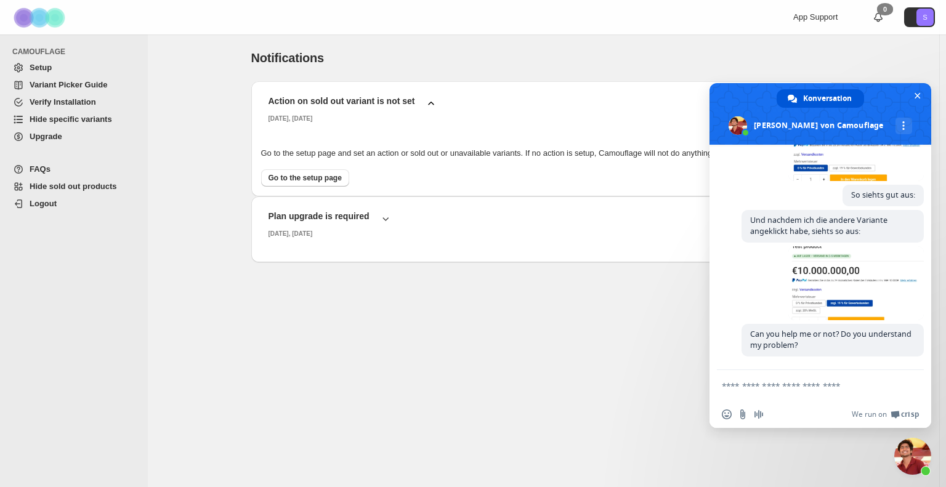
scroll to position [1236, 0]
click at [671, 342] on div "Action on sold out variant is not set [DATE], [DATE] Go to the setup page and s…" at bounding box center [543, 214] width 585 height 267
click at [480, 71] on div "Notifications. This page is ready Notifications" at bounding box center [543, 57] width 585 height 47
click at [549, 300] on div "Action on sold out variant is not set [DATE], [DATE] Go to the setup page and s…" at bounding box center [543, 214] width 585 height 267
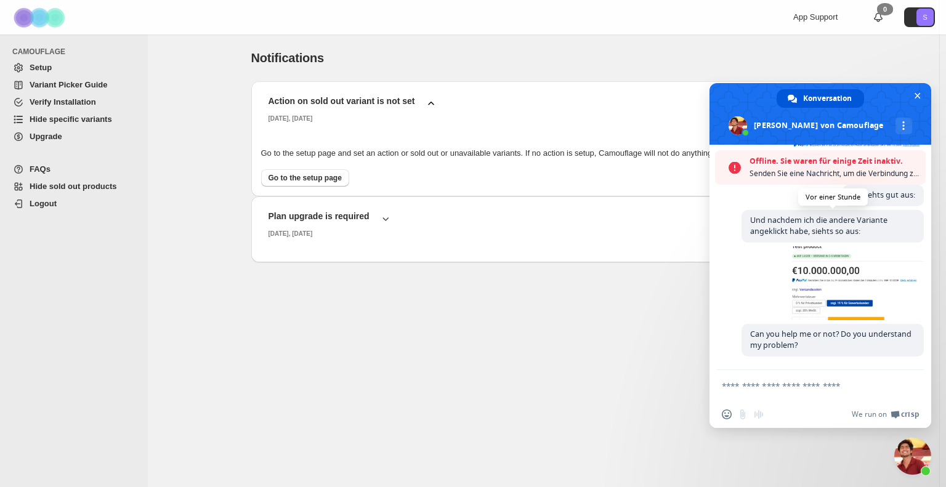
scroll to position [1276, 0]
click at [916, 98] on span "Chat schließen" at bounding box center [917, 96] width 6 height 8
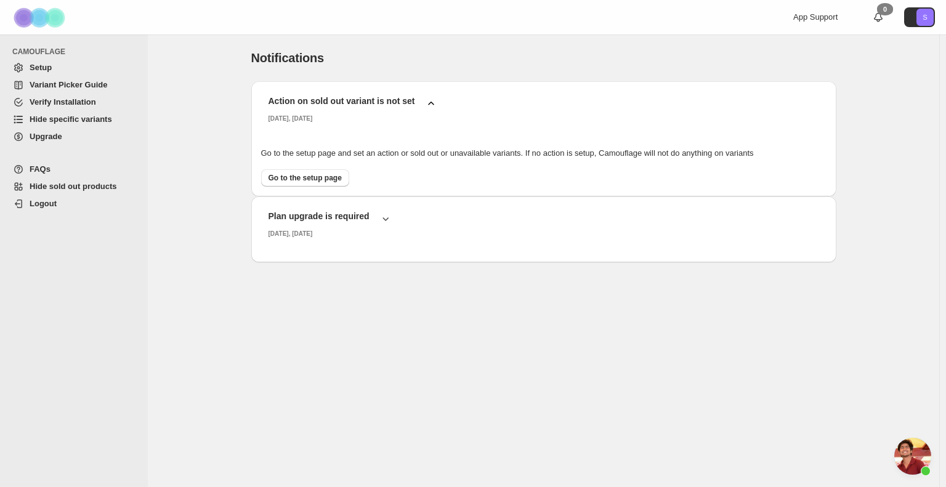
click at [910, 451] on span "Chat öffnen" at bounding box center [912, 456] width 37 height 37
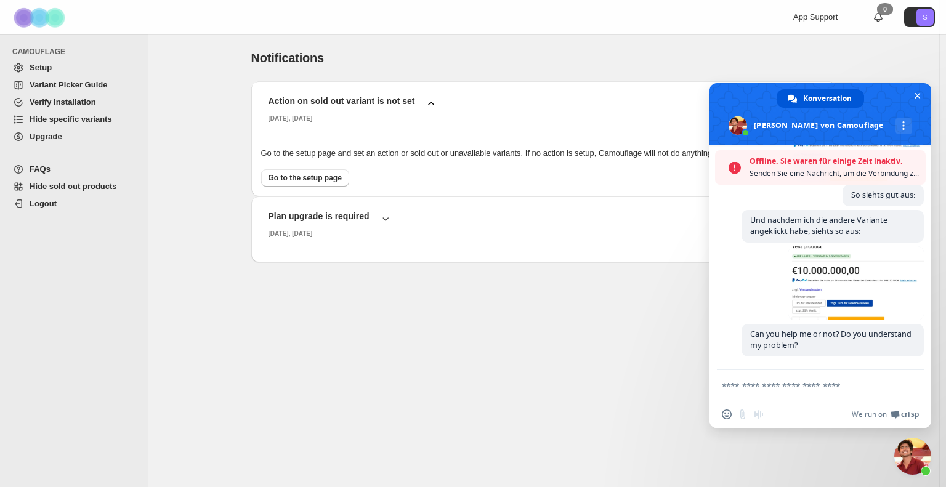
click at [813, 385] on textarea "Verfassen Sie Ihre Nachricht…" at bounding box center [808, 385] width 172 height 31
type textarea "*"
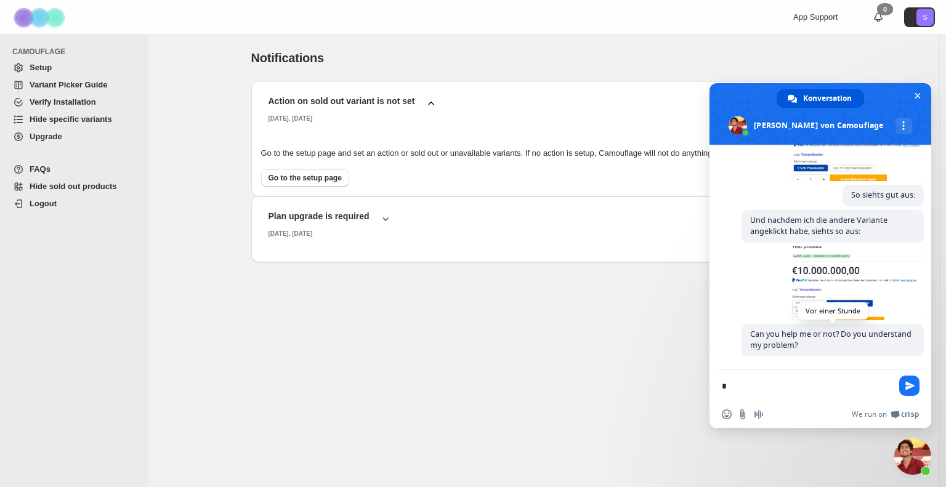
scroll to position [1236, 0]
type textarea "*"
click at [905, 382] on span "Senden Sie" at bounding box center [909, 385] width 9 height 9
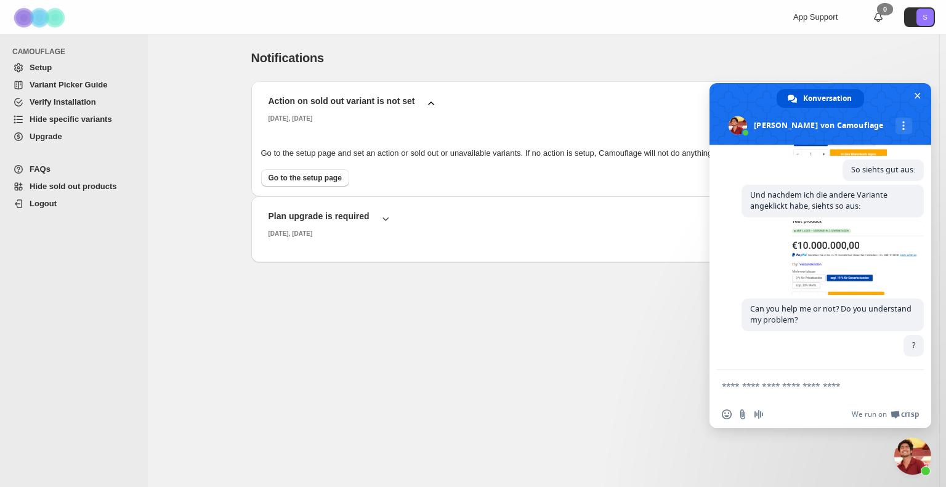
scroll to position [1261, 0]
click at [665, 332] on div "Action on sold out variant is not set [DATE], [DATE] Go to the setup page and s…" at bounding box center [543, 214] width 585 height 267
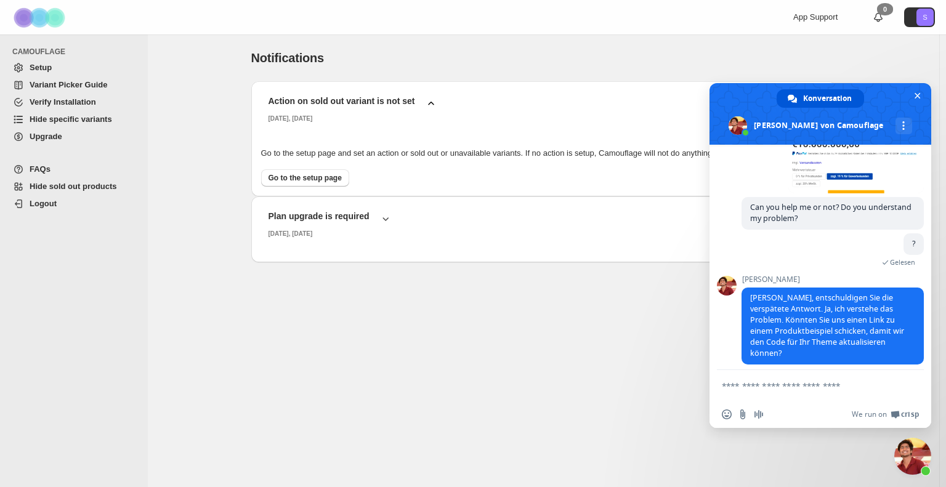
scroll to position [1362, 0]
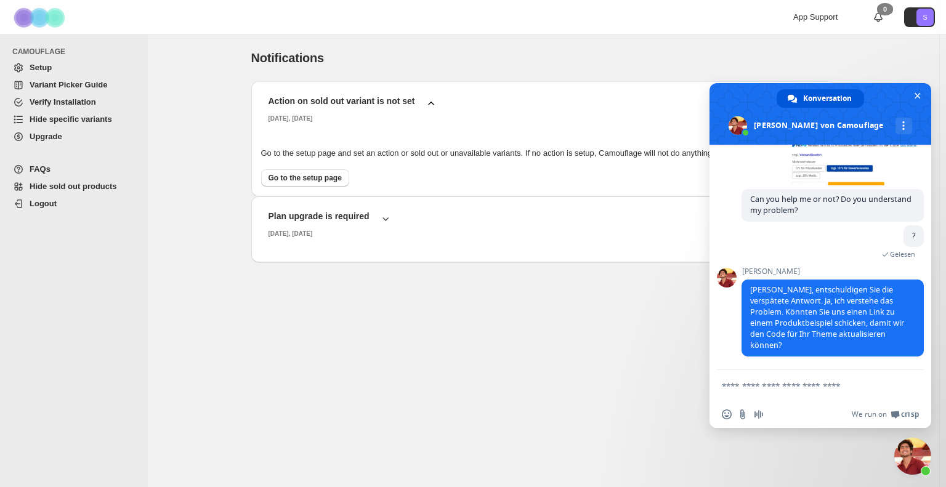
drag, startPoint x: 197, startPoint y: 120, endPoint x: 212, endPoint y: 108, distance: 19.7
click at [197, 120] on div "Notifications. This page is ready Notifications Action on sold out variant is n…" at bounding box center [543, 191] width 791 height 314
click at [826, 382] on textarea "Verfassen Sie Ihre Nachricht…" at bounding box center [808, 385] width 172 height 31
paste textarea "**********"
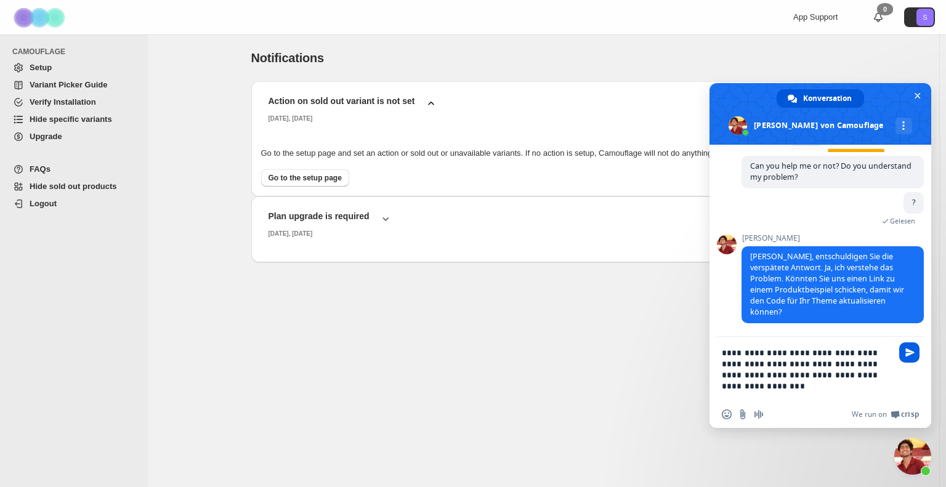
type textarea "**********"
click at [908, 347] on span "Senden Sie" at bounding box center [909, 352] width 20 height 20
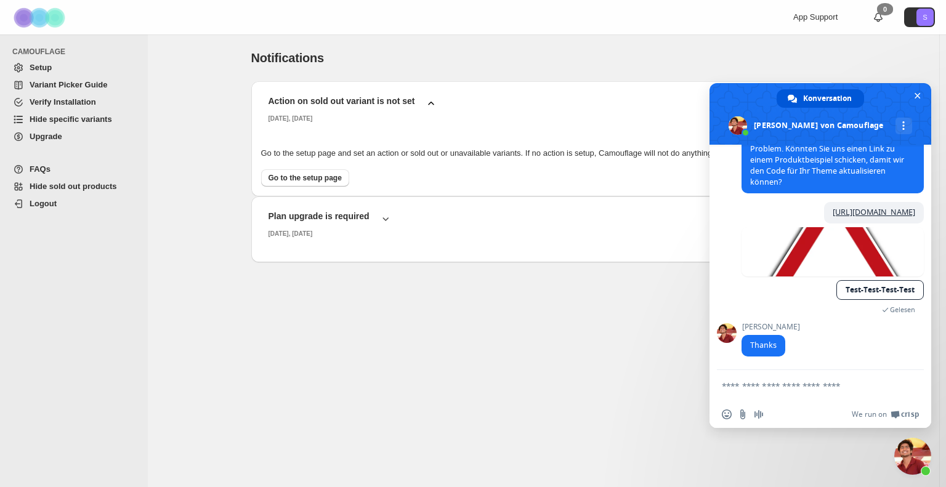
scroll to position [1537, 0]
click at [832, 207] on link "[URL][DOMAIN_NAME]" at bounding box center [873, 212] width 83 height 10
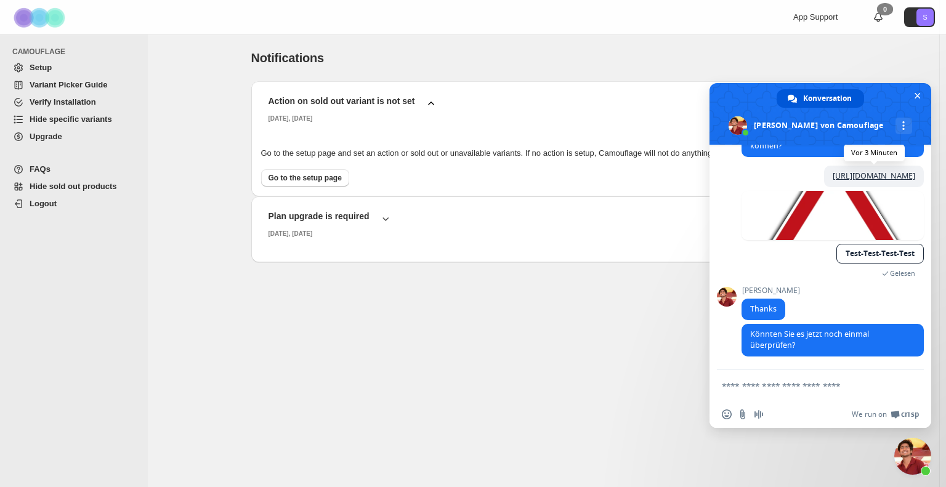
scroll to position [1575, 0]
click at [780, 383] on textarea "Verfassen Sie Ihre Nachricht…" at bounding box center [808, 385] width 172 height 31
click at [793, 388] on textarea "Verfassen Sie Ihre Nachricht…" at bounding box center [808, 385] width 172 height 31
type textarea "*"
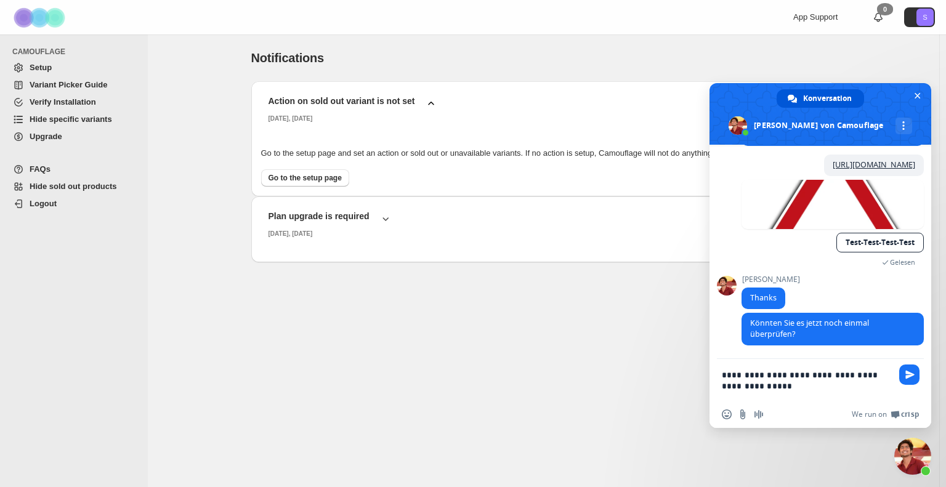
type textarea "**********"
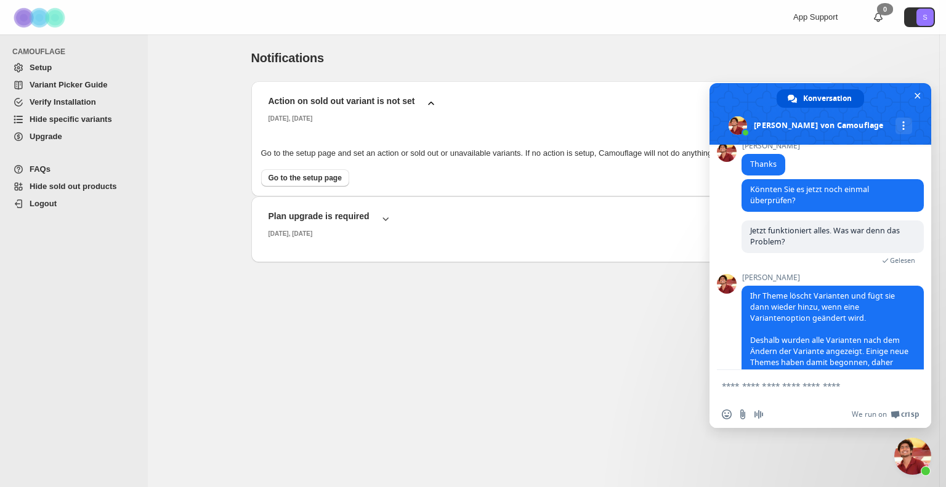
scroll to position [1753, 0]
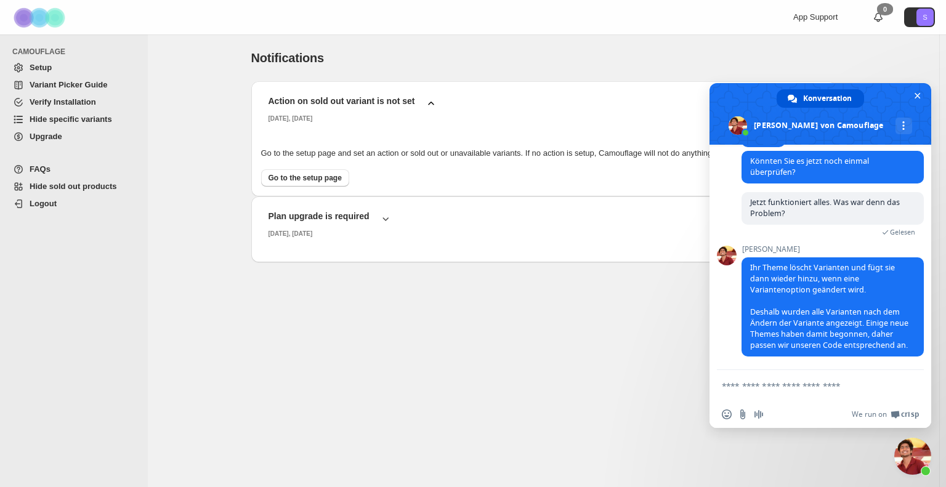
click at [766, 379] on textarea "Verfassen Sie Ihre Nachricht…" at bounding box center [808, 385] width 172 height 31
click at [751, 380] on textarea "Verfassen Sie Ihre Nachricht…" at bounding box center [808, 385] width 172 height 31
click at [611, 342] on div "Action on sold out variant is not set [DATE], [DATE] Go to the setup page and s…" at bounding box center [543, 214] width 585 height 267
click at [786, 384] on textarea "Verfassen Sie Ihre Nachricht…" at bounding box center [808, 385] width 172 height 31
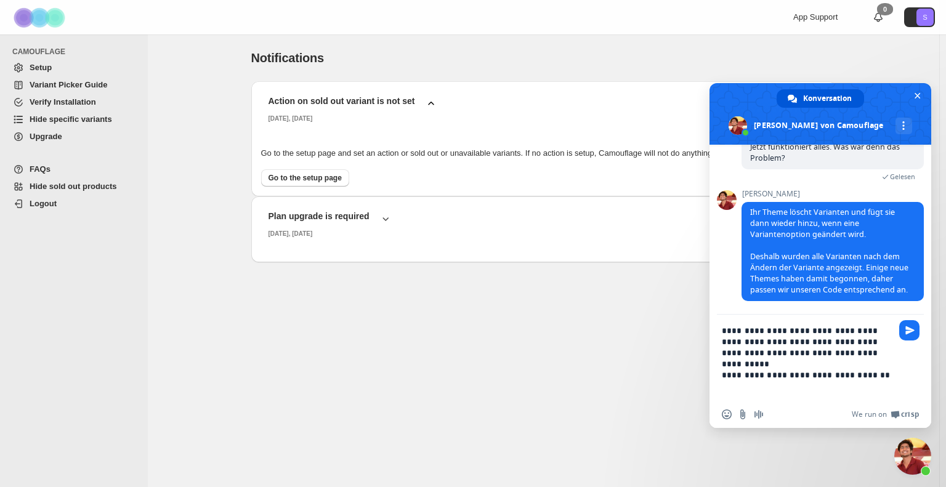
type textarea "**********"
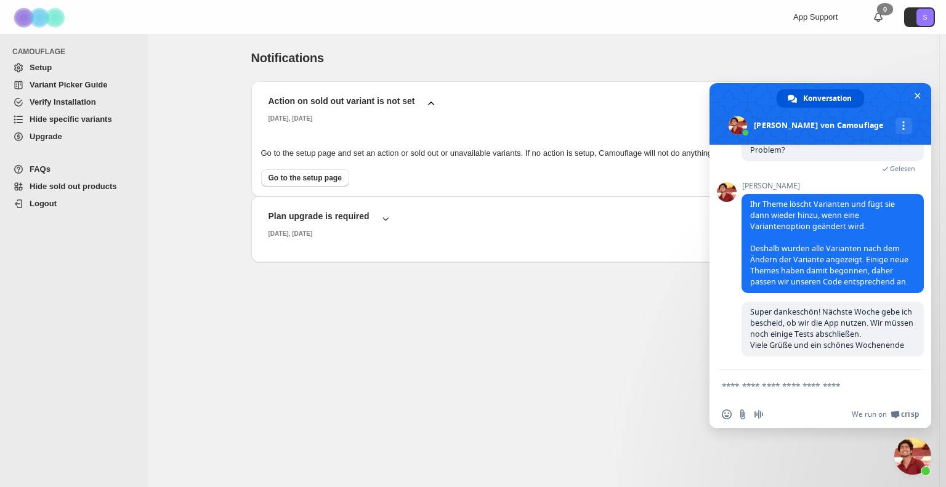
scroll to position [1818, 0]
click at [414, 337] on div "Action on sold out variant is not set [DATE], [DATE] Go to the setup page and s…" at bounding box center [543, 214] width 585 height 267
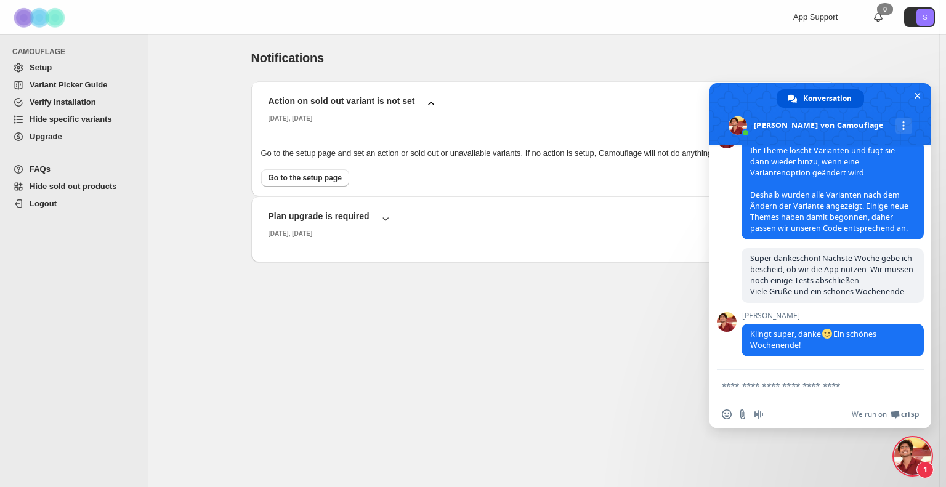
scroll to position [1872, 0]
click at [919, 100] on span "Chat schließen" at bounding box center [917, 95] width 13 height 13
